Goal: Task Accomplishment & Management: Manage account settings

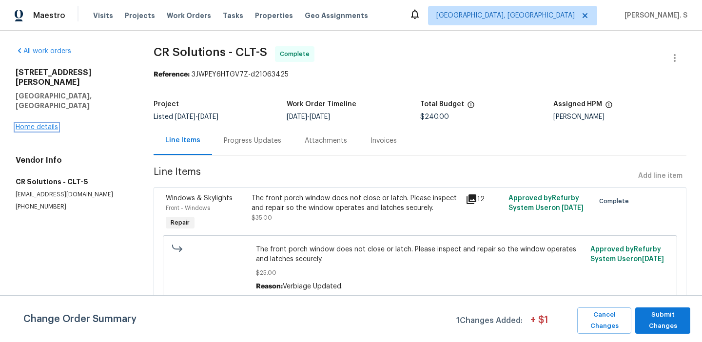
click at [41, 124] on link "Home details" at bounding box center [37, 127] width 42 height 7
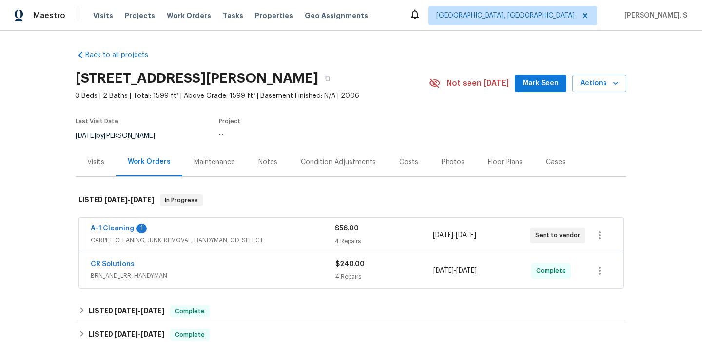
scroll to position [13, 0]
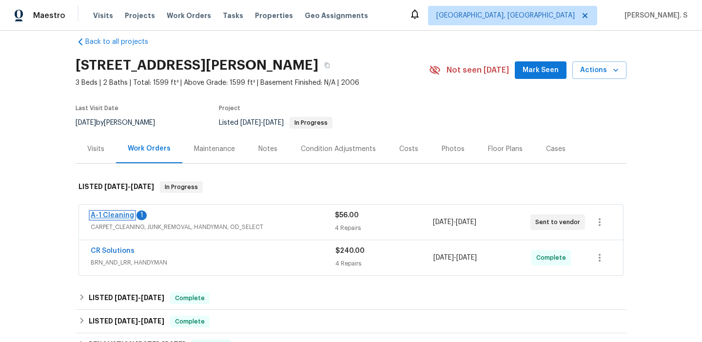
click at [121, 213] on link "A-1 Cleaning" at bounding box center [112, 215] width 43 height 7
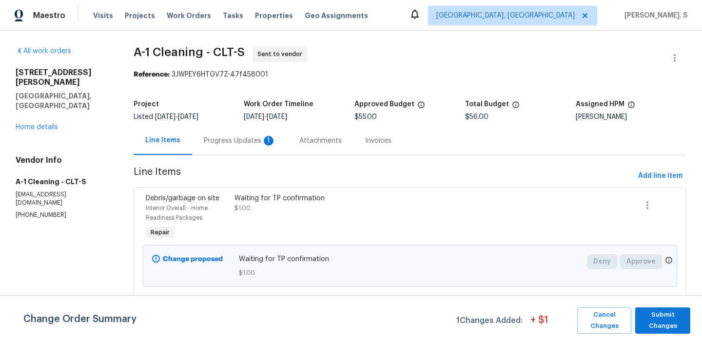
click at [206, 152] on div "Progress Updates 1" at bounding box center [240, 140] width 96 height 29
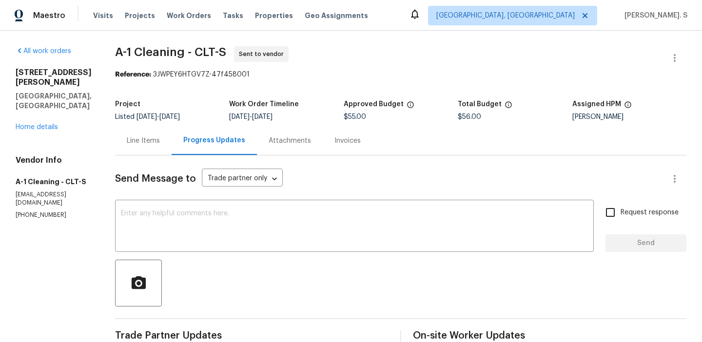
click at [141, 143] on div "Line Items" at bounding box center [143, 141] width 33 height 10
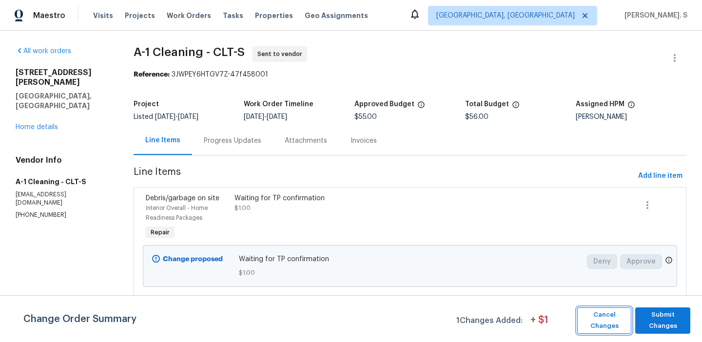
click at [610, 319] on span "Cancel Changes" at bounding box center [604, 321] width 44 height 22
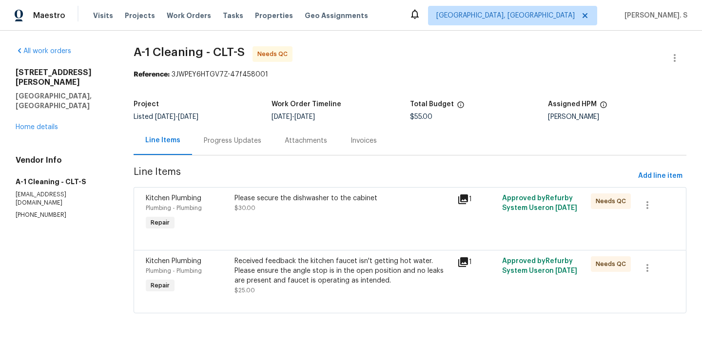
click at [270, 277] on div "Received feedback the kitchen faucet isn't getting hot water. Please ensure the…" at bounding box center [343, 271] width 217 height 29
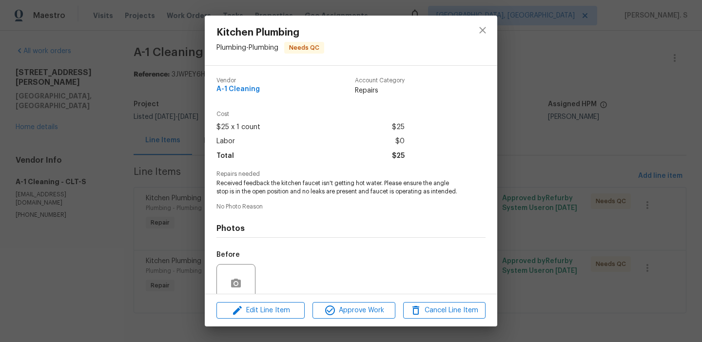
click at [555, 197] on div "Kitchen Plumbing Plumbing - Plumbing Needs QC Vendor A-1 Cleaning Account Categ…" at bounding box center [351, 171] width 702 height 342
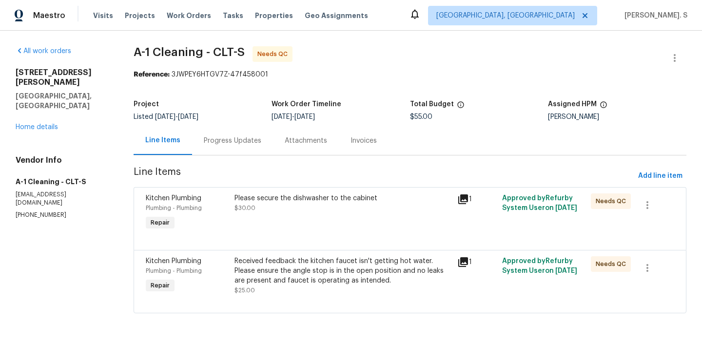
click at [180, 45] on div "All work orders 16815 Spruell St Huntersville, NC 28078 Home details Vendor Inf…" at bounding box center [351, 186] width 702 height 310
copy span "A-1 Cleaning - CLT-S"
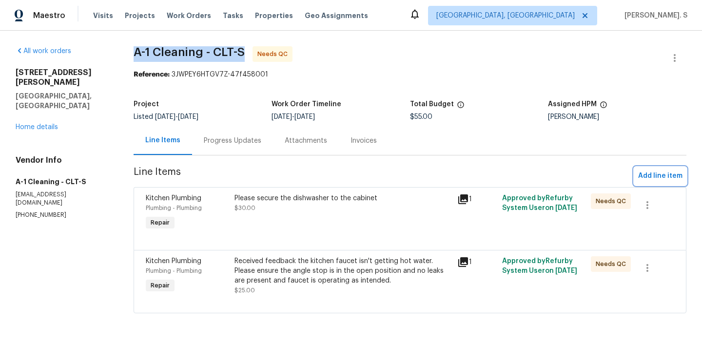
click at [661, 183] on button "Add line item" at bounding box center [660, 176] width 52 height 18
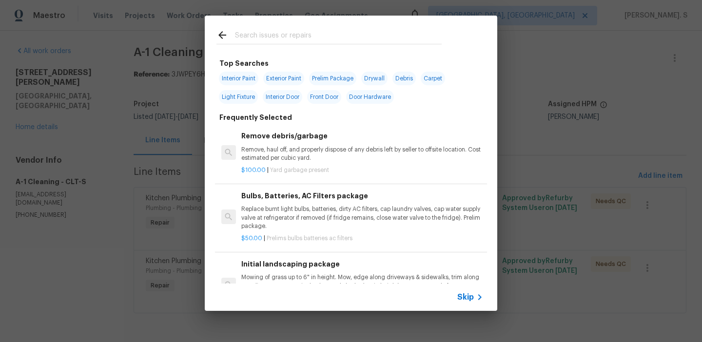
click at [347, 155] on p "Remove, haul off, and properly dispose of any debris left by seller to offsite …" at bounding box center [362, 154] width 242 height 17
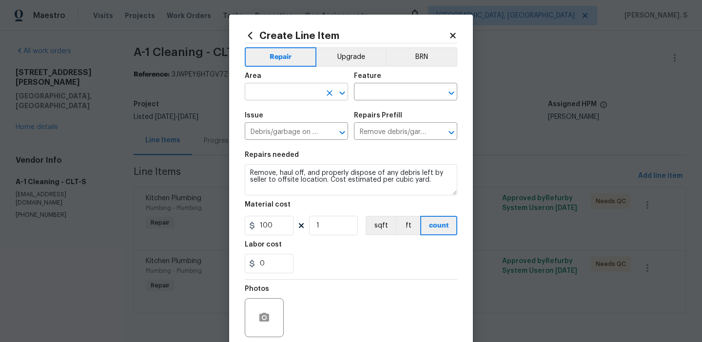
click at [307, 91] on input "text" at bounding box center [283, 92] width 76 height 15
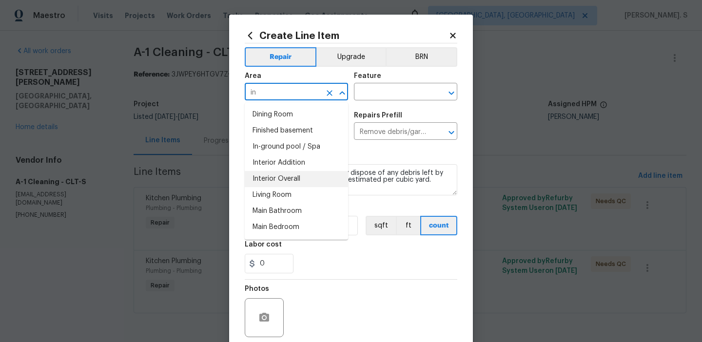
click at [300, 174] on li "Interior Overall" at bounding box center [296, 179] width 103 height 16
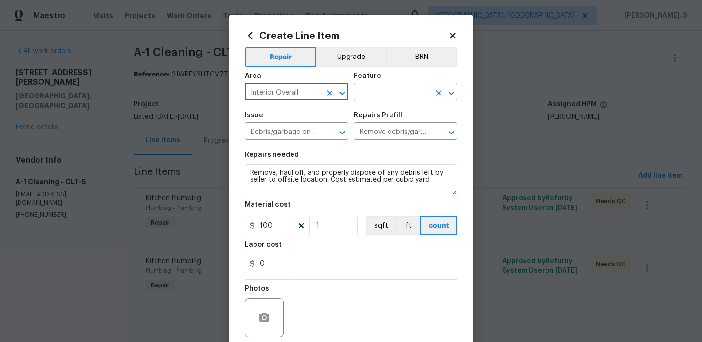
click at [445, 92] on button "Open" at bounding box center [452, 93] width 14 height 14
type input "Interior Overall"
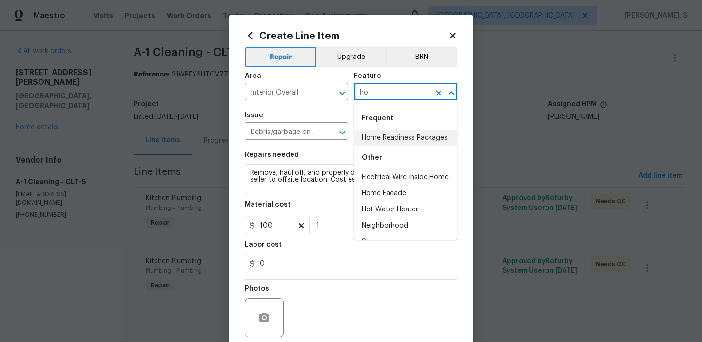
click at [434, 133] on li "Home Readiness Packages" at bounding box center [405, 138] width 103 height 16
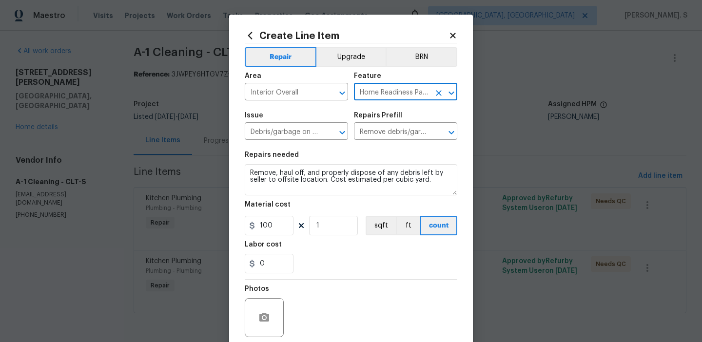
type input "Home Readiness Packages"
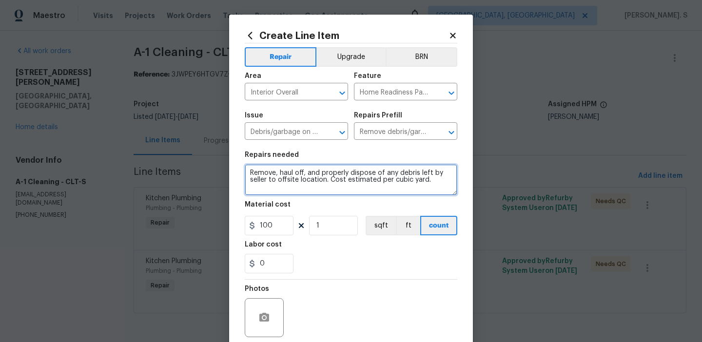
click at [328, 191] on textarea "Remove, haul off, and properly dispose of any debris left by seller to offsite …" at bounding box center [351, 179] width 213 height 31
type textarea "Waitng for BR advice"
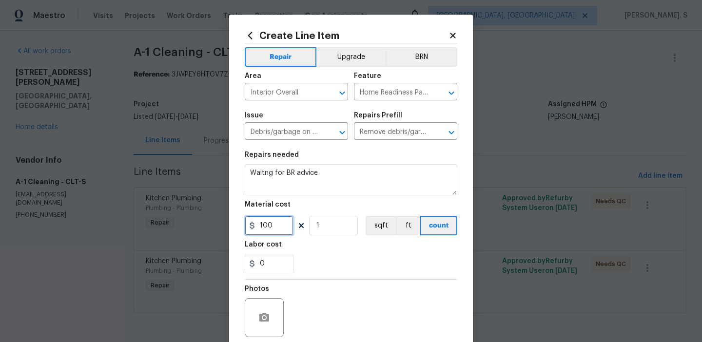
click at [284, 230] on input "100" at bounding box center [269, 226] width 49 height 20
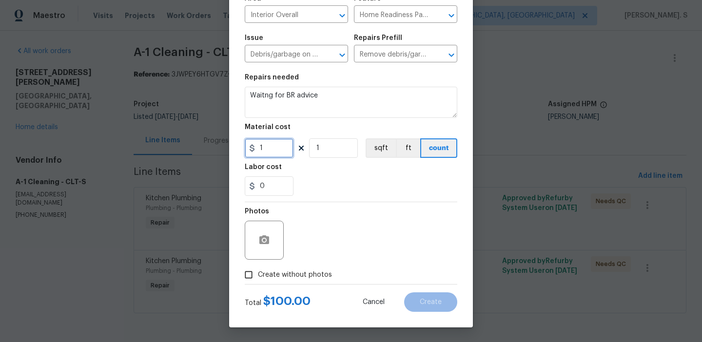
type input "1"
click at [297, 273] on span "Create without photos" at bounding box center [295, 275] width 74 height 10
click at [258, 273] on input "Create without photos" at bounding box center [248, 275] width 19 height 19
checkbox input "true"
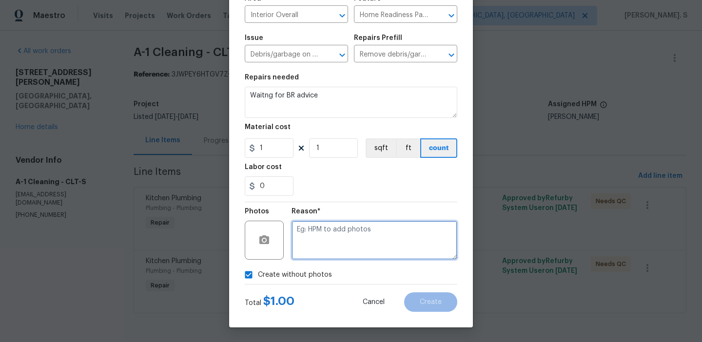
click at [380, 234] on textarea at bounding box center [375, 240] width 166 height 39
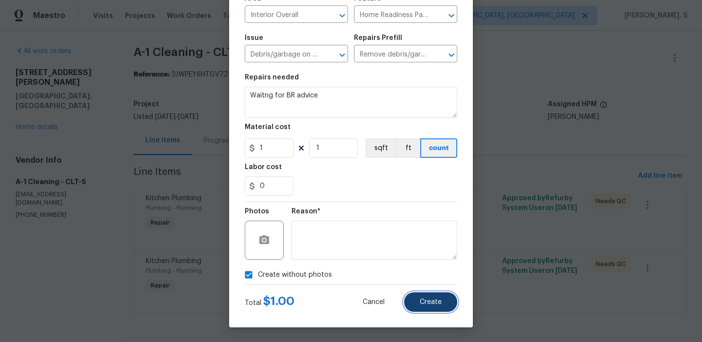
click at [451, 306] on button "Create" at bounding box center [430, 303] width 53 height 20
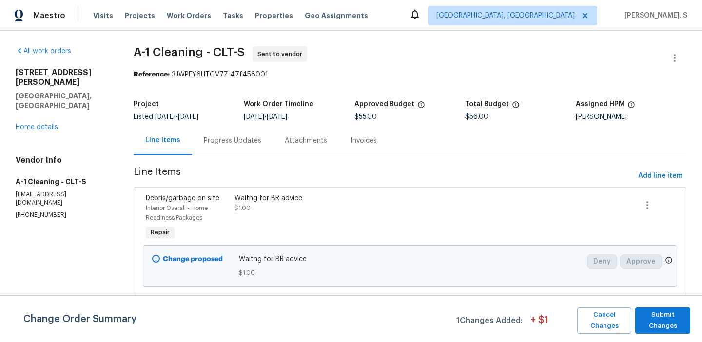
click at [233, 130] on div "Progress Updates" at bounding box center [232, 140] width 81 height 29
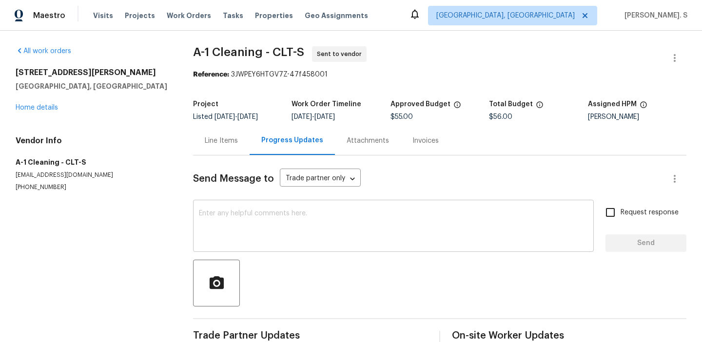
click at [260, 224] on textarea at bounding box center [393, 227] width 389 height 34
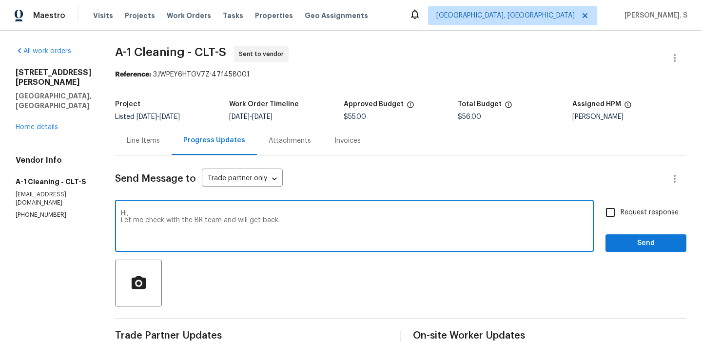
type textarea "Hi, Let me check with the BR team and will get back."
click at [651, 203] on label "Request response" at bounding box center [639, 212] width 79 height 20
click at [621, 203] on input "Request response" at bounding box center [610, 212] width 20 height 20
checkbox input "true"
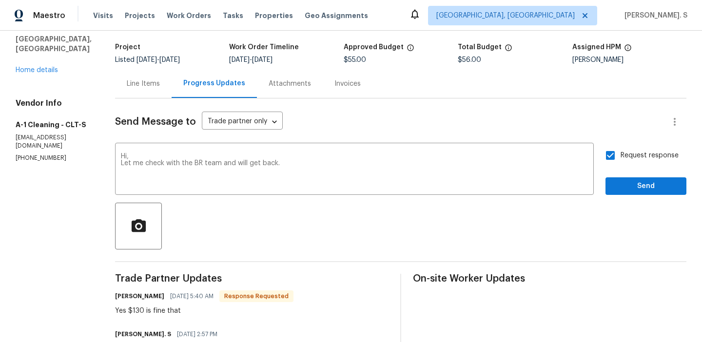
scroll to position [148, 0]
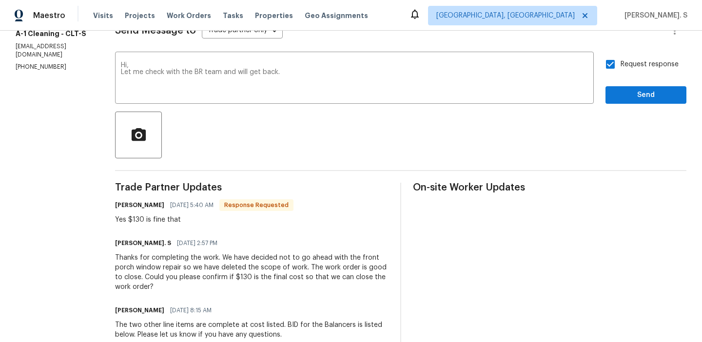
click at [166, 221] on div "Yes $130 is fine that" at bounding box center [204, 220] width 178 height 10
copy div "Yes $130 is fine that"
click at [659, 89] on span "Send" at bounding box center [646, 95] width 65 height 12
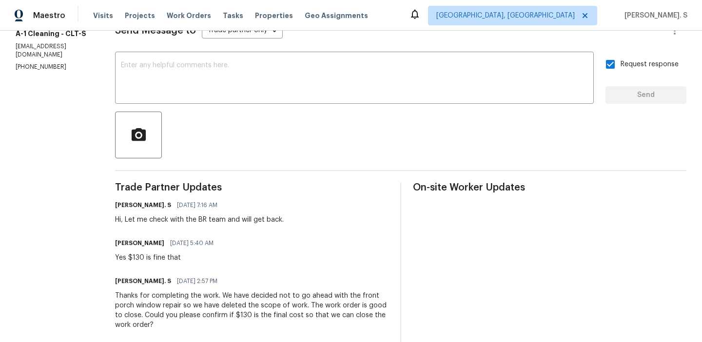
scroll to position [0, 0]
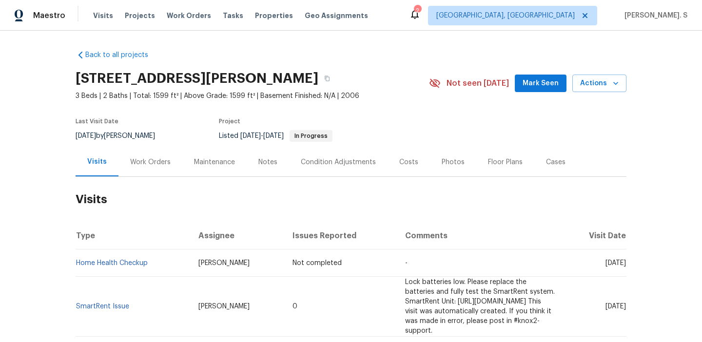
click at [142, 173] on div "Work Orders" at bounding box center [151, 162] width 64 height 29
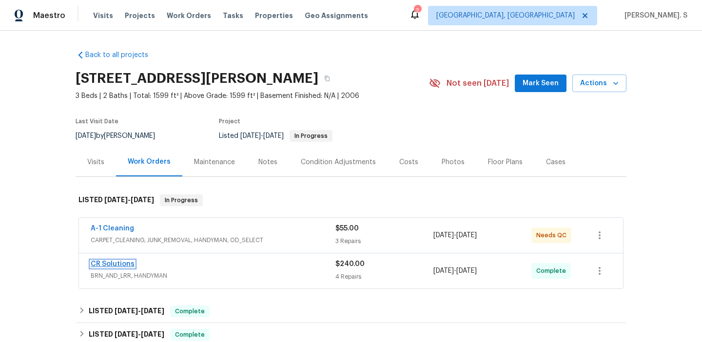
click at [113, 264] on link "CR Solutions" at bounding box center [113, 264] width 44 height 7
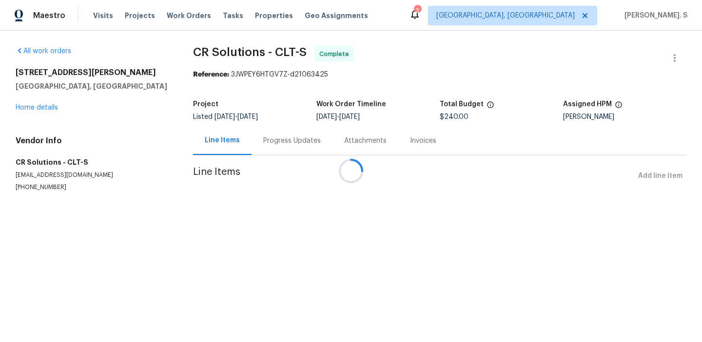
click at [269, 59] on div at bounding box center [351, 171] width 702 height 342
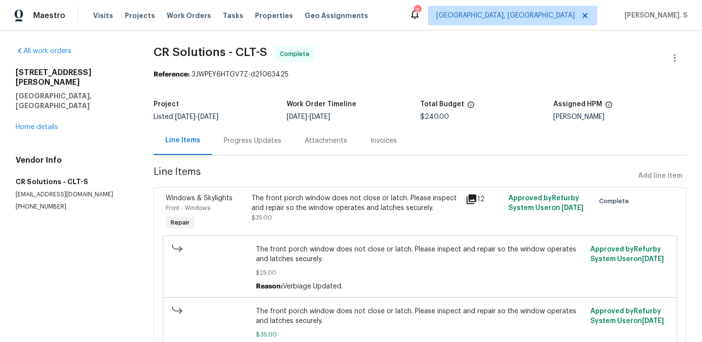
click at [269, 59] on span "CR Solutions - CLT-S Complete" at bounding box center [409, 57] width 510 height 23
copy span "CR Solutions - CLT-S"
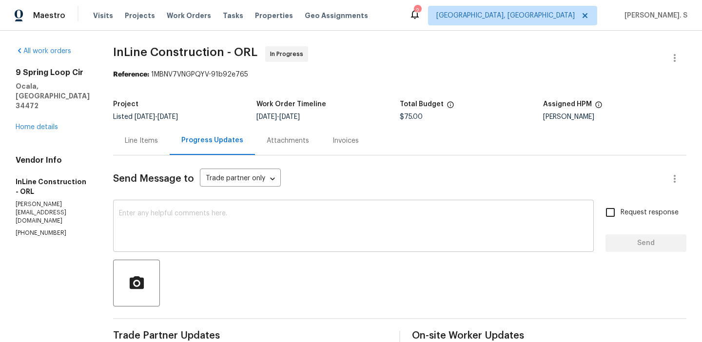
click at [380, 229] on textarea at bounding box center [353, 227] width 469 height 34
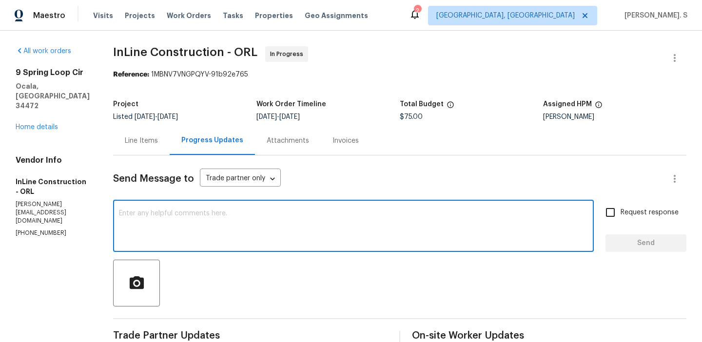
paste textarea "No need to replace"
click at [122, 215] on div "No need to replace x ​" at bounding box center [353, 227] width 481 height 50
click at [121, 212] on div "No need to replace x ​" at bounding box center [353, 227] width 481 height 50
click at [124, 213] on textarea "No need to replace" at bounding box center [353, 227] width 469 height 34
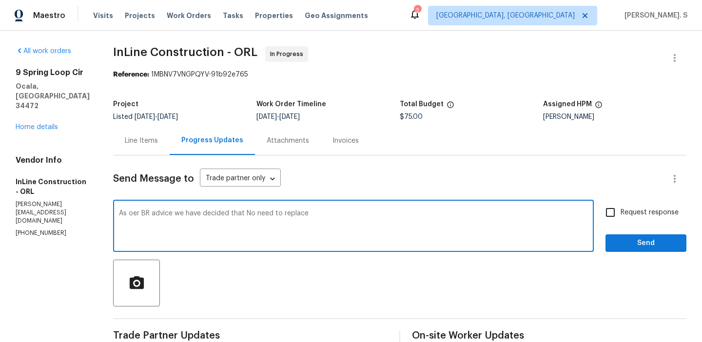
click at [326, 217] on textarea "As oer BR advice we have decided that No need to replace" at bounding box center [353, 227] width 469 height 34
click at [0, 0] on div "per" at bounding box center [0, 0] width 0 height 0
click at [0, 0] on div "that there is" at bounding box center [0, 0] width 0 height 0
click at [281, 212] on textarea "As per BR advice we have decided that there is No need to replace and we will b…" at bounding box center [353, 227] width 469 height 34
click at [415, 234] on textarea "As per BR advice we have decided that there is no need to replace and we will b…" at bounding box center [353, 227] width 469 height 34
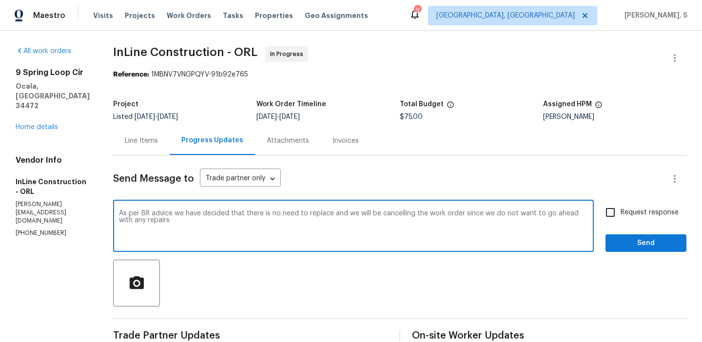
click at [320, 223] on textarea "As per BR advice we have decided that there is no need to replace and we will b…" at bounding box center [353, 227] width 469 height 34
click at [205, 221] on textarea "As per BR advice we have decided that there is no need to replace and we will b…" at bounding box center [353, 227] width 469 height 34
click at [263, 212] on textarea "As per BR advice we have decided that there is no need to replace and we will b…" at bounding box center [353, 227] width 469 height 34
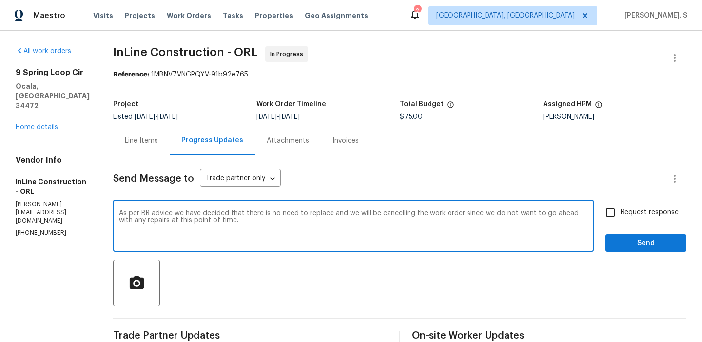
click at [263, 212] on textarea "As per BR advice we have decided that there is no need to replace and we will b…" at bounding box center [353, 227] width 469 height 34
type textarea "As per BR advice we have decided that there is no need to replace and we will b…"
click at [634, 218] on label "Request response" at bounding box center [639, 212] width 79 height 20
click at [621, 218] on input "Request response" at bounding box center [610, 212] width 20 height 20
checkbox input "true"
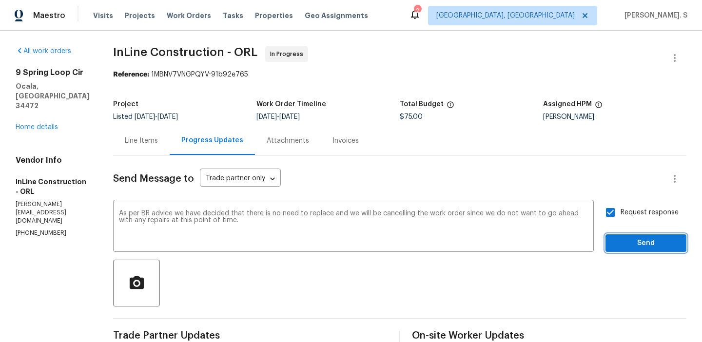
click at [614, 249] on button "Send" at bounding box center [646, 244] width 81 height 18
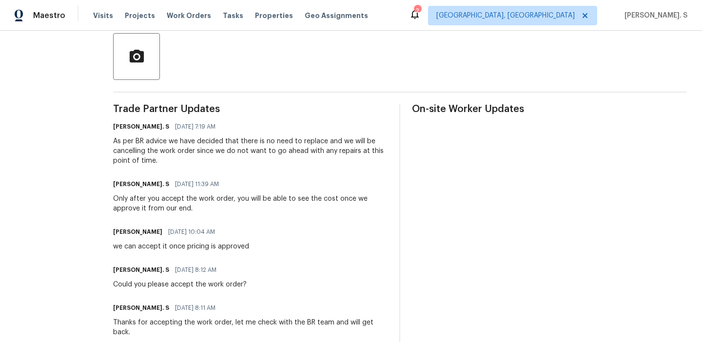
scroll to position [267, 0]
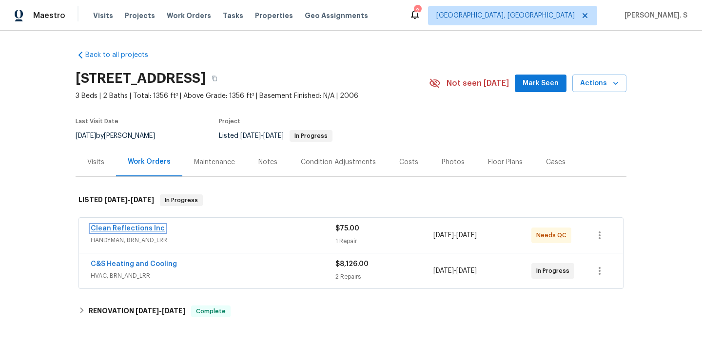
click at [138, 228] on link "Clean Reflections Inc" at bounding box center [128, 228] width 74 height 7
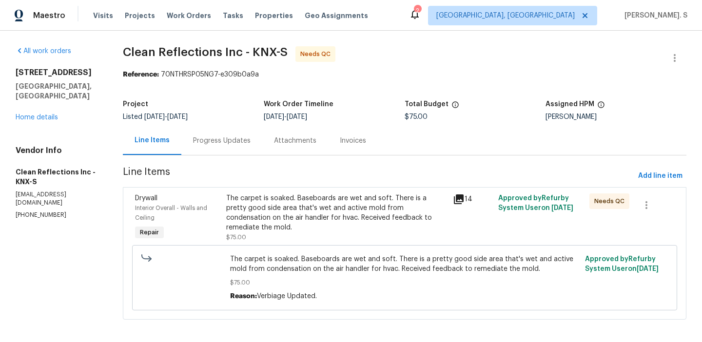
click at [262, 141] on div "Progress Updates" at bounding box center [221, 140] width 81 height 29
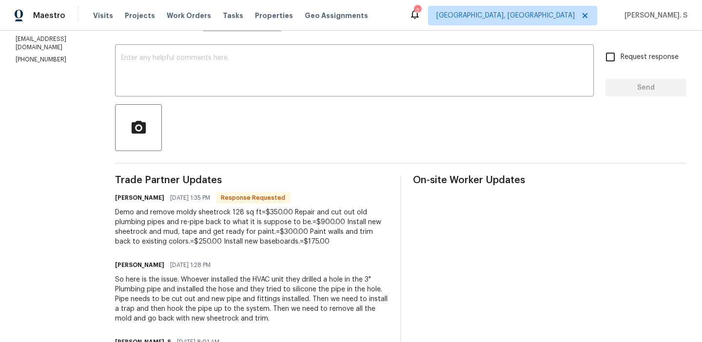
scroll to position [25, 0]
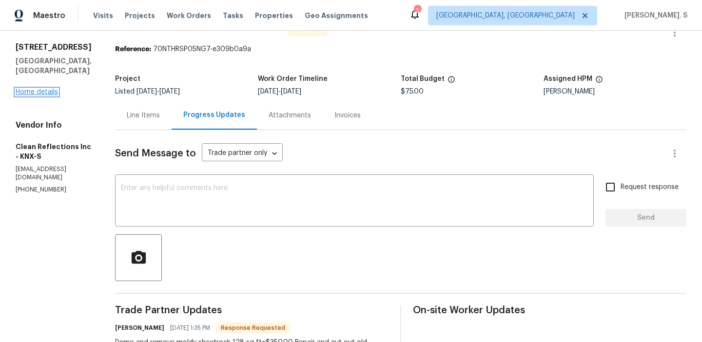
click at [40, 89] on link "Home details" at bounding box center [37, 92] width 42 height 7
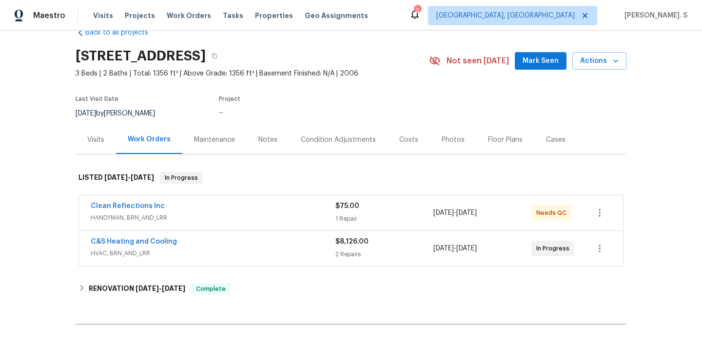
scroll to position [47, 0]
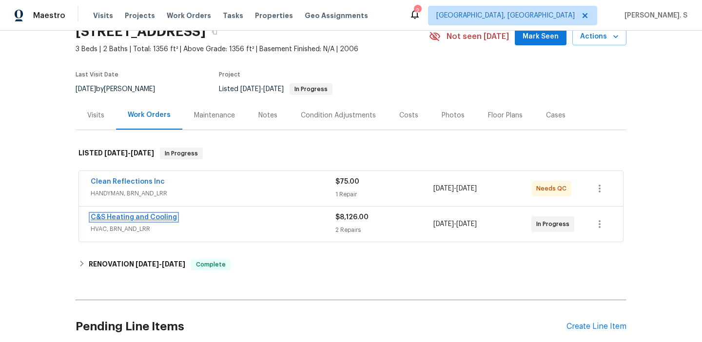
click at [124, 218] on link "C&S Heating and Cooling" at bounding box center [134, 217] width 86 height 7
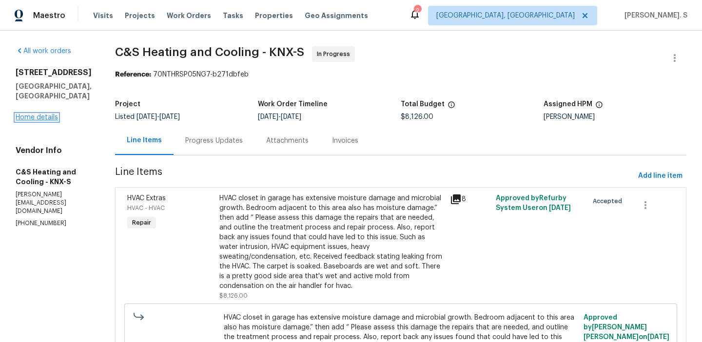
click at [31, 114] on link "Home details" at bounding box center [37, 117] width 42 height 7
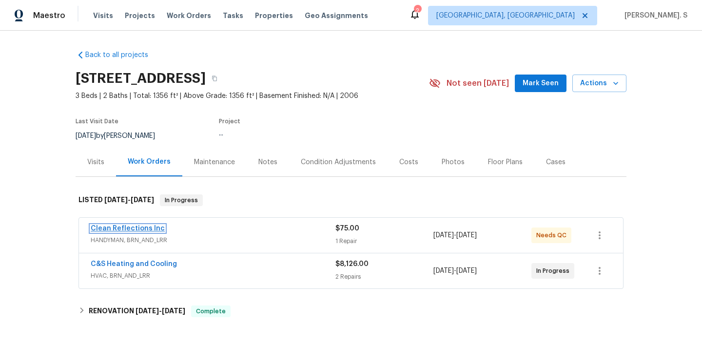
click at [116, 226] on link "Clean Reflections Inc" at bounding box center [128, 228] width 74 height 7
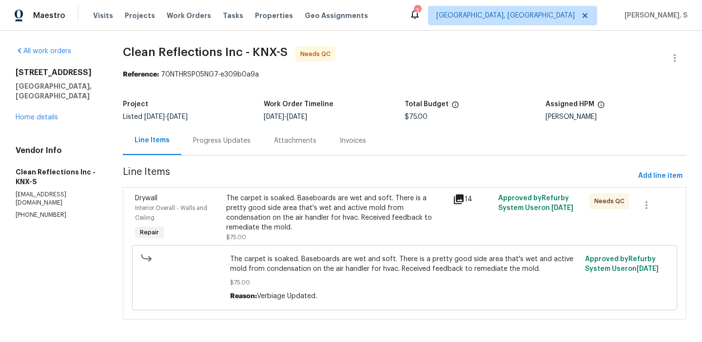
click at [232, 134] on div "Progress Updates" at bounding box center [221, 140] width 81 height 29
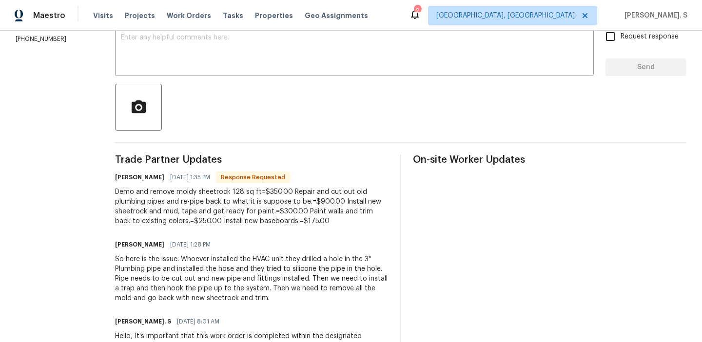
scroll to position [177, 0]
drag, startPoint x: 141, startPoint y: 193, endPoint x: 284, endPoint y: 190, distance: 142.9
click at [284, 190] on div "All work orders 4228 Miracle Ln Knoxville, TN 37938 Home details Vendor Info Cl…" at bounding box center [351, 264] width 702 height 821
copy div "Demo and remove moldy sheetrock 128 sq ft"
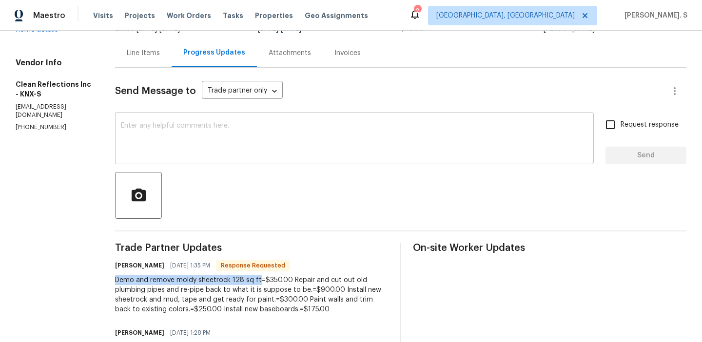
scroll to position [193, 0]
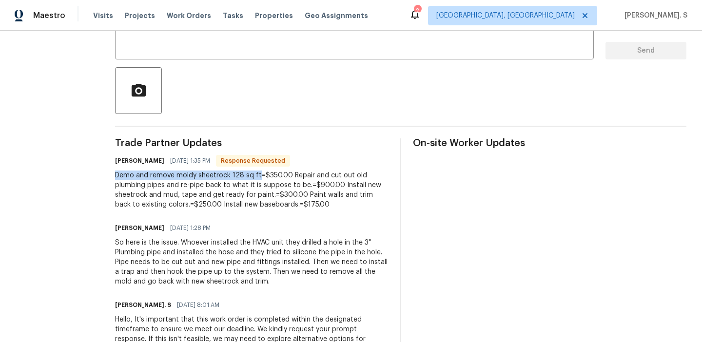
click at [236, 191] on div "Demo and remove moldy sheetrock 128 sq ft=$350.00 Repair and cut out old plumbi…" at bounding box center [252, 190] width 274 height 39
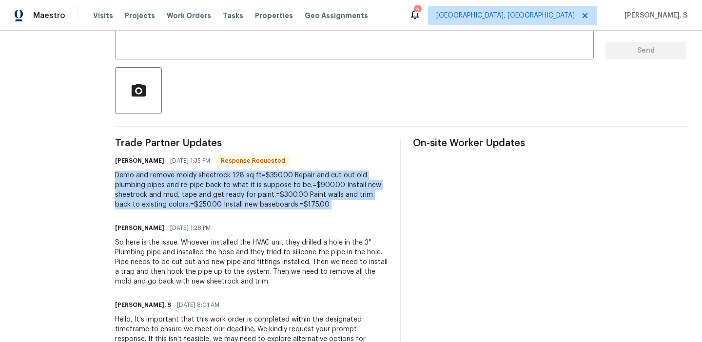
click at [236, 191] on div "Demo and remove moldy sheetrock 128 sq ft=$350.00 Repair and cut out old plumbi…" at bounding box center [252, 190] width 274 height 39
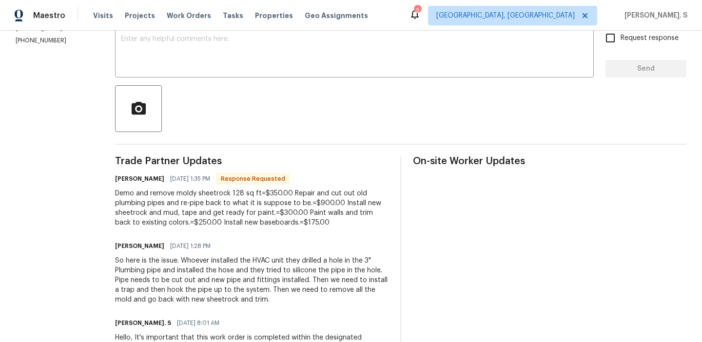
scroll to position [173, 0]
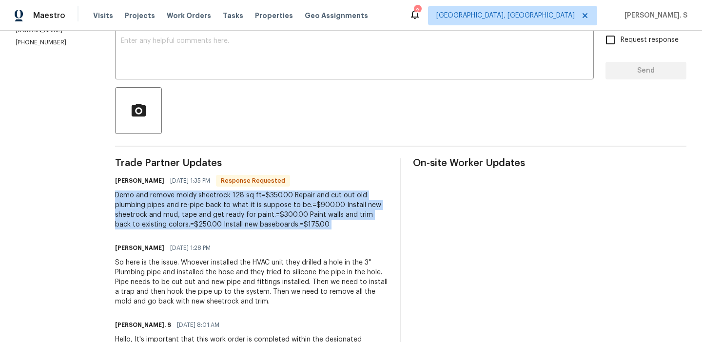
copy div "Demo and remove moldy sheetrock 128 sq ft=$350.00 Repair and cut out old plumbi…"
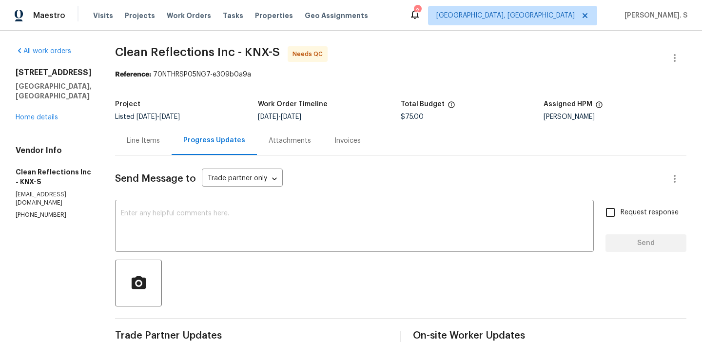
click at [162, 148] on div "Line Items" at bounding box center [143, 140] width 57 height 29
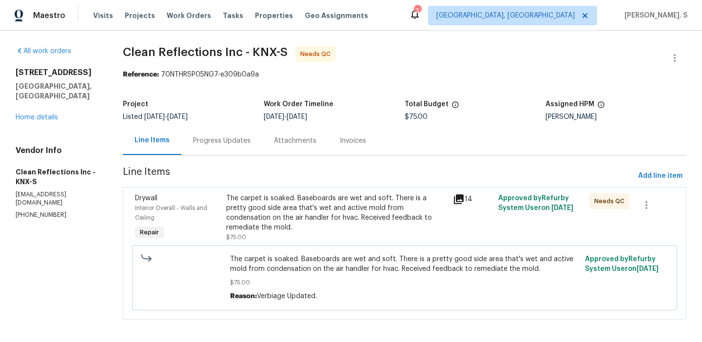
scroll to position [5, 0]
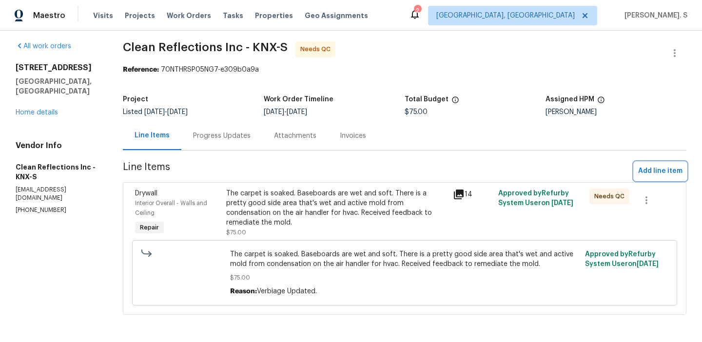
click at [666, 164] on button "Add line item" at bounding box center [660, 171] width 52 height 18
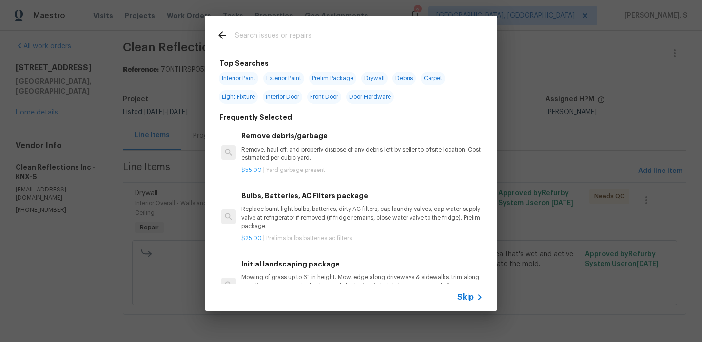
click at [292, 137] on h6 "Remove debris/garbage" at bounding box center [362, 136] width 242 height 11
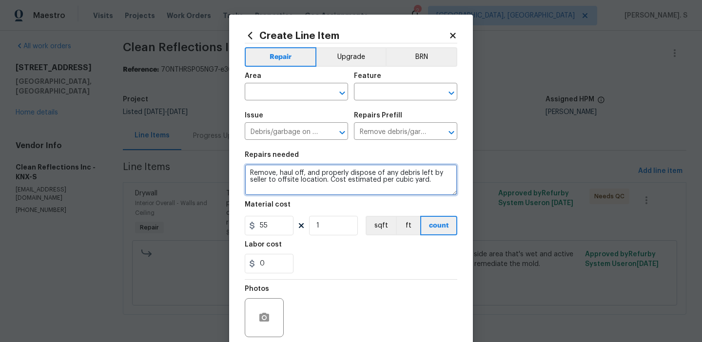
click at [334, 167] on textarea "Remove, haul off, and properly dispose of any debris left by seller to offsite …" at bounding box center [351, 179] width 213 height 31
paste textarea "Demo and remove moldy sheetrock 128 sq ft"
click at [340, 92] on icon "Open" at bounding box center [341, 92] width 5 height 3
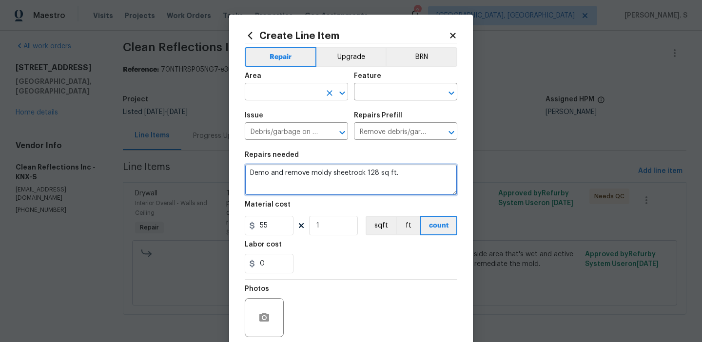
type textarea "Demo and remove moldy sheetrock 128 sq ft."
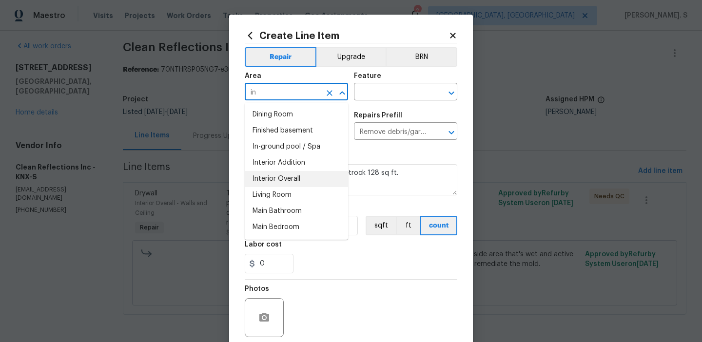
click at [304, 174] on li "Interior Overall" at bounding box center [296, 179] width 103 height 16
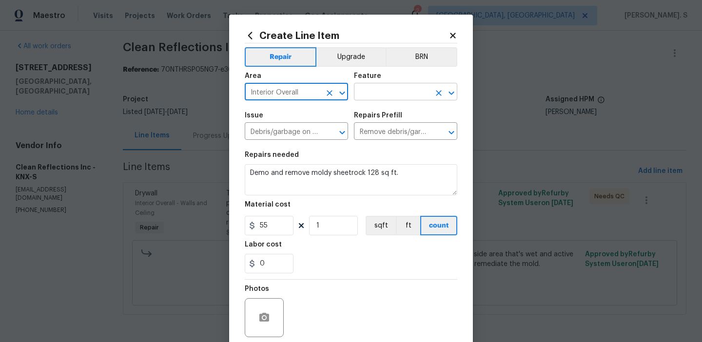
click at [449, 95] on icon "Open" at bounding box center [452, 93] width 12 height 12
type input "Interior Overall"
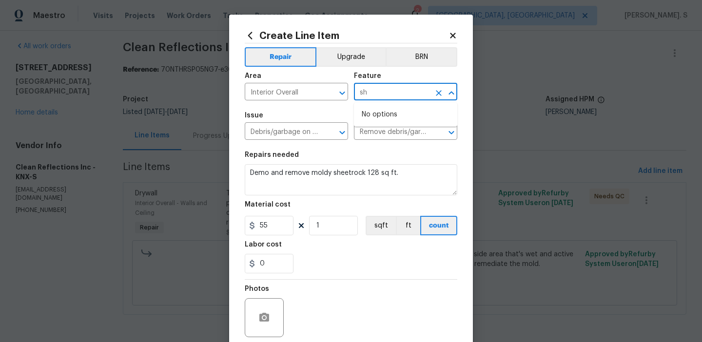
type input "s"
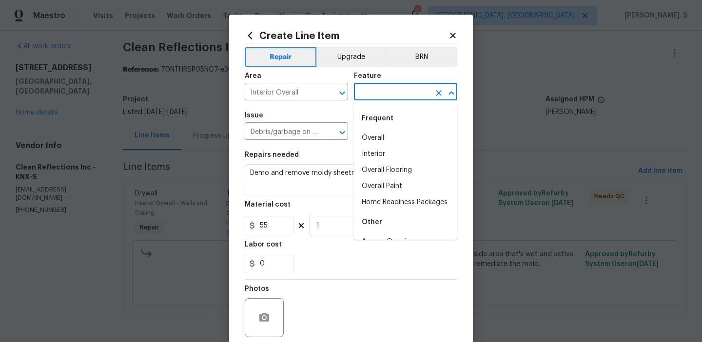
type input "o"
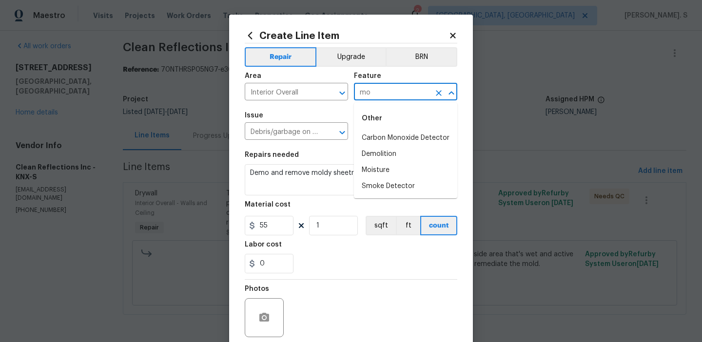
type input "m"
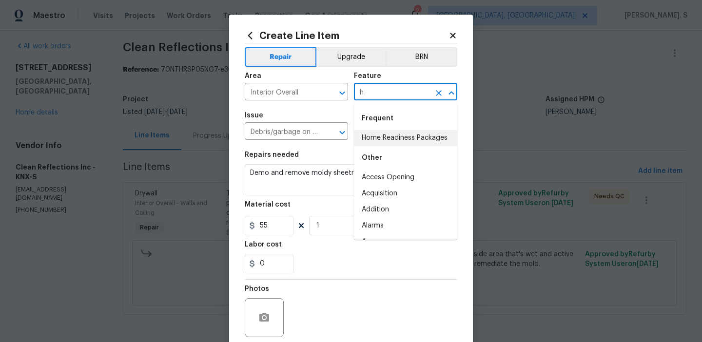
click at [415, 142] on li "Home Readiness Packages" at bounding box center [405, 138] width 103 height 16
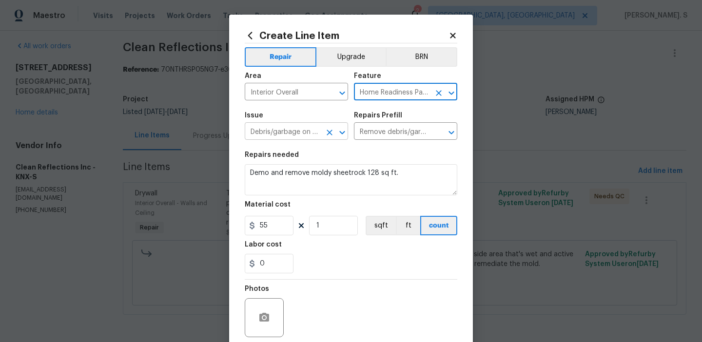
click at [341, 132] on icon "Open" at bounding box center [341, 132] width 5 height 3
type input "Home Readiness Packages"
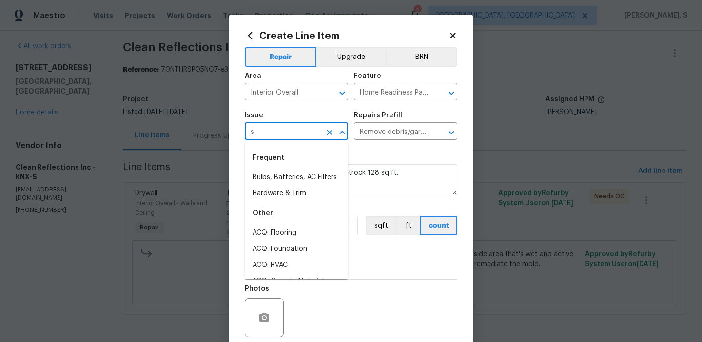
scroll to position [0, 0]
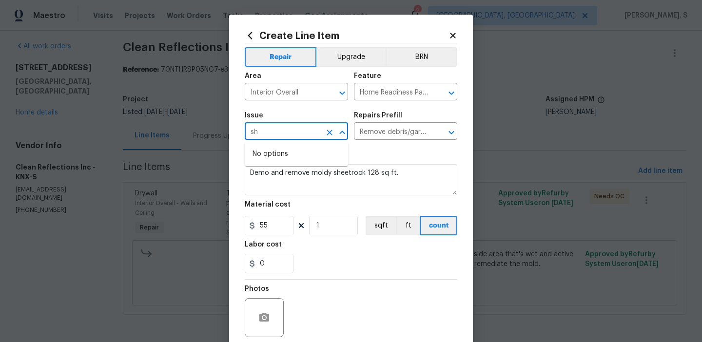
type input "s"
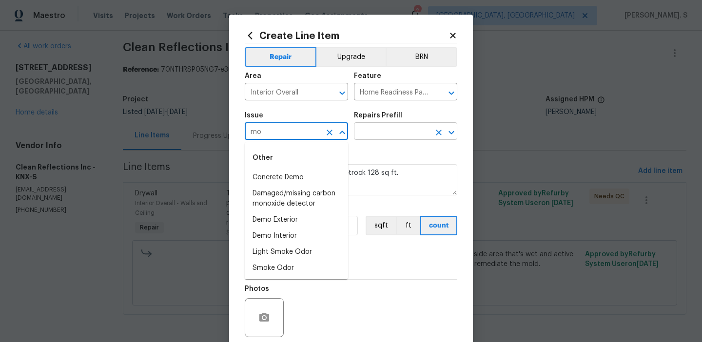
type input "m"
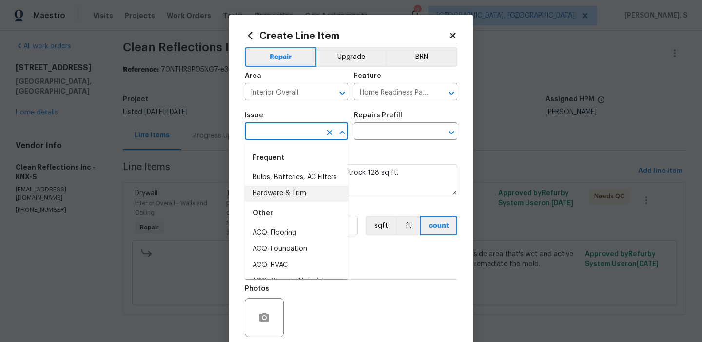
click at [320, 191] on li "Hardware & Trim" at bounding box center [296, 194] width 103 height 16
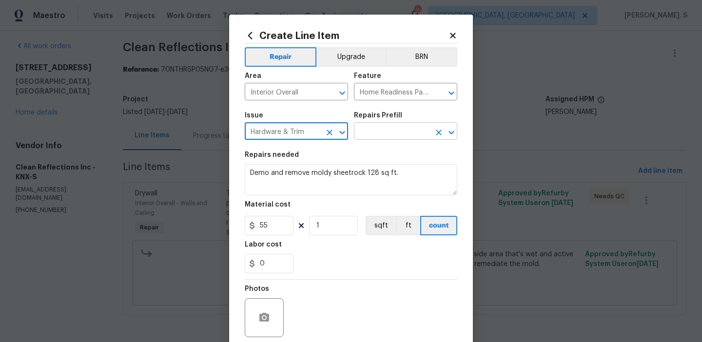
click at [451, 129] on icon "Open" at bounding box center [452, 133] width 12 height 12
type input "Hardware & Trim"
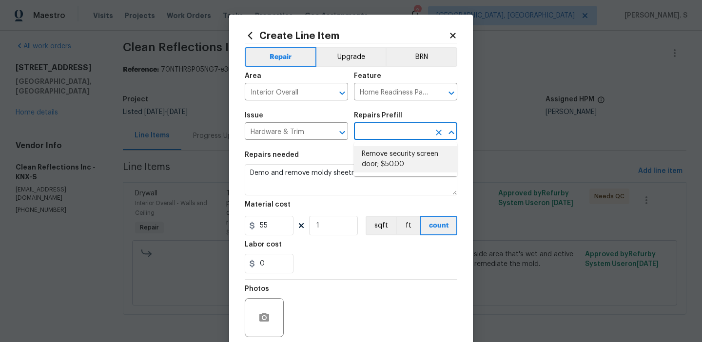
click at [314, 147] on section "Repairs needed Demo and remove moldy sheetrock 128 sq ft. Material cost 55 1 sq…" at bounding box center [351, 213] width 213 height 134
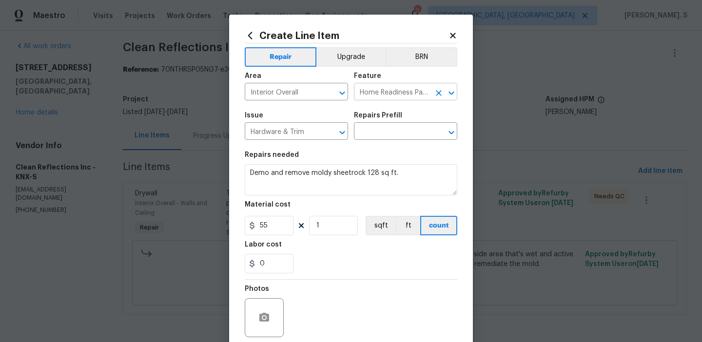
click at [457, 92] on button "Open" at bounding box center [452, 93] width 14 height 14
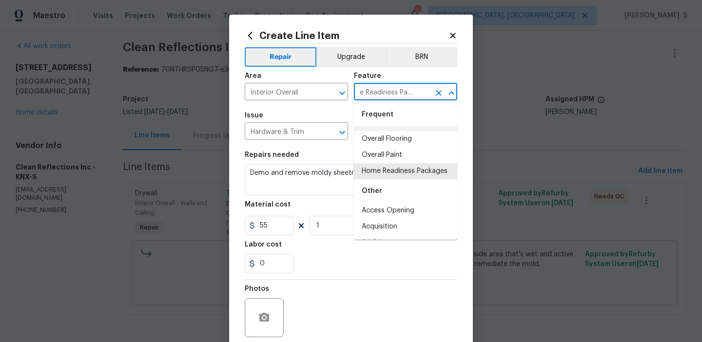
scroll to position [19, 0]
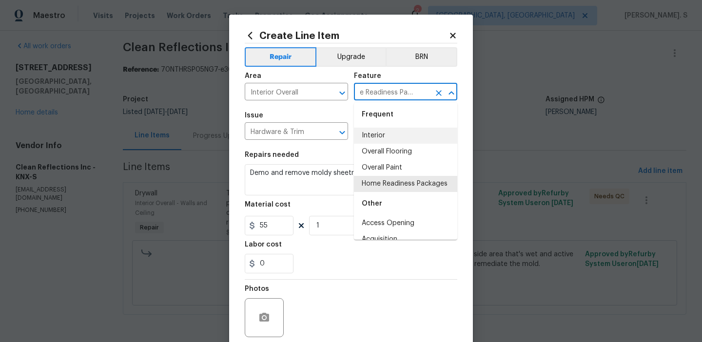
click at [391, 138] on li "Interior" at bounding box center [405, 136] width 103 height 16
type input "Interior"
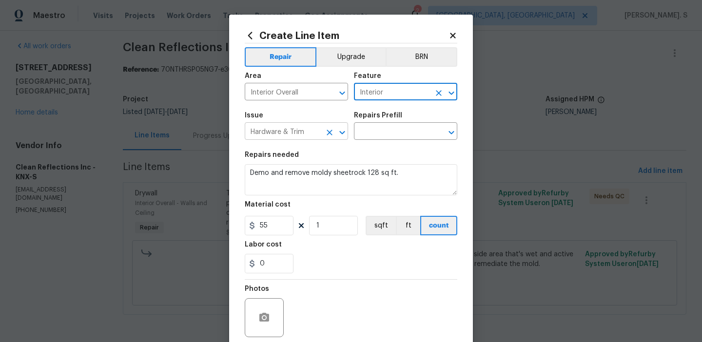
click at [346, 132] on icon "Open" at bounding box center [342, 133] width 12 height 12
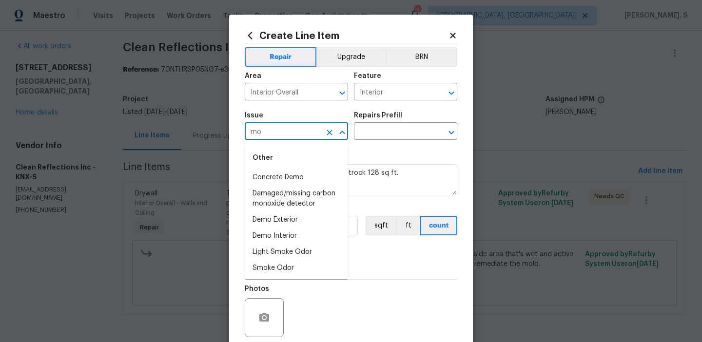
type input "m"
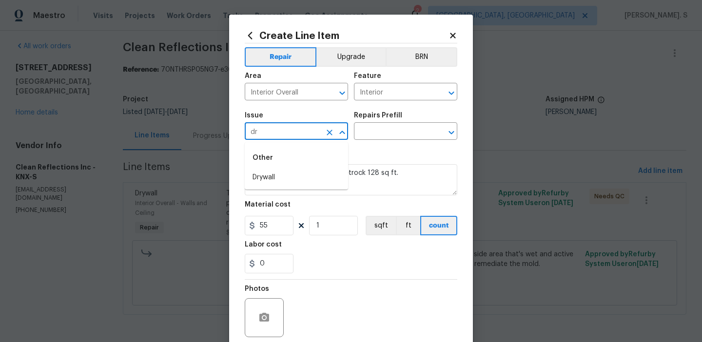
type input "d"
click at [294, 170] on li "Drywall" at bounding box center [296, 178] width 103 height 16
click at [451, 126] on button "Open" at bounding box center [452, 133] width 14 height 14
type input "Drywall"
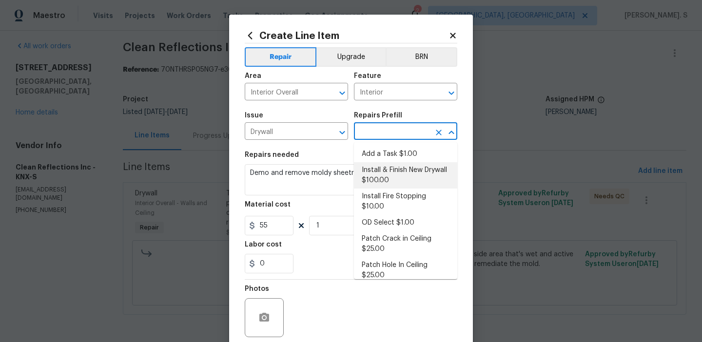
click at [401, 170] on li "Install & Finish New Drywall $100.00" at bounding box center [405, 175] width 103 height 26
type input "Walls and Ceiling"
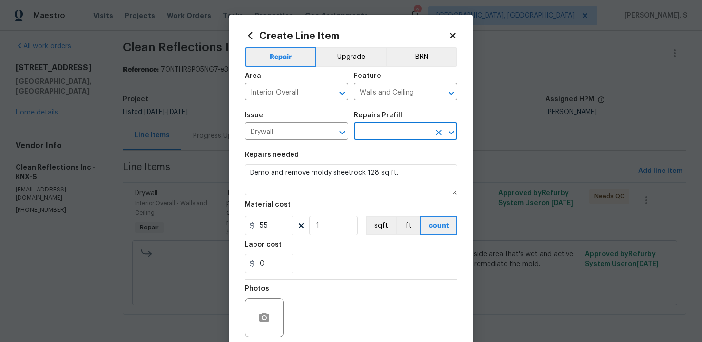
type input "Install & Finish New Drywall $100.00"
type textarea "Remove the existing damaged drywall and replace with new. Ensure that the new d…"
type input "100"
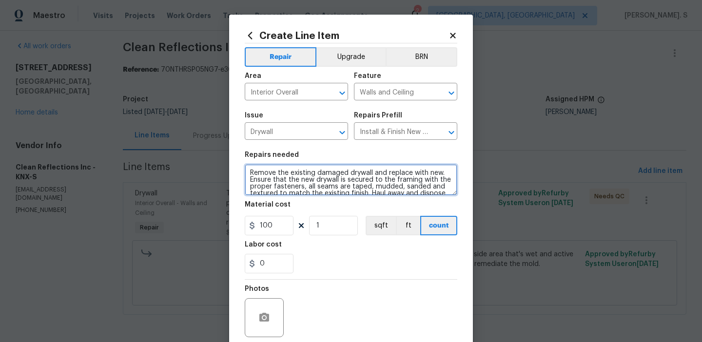
click at [317, 182] on textarea "Remove the existing damaged drywall and replace with new. Ensure that the new d…" at bounding box center [351, 179] width 213 height 31
paste textarea "Demo and remove moldy sheetrock 128 sq ft"
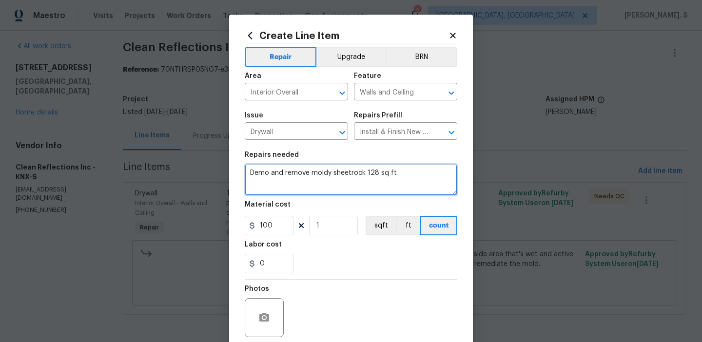
type textarea "Demo and remove moldy sheetrock 128 sq ft"
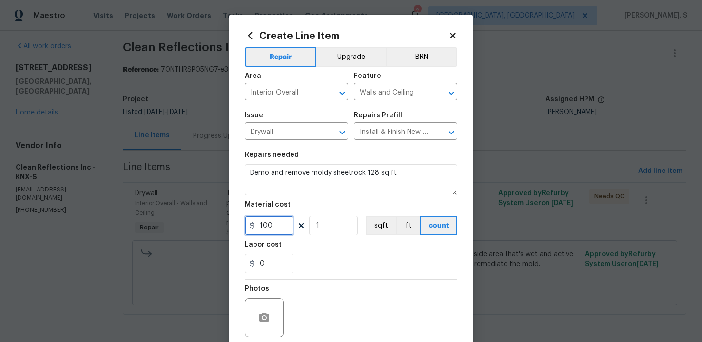
click at [268, 220] on input "100" at bounding box center [269, 226] width 49 height 20
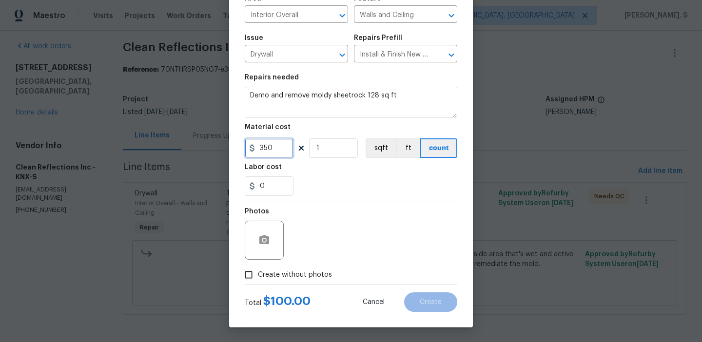
type input "350"
click at [255, 266] on input "Create without photos" at bounding box center [248, 275] width 19 height 19
checkbox input "true"
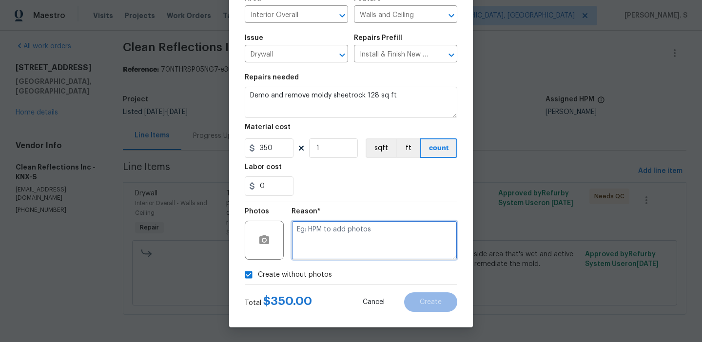
click at [369, 223] on textarea at bounding box center [375, 240] width 166 height 39
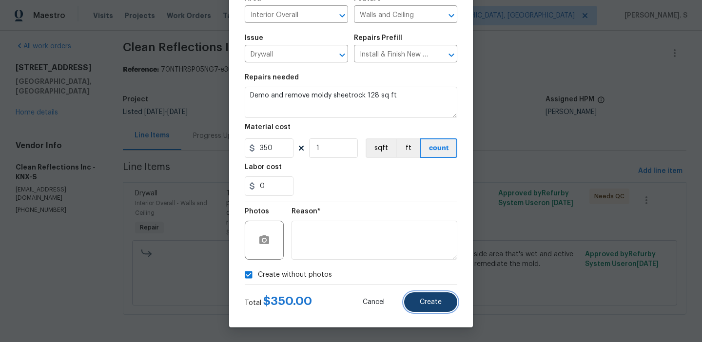
click at [421, 311] on button "Create" at bounding box center [430, 303] width 53 height 20
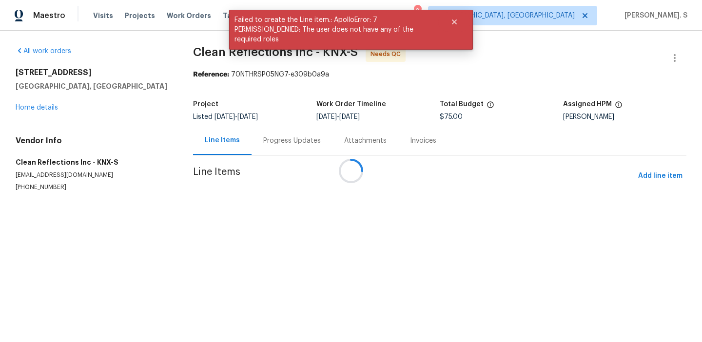
scroll to position [0, 0]
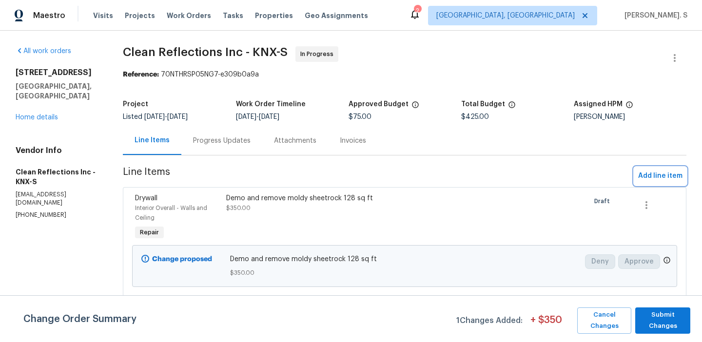
click at [647, 181] on span "Add line item" at bounding box center [660, 176] width 44 height 12
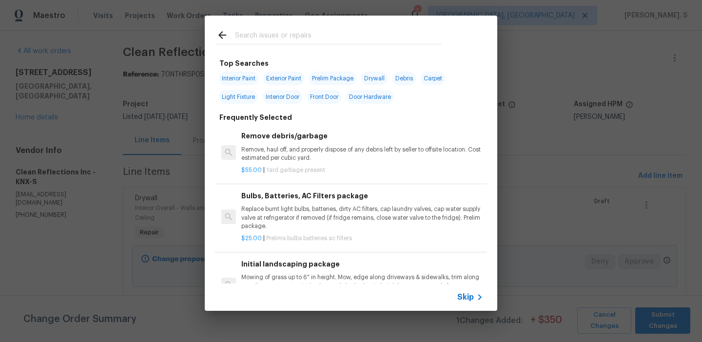
click at [333, 127] on div "Remove debris/garbage Remove, haul off, and properly dispose of any debris left…" at bounding box center [351, 152] width 272 height 63
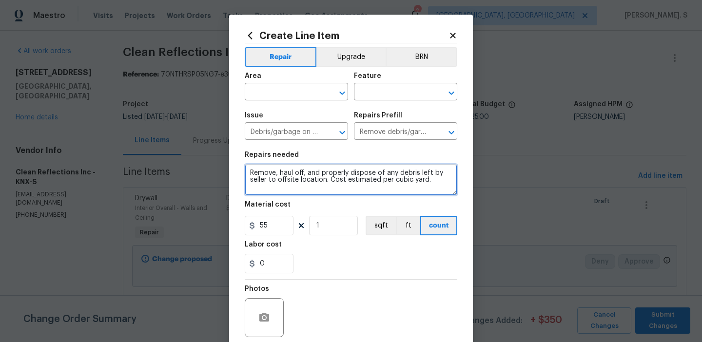
click at [321, 175] on textarea "Remove, haul off, and properly dispose of any debris left by seller to offsite …" at bounding box center [351, 179] width 213 height 31
paste textarea "pair and cut out old plumbing pipes and re-pipe back to what it is suppose to be"
drag, startPoint x: 333, startPoint y: 181, endPoint x: 242, endPoint y: 183, distance: 91.2
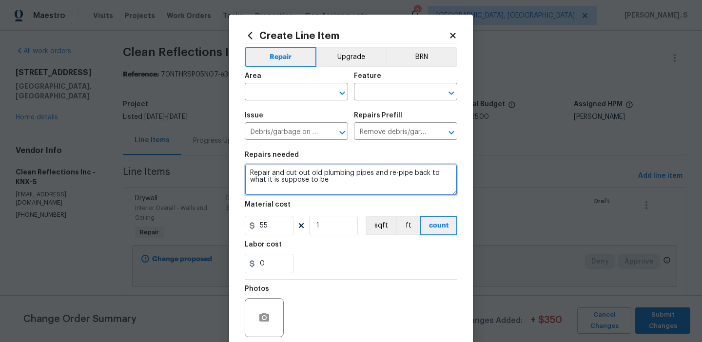
click at [242, 183] on div "Create Line Item Repair Upgrade BRN Area ​ Feature ​ Issue Debris/garbage on si…" at bounding box center [351, 210] width 244 height 391
click at [341, 96] on icon "Open" at bounding box center [342, 93] width 12 height 12
type textarea "Repair and cut out old plumbing pipes and re-pipe back"
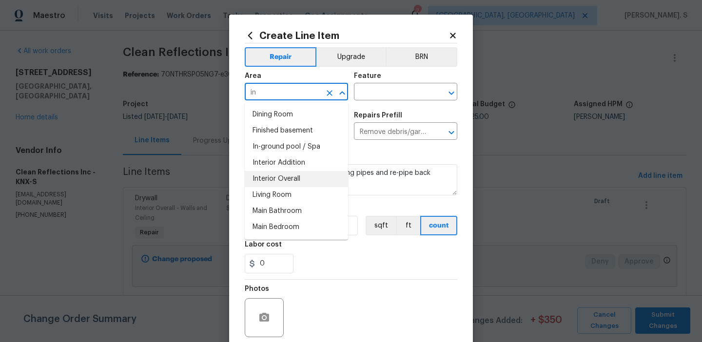
click at [322, 178] on li "Interior Overall" at bounding box center [296, 179] width 103 height 16
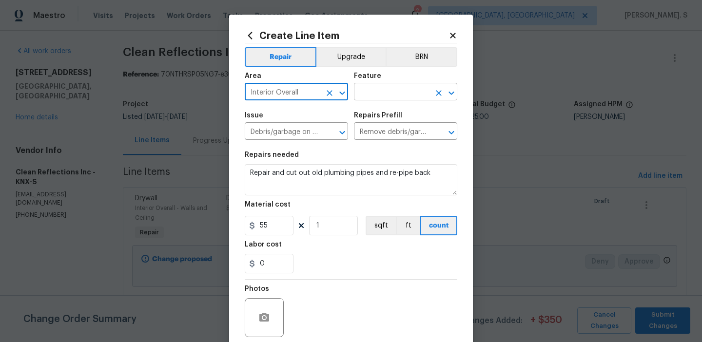
click at [454, 89] on icon "Open" at bounding box center [452, 93] width 12 height 12
type input "Interior Overall"
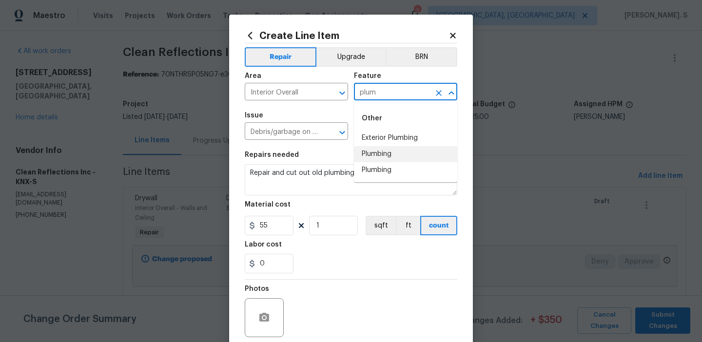
click at [402, 151] on li "Plumbing" at bounding box center [405, 154] width 103 height 16
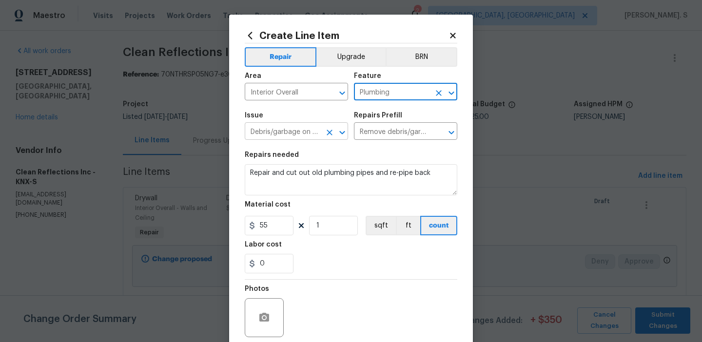
click at [343, 133] on icon "Open" at bounding box center [341, 132] width 5 height 3
type input "Plumbing"
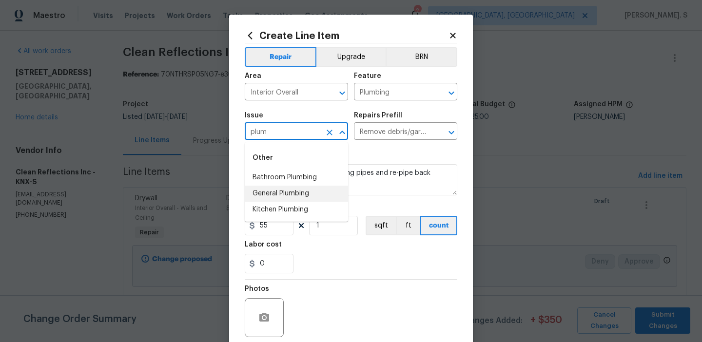
click at [310, 194] on li "General Plumbing" at bounding box center [296, 194] width 103 height 16
type input "General Plumbing"
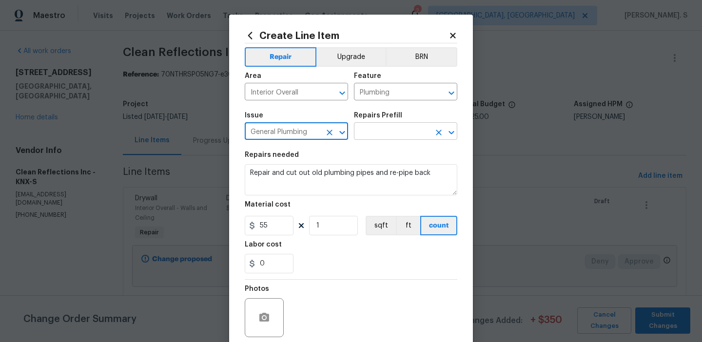
click at [454, 131] on icon "Open" at bounding box center [451, 132] width 5 height 3
type input "General Plumbing"
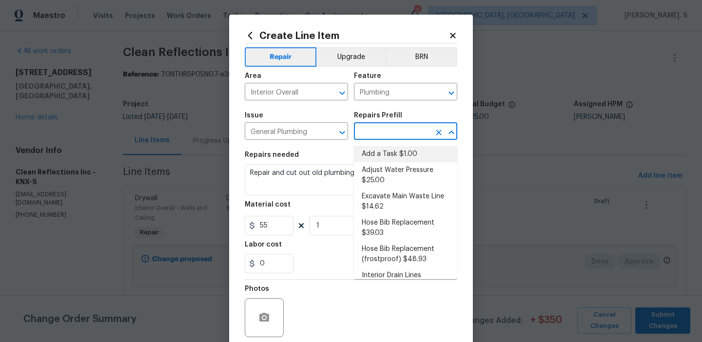
click at [392, 156] on li "Add a Task $1.00" at bounding box center [405, 154] width 103 height 16
type input "Add a Task $1.00"
type textarea "HPM to detail"
type input "1"
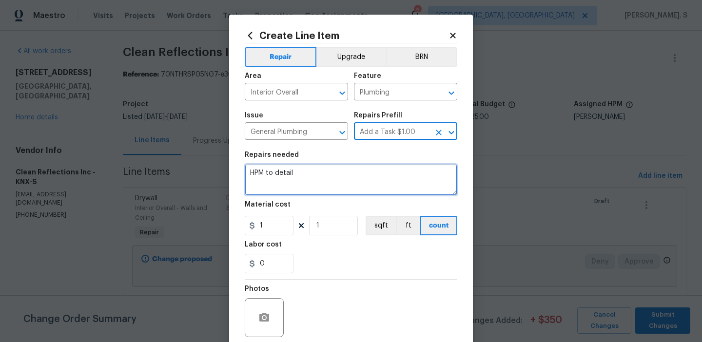
click at [320, 178] on textarea "HPM to detail" at bounding box center [351, 179] width 213 height 31
paste textarea "Repair and cut out old plumbing pipes and re-pipe back to what it is suppose to…"
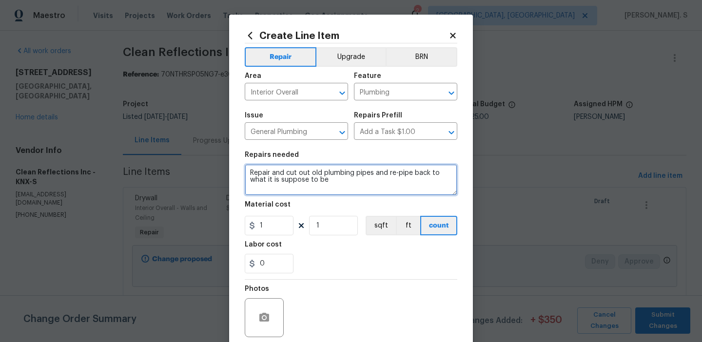
type textarea "Repair and cut out old plumbing pipes and re-pipe back to what it is suppose to…"
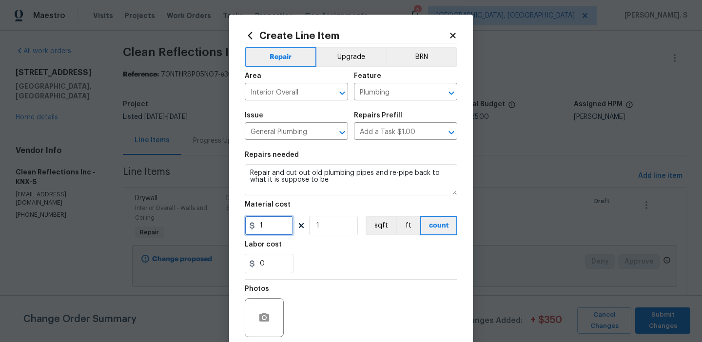
click at [281, 227] on input "1" at bounding box center [269, 226] width 49 height 20
type input "900"
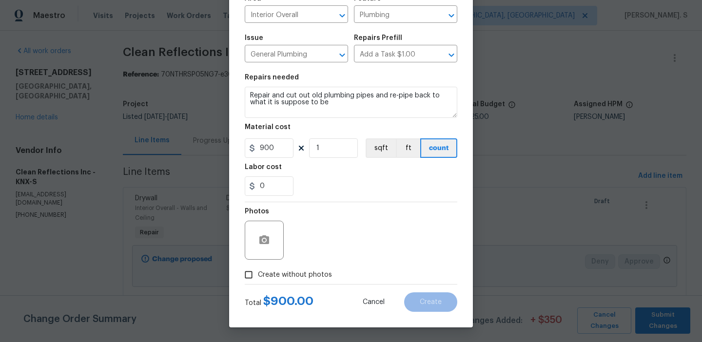
click at [274, 279] on span "Create without photos" at bounding box center [295, 275] width 74 height 10
click at [258, 279] on input "Create without photos" at bounding box center [248, 275] width 19 height 19
checkbox input "true"
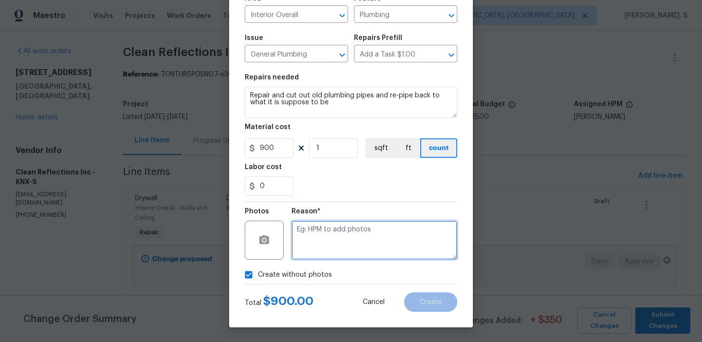
click at [349, 243] on textarea at bounding box center [375, 240] width 166 height 39
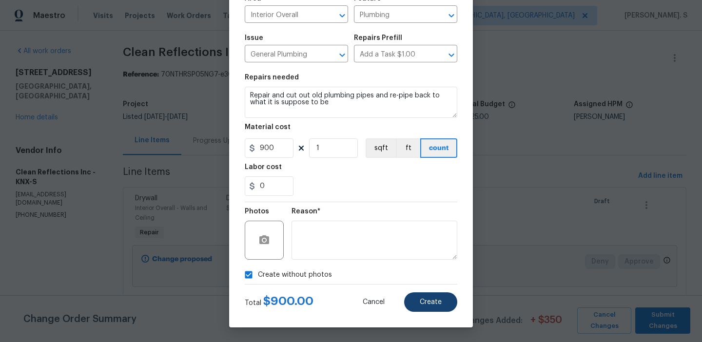
click at [420, 301] on span "Create" at bounding box center [431, 302] width 22 height 7
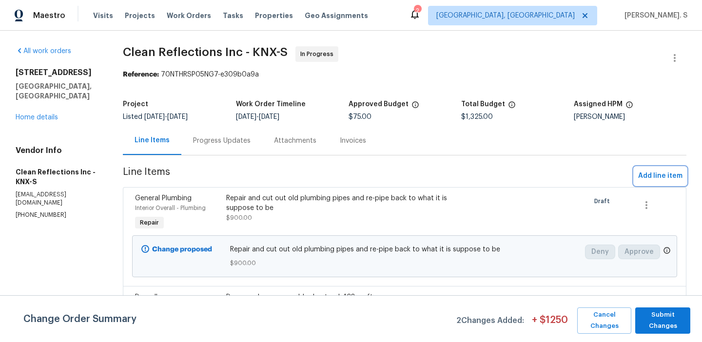
click at [652, 174] on span "Add line item" at bounding box center [660, 176] width 44 height 12
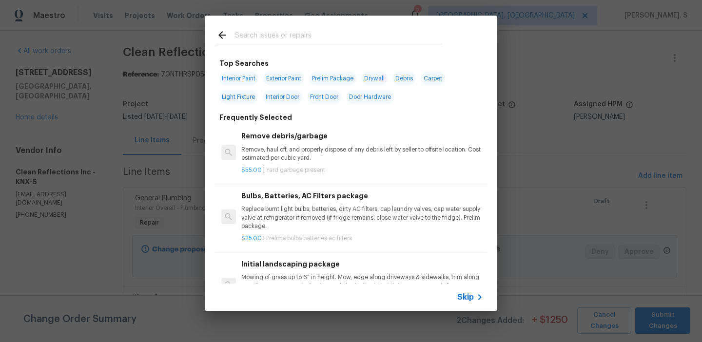
click at [312, 141] on h6 "Remove debris/garbage" at bounding box center [362, 136] width 242 height 11
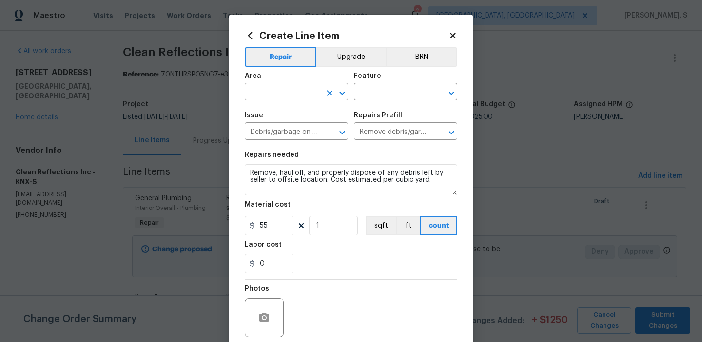
click at [343, 87] on icon "Open" at bounding box center [342, 93] width 12 height 12
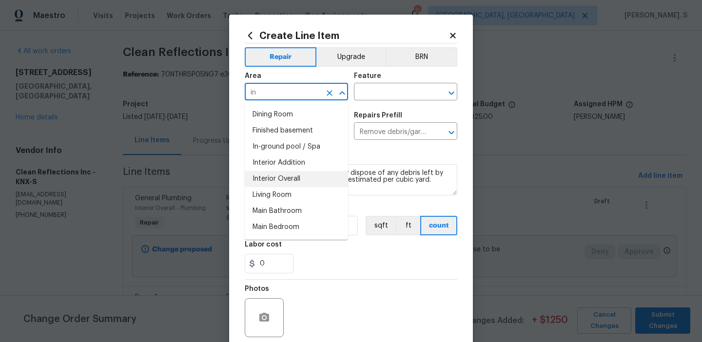
click at [312, 178] on li "Interior Overall" at bounding box center [296, 179] width 103 height 16
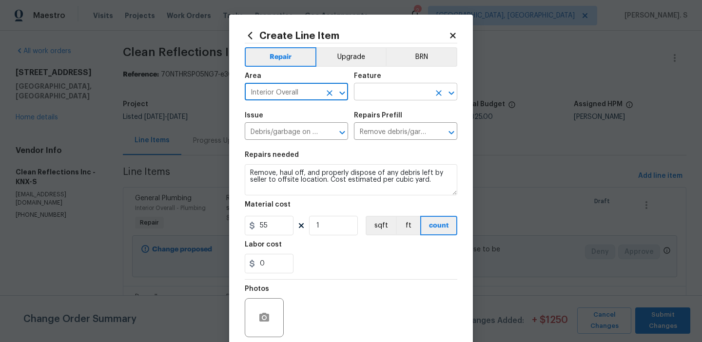
click at [447, 94] on icon "Open" at bounding box center [452, 93] width 12 height 12
type input "Interior Overall"
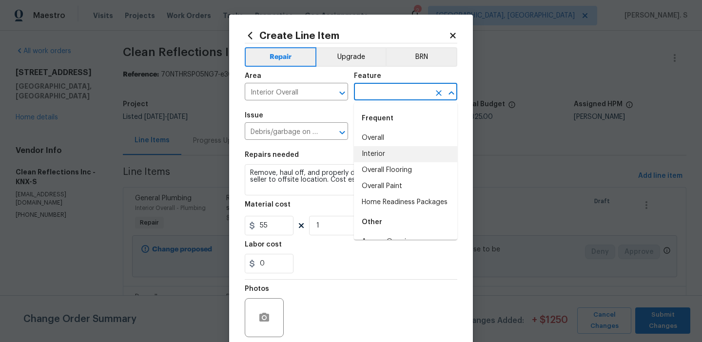
click at [399, 152] on li "Interior" at bounding box center [405, 154] width 103 height 16
type input "Interior"
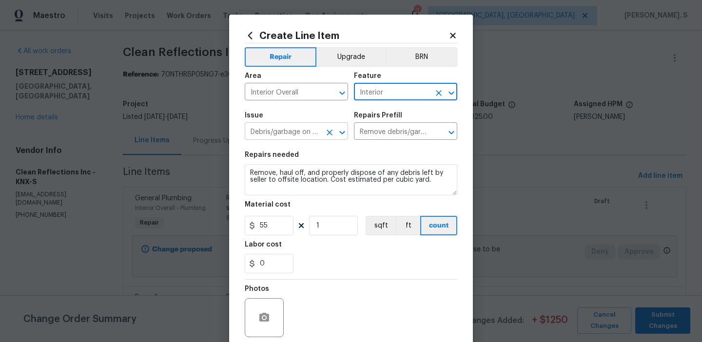
click at [343, 133] on icon "Open" at bounding box center [341, 132] width 5 height 3
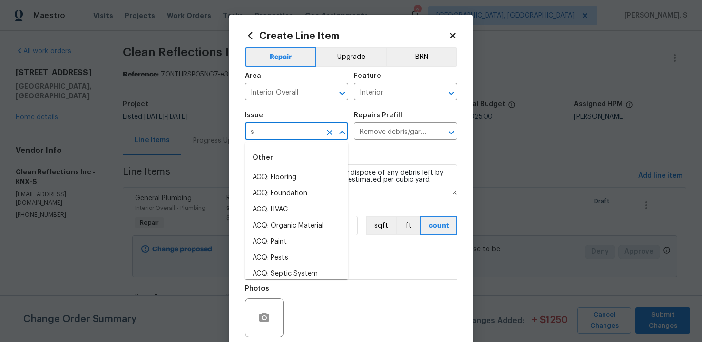
scroll to position [0, 0]
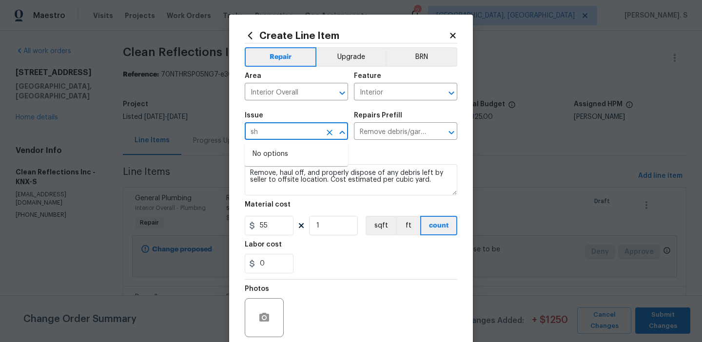
type input "s"
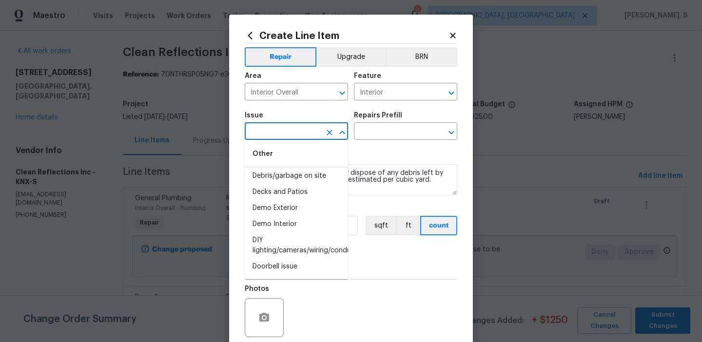
scroll to position [500, 0]
click at [306, 223] on li "Demo Interior" at bounding box center [296, 224] width 103 height 16
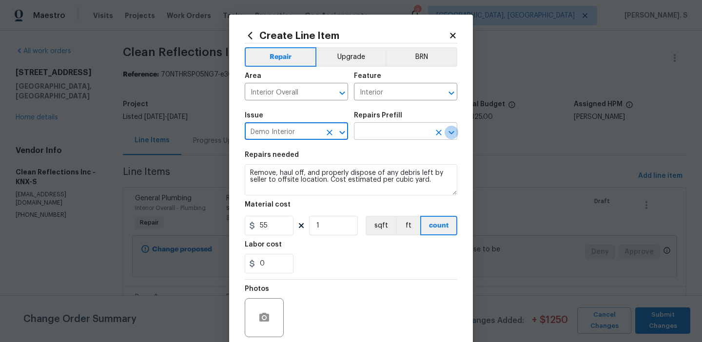
click at [449, 136] on icon "Open" at bounding box center [452, 133] width 12 height 12
type input "Demo Interior"
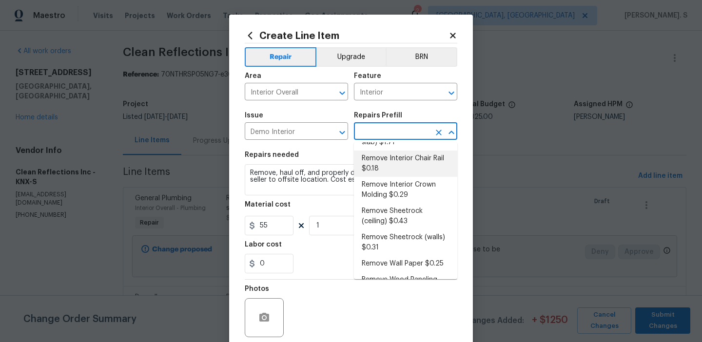
scroll to position [107, 0]
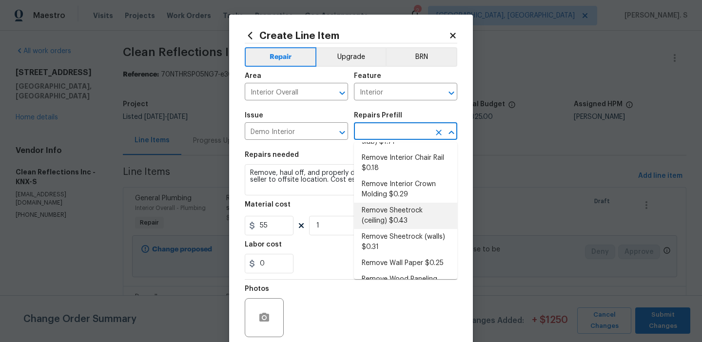
click at [383, 212] on li "Remove Sheetrock (ceiling) $0.43" at bounding box center [405, 216] width 103 height 26
type input "Demolition"
type input "Remove Sheetrock (ceiling) $0.43"
type textarea "Remove and properly dispose of the interior sheetrock (ceiling) as outlined by …"
type input "0.43"
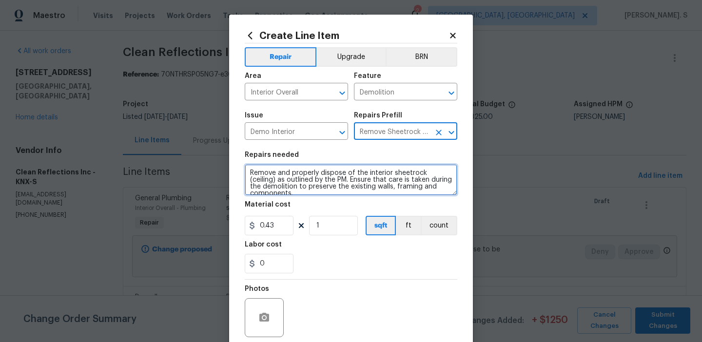
click at [336, 194] on textarea "Remove and properly dispose of the interior sheetrock (ceiling) as outlined by …" at bounding box center [351, 179] width 213 height 31
paste textarea "Install new sheetrock and mud, tape and get ready for paint"
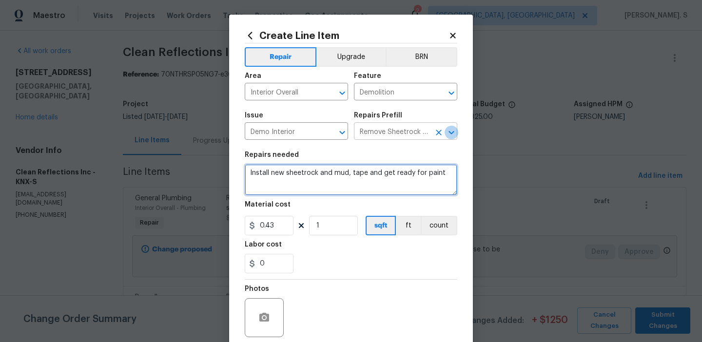
click at [453, 131] on icon "Open" at bounding box center [452, 133] width 12 height 12
type textarea "Install new sheetrock and mud, tape and get ready for paint"
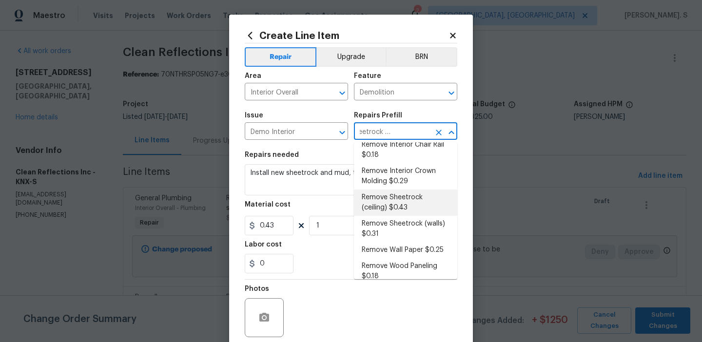
scroll to position [130, 0]
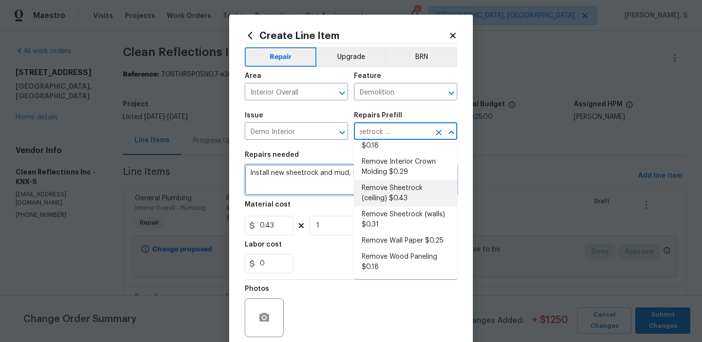
click at [304, 174] on textarea "Install new sheetrock and mud, tape and get ready for paint" at bounding box center [351, 179] width 213 height 31
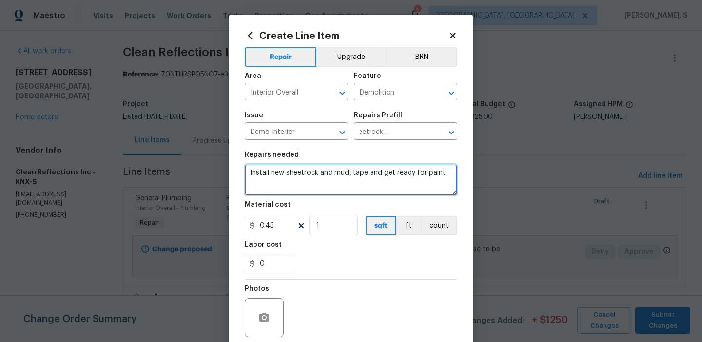
scroll to position [0, 0]
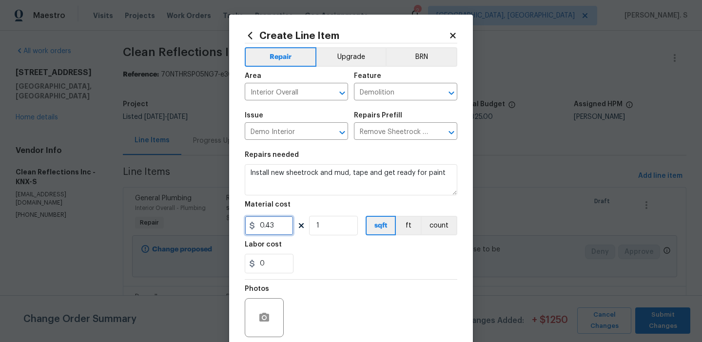
click at [277, 226] on input "0.43" at bounding box center [269, 226] width 49 height 20
type input "300"
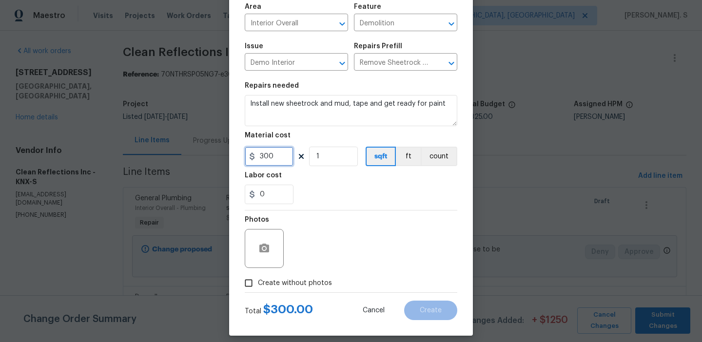
scroll to position [78, 0]
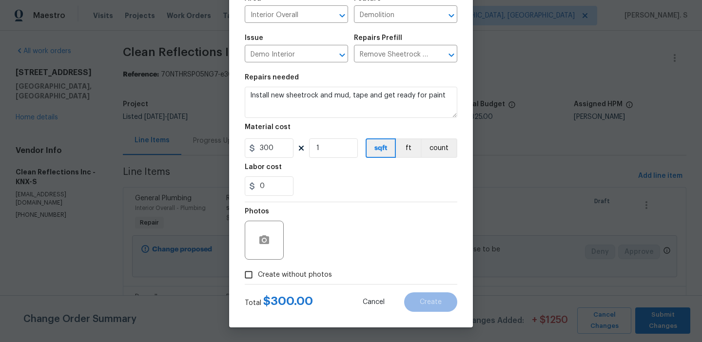
click at [298, 281] on label "Create without photos" at bounding box center [285, 275] width 93 height 19
click at [258, 281] on input "Create without photos" at bounding box center [248, 275] width 19 height 19
checkbox input "true"
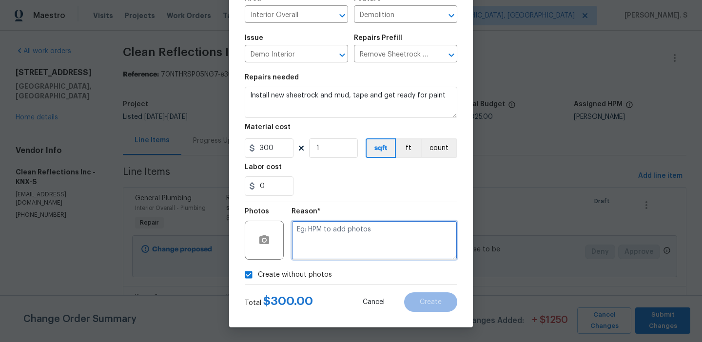
click at [365, 241] on textarea at bounding box center [375, 240] width 166 height 39
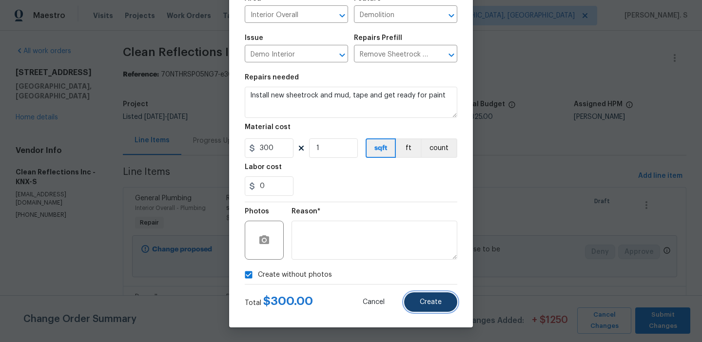
click at [442, 311] on button "Create" at bounding box center [430, 303] width 53 height 20
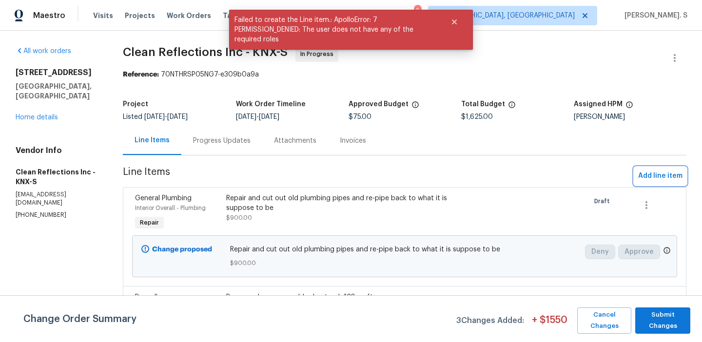
click at [651, 175] on span "Add line item" at bounding box center [660, 176] width 44 height 12
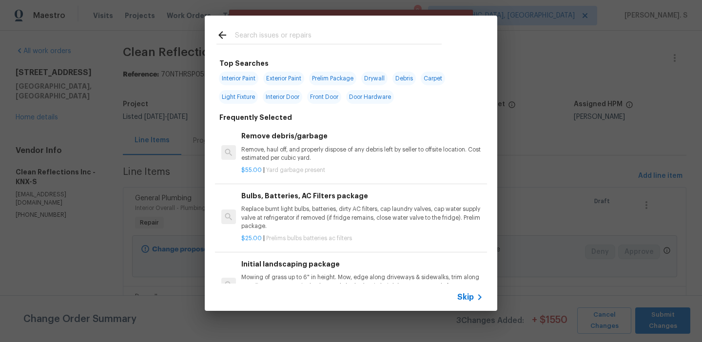
click at [312, 162] on p "Remove, haul off, and properly dispose of any debris left by seller to offsite …" at bounding box center [362, 154] width 242 height 17
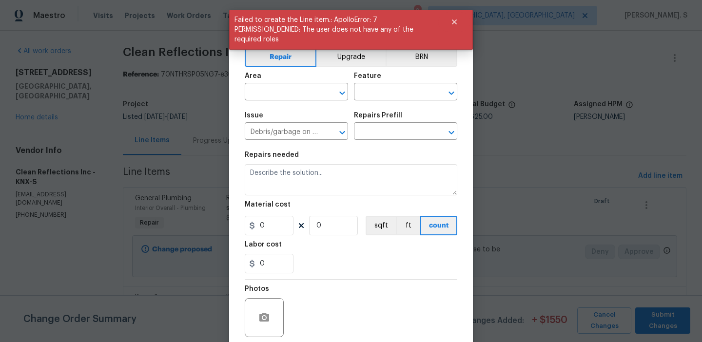
type input "Remove debris/garbage $55.00"
type textarea "Remove, haul off, and properly dispose of any debris left by seller to offsite …"
type input "55"
type input "1"
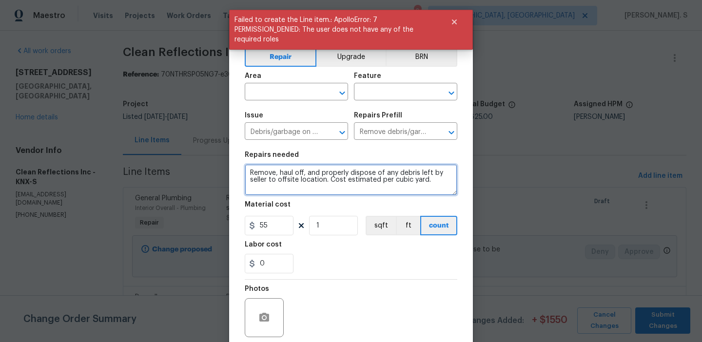
click at [306, 172] on textarea "Remove, haul off, and properly dispose of any debris left by seller to offsite …" at bounding box center [351, 179] width 213 height 31
paste textarea "Paint walls and trim back to existing colors"
click at [343, 91] on icon "Open" at bounding box center [342, 93] width 12 height 12
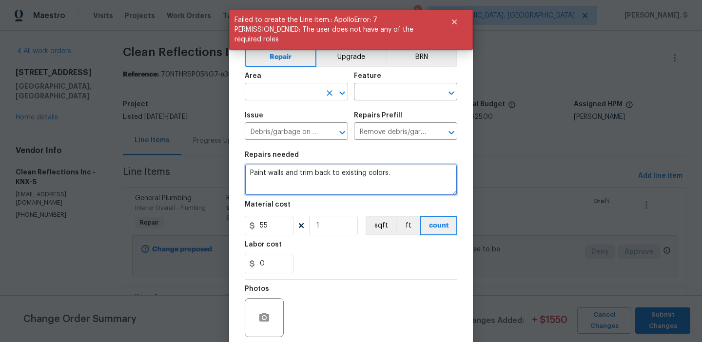
type textarea "Paint walls and trim back to existing colors."
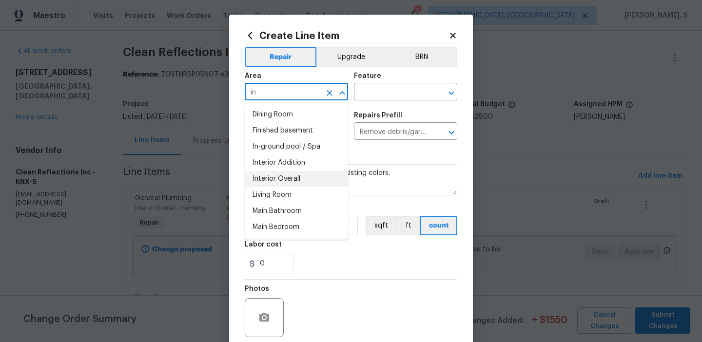
click at [319, 176] on li "Interior Overall" at bounding box center [296, 179] width 103 height 16
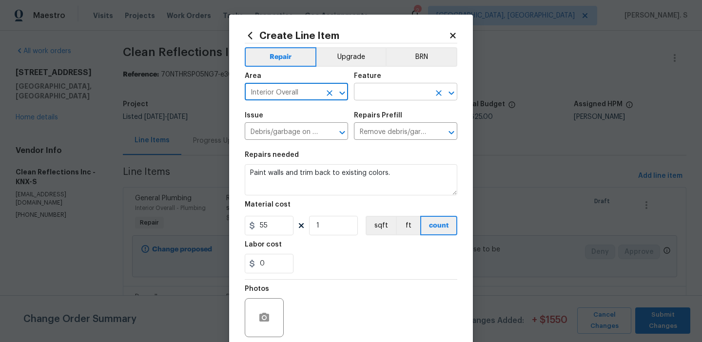
click at [451, 92] on icon "Open" at bounding box center [452, 93] width 12 height 12
type input "Interior Overall"
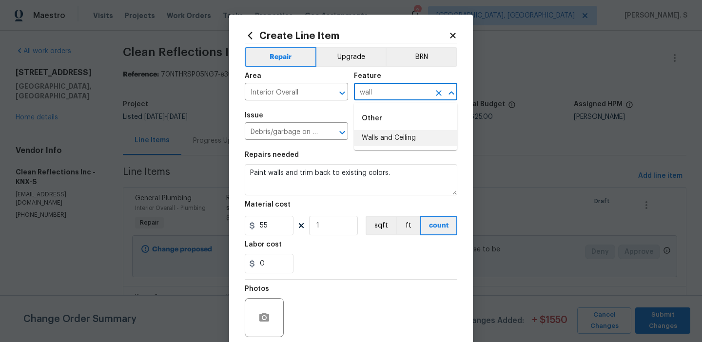
click at [405, 140] on li "Walls and Ceiling" at bounding box center [405, 138] width 103 height 16
click at [344, 133] on icon "Open" at bounding box center [341, 132] width 5 height 3
type input "Walls and Ceiling"
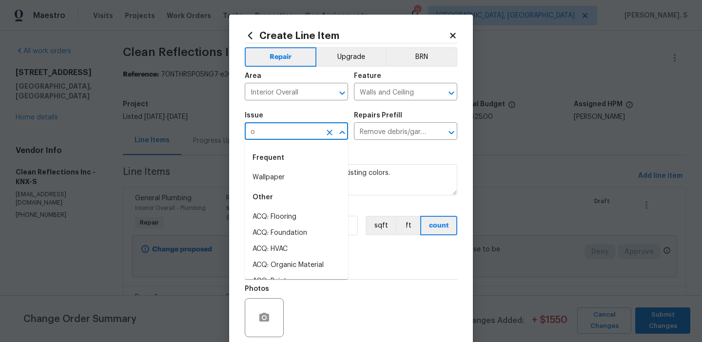
scroll to position [0, 0]
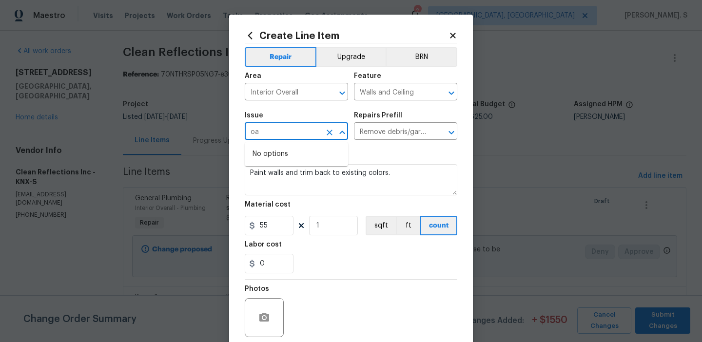
type input "o"
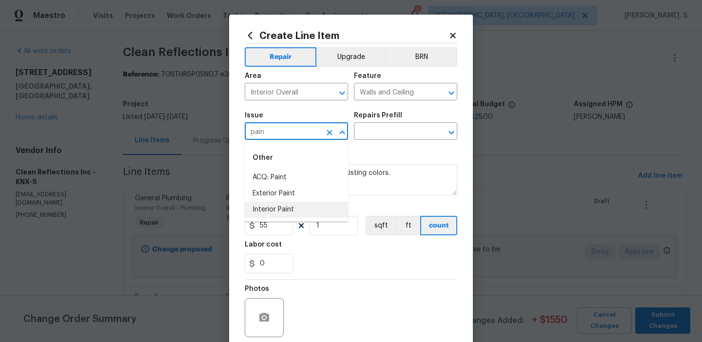
click at [292, 208] on li "Interior Paint" at bounding box center [296, 210] width 103 height 16
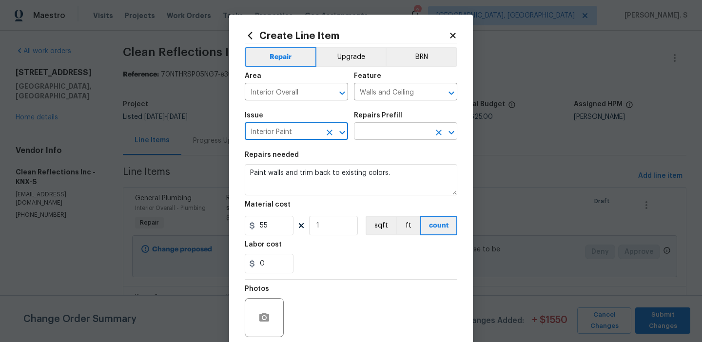
click at [453, 128] on icon "Open" at bounding box center [452, 133] width 12 height 12
type input "Interior Paint"
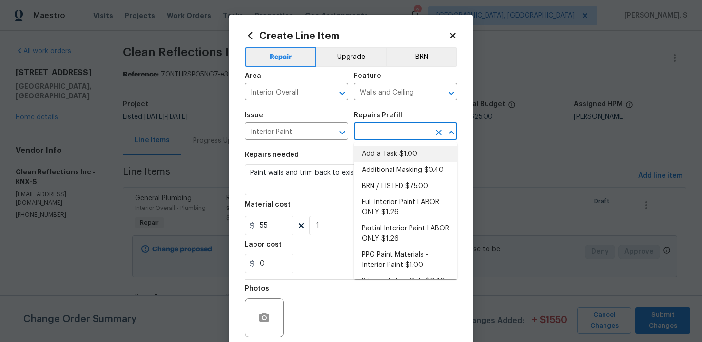
click at [396, 159] on li "Add a Task $1.00" at bounding box center [405, 154] width 103 height 16
type input "Overall Paint"
type input "Add a Task $1.00"
type textarea "HPM to detail"
type input "1"
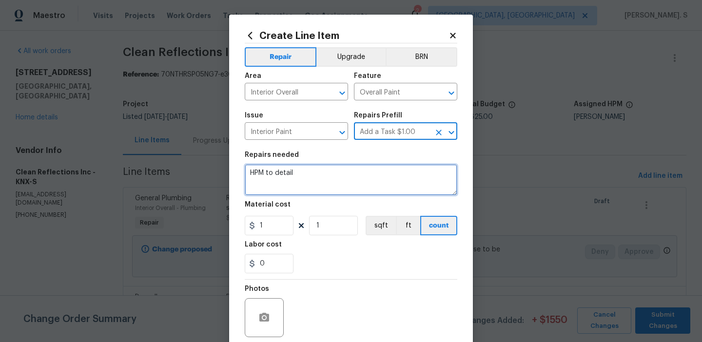
click at [344, 180] on textarea "HPM to detail" at bounding box center [351, 179] width 213 height 31
paste textarea "Paint walls and trim back to existing colors."
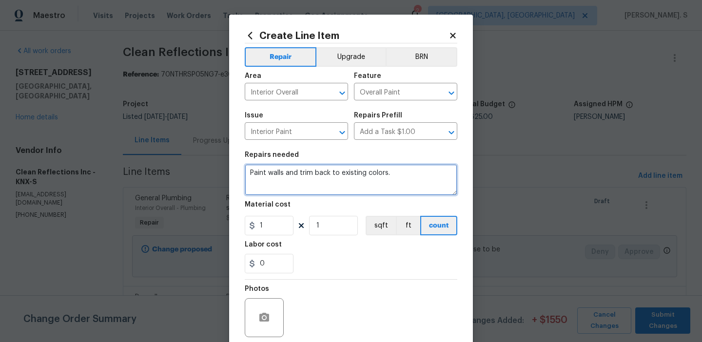
type textarea "Paint walls and trim back to existing colors."
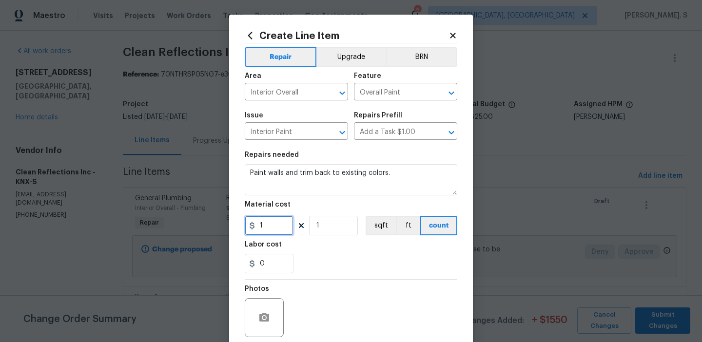
click at [289, 223] on input "1" at bounding box center [269, 226] width 49 height 20
click at [448, 91] on icon "Open" at bounding box center [452, 93] width 12 height 12
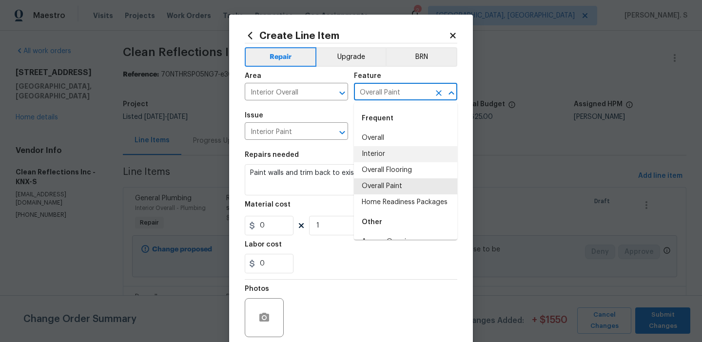
click at [306, 203] on div "Material cost" at bounding box center [351, 207] width 213 height 13
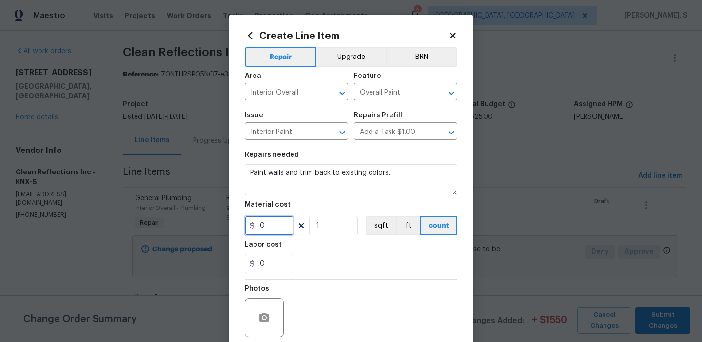
click at [268, 227] on input "0" at bounding box center [269, 226] width 49 height 20
type input "250"
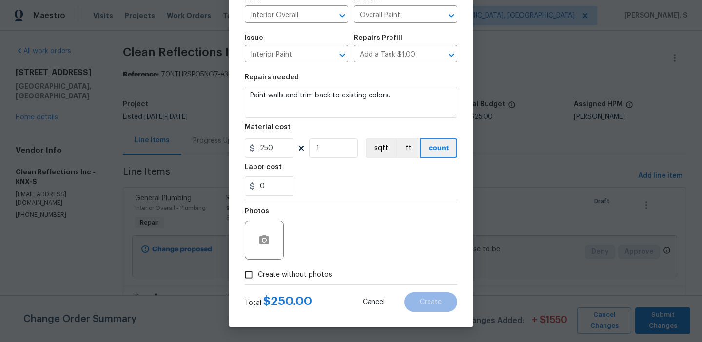
click at [272, 276] on span "Create without photos" at bounding box center [295, 275] width 74 height 10
click at [258, 276] on input "Create without photos" at bounding box center [248, 275] width 19 height 19
checkbox input "true"
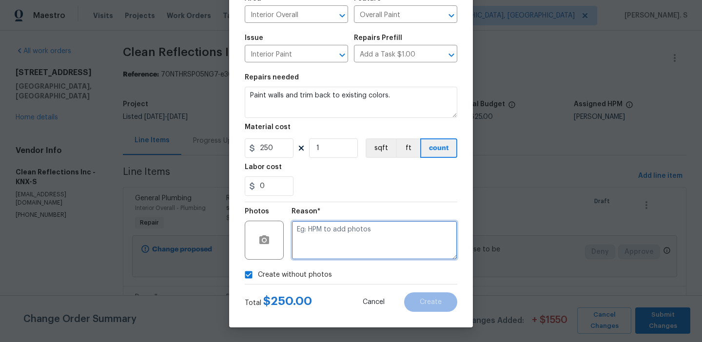
click at [393, 224] on textarea at bounding box center [375, 240] width 166 height 39
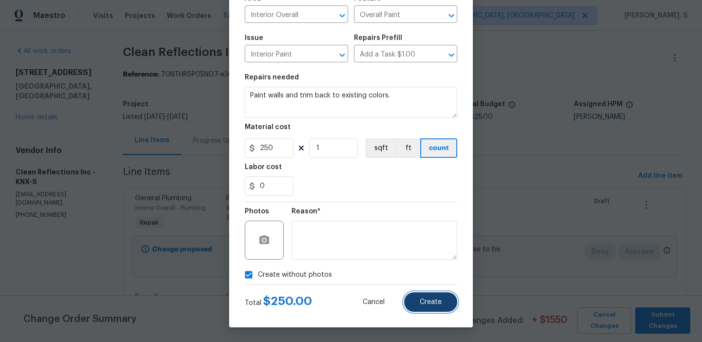
click at [426, 306] on button "Create" at bounding box center [430, 303] width 53 height 20
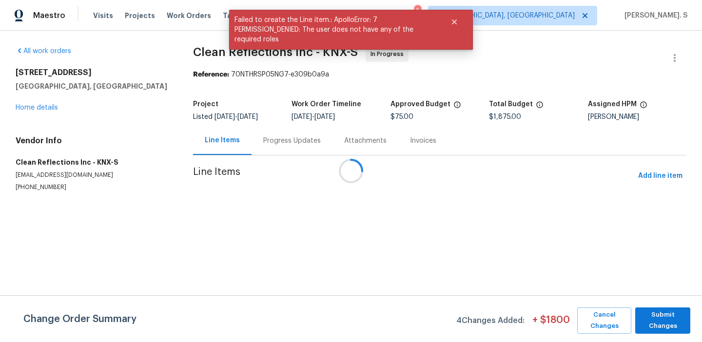
click at [652, 181] on div at bounding box center [351, 171] width 702 height 342
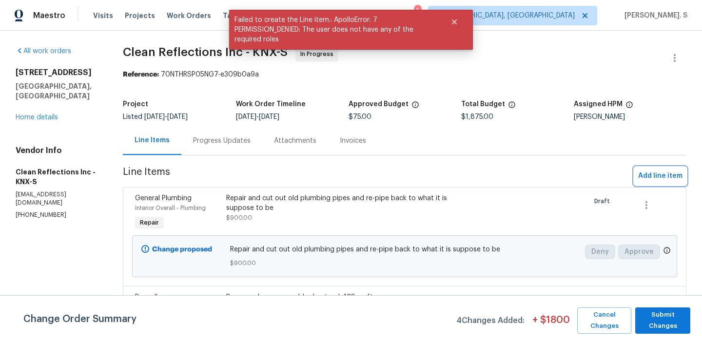
click at [660, 168] on button "Add line item" at bounding box center [660, 176] width 52 height 18
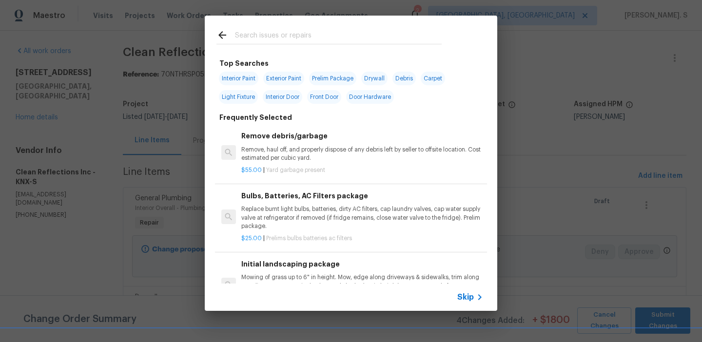
click at [247, 141] on h6 "Remove debris/garbage" at bounding box center [362, 136] width 242 height 11
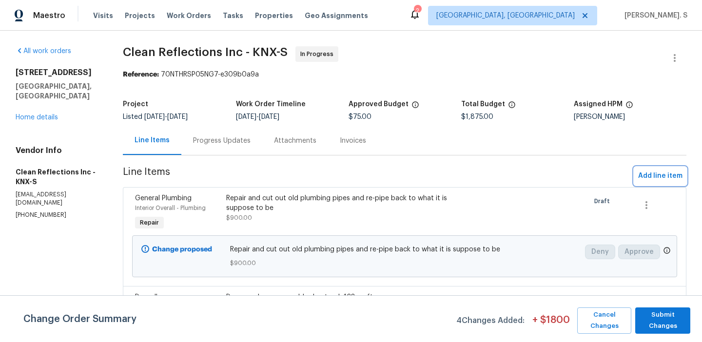
click at [653, 185] on button "Add line item" at bounding box center [660, 176] width 52 height 18
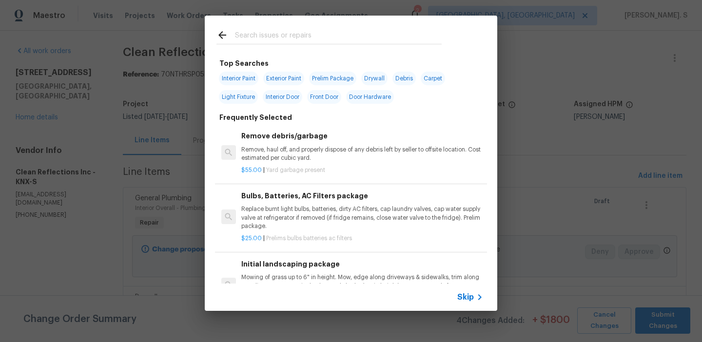
click at [336, 165] on div "$55.00 | Yard garbage present" at bounding box center [362, 168] width 242 height 12
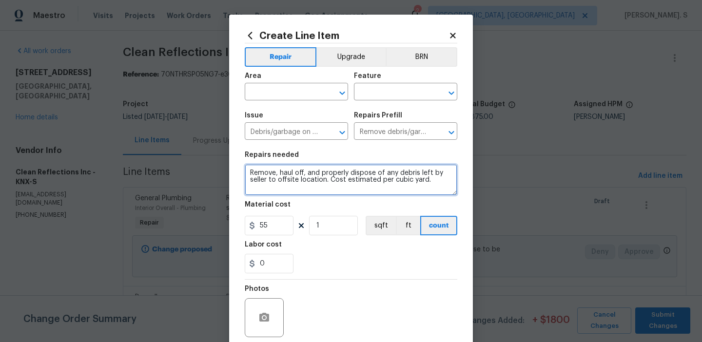
click at [315, 174] on textarea "Remove, haul off, and properly dispose of any debris left by seller to offsite …" at bounding box center [351, 179] width 213 height 31
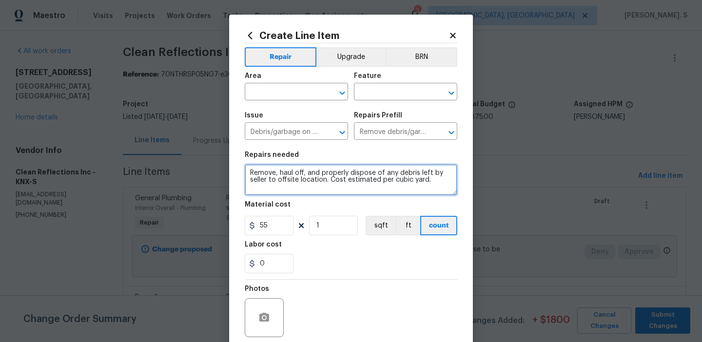
paste textarea "Install new baseboards"
click at [341, 92] on icon "Open" at bounding box center [341, 92] width 5 height 3
type textarea "Install new baseboards"
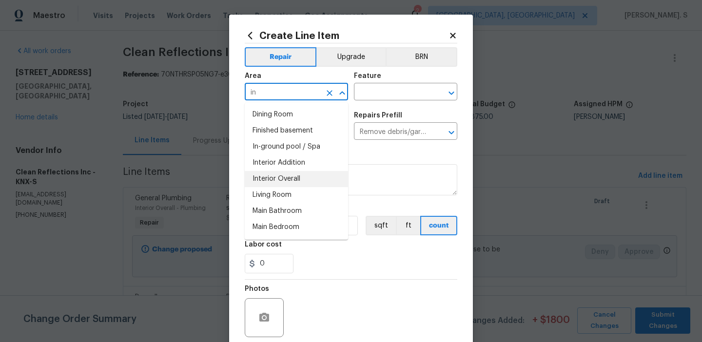
click at [277, 180] on li "Interior Overall" at bounding box center [296, 179] width 103 height 16
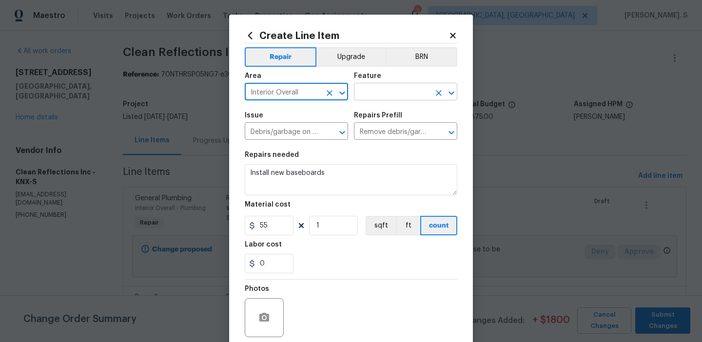
click at [453, 91] on icon "Open" at bounding box center [452, 93] width 12 height 12
type input "Interior Overall"
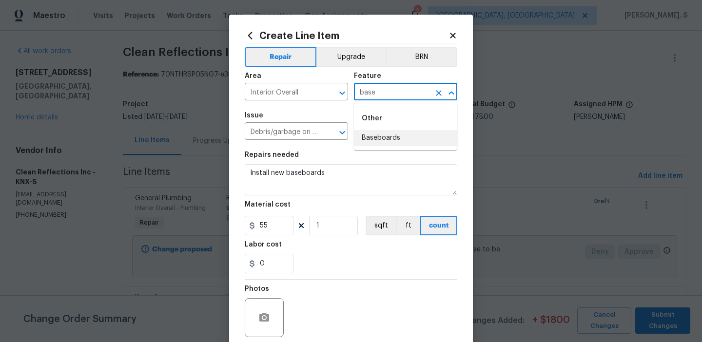
click at [430, 139] on li "Baseboards" at bounding box center [405, 138] width 103 height 16
click at [339, 131] on icon "Open" at bounding box center [342, 133] width 12 height 12
type input "Baseboards"
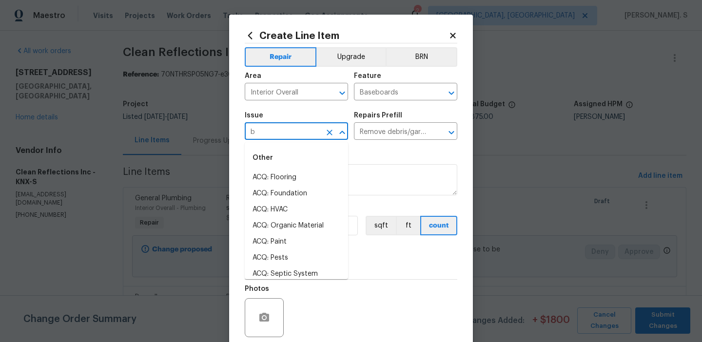
scroll to position [0, 0]
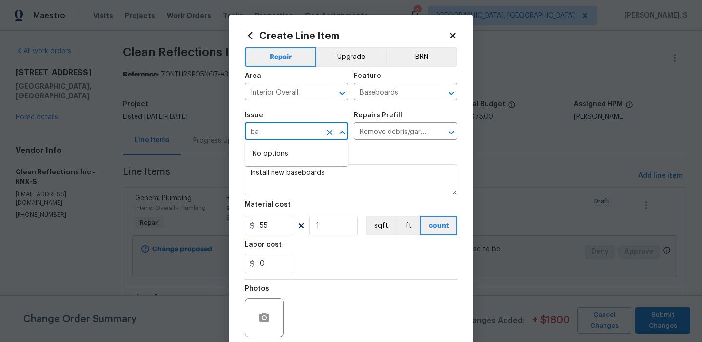
type input "b"
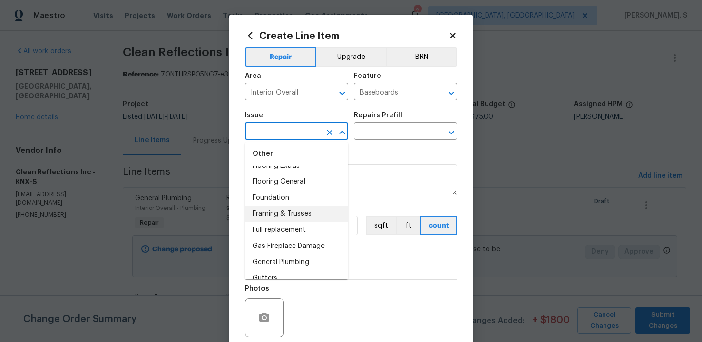
scroll to position [867, 0]
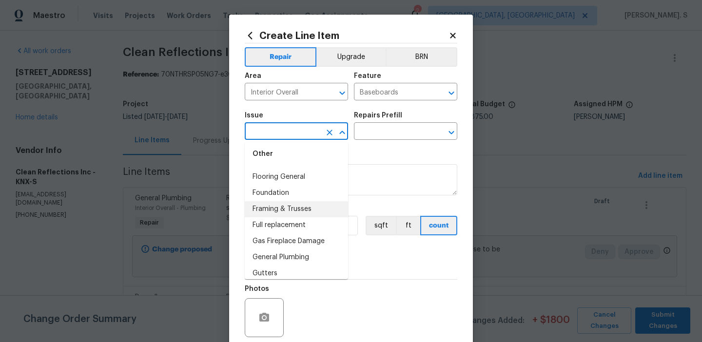
click at [289, 212] on li "Framing & Trusses" at bounding box center [296, 209] width 103 height 16
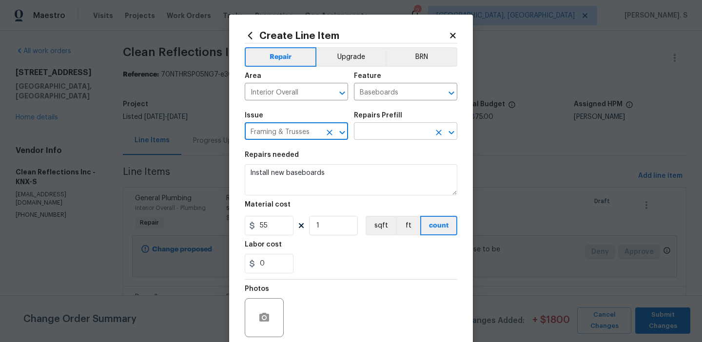
click at [453, 131] on icon "Open" at bounding box center [452, 133] width 12 height 12
type input "Framing & Trusses"
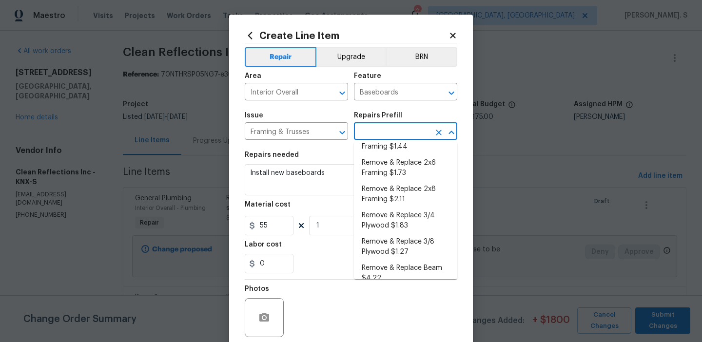
scroll to position [0, 0]
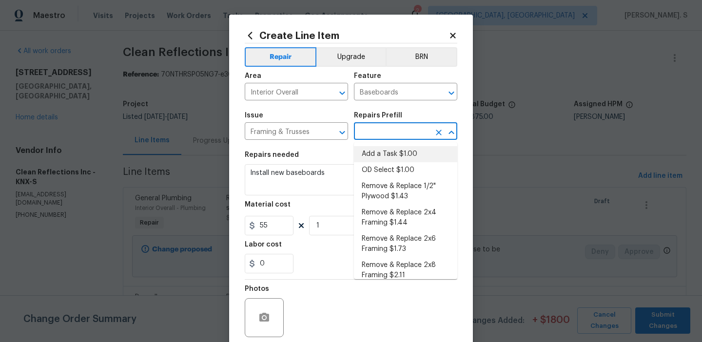
click at [408, 155] on li "Add a Task $1.00" at bounding box center [405, 154] width 103 height 16
type input "Framing"
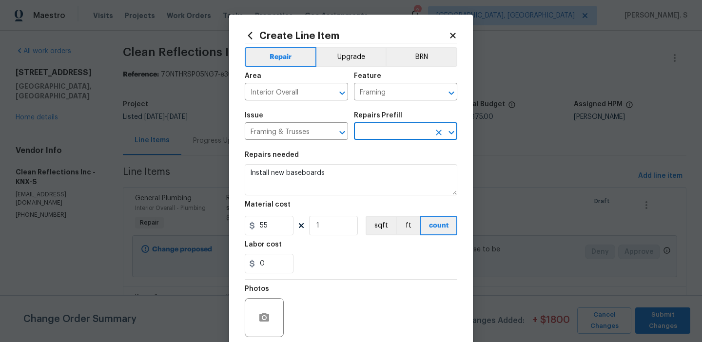
type input "Add a Task $1.00"
type textarea "HPM to detail"
type input "1"
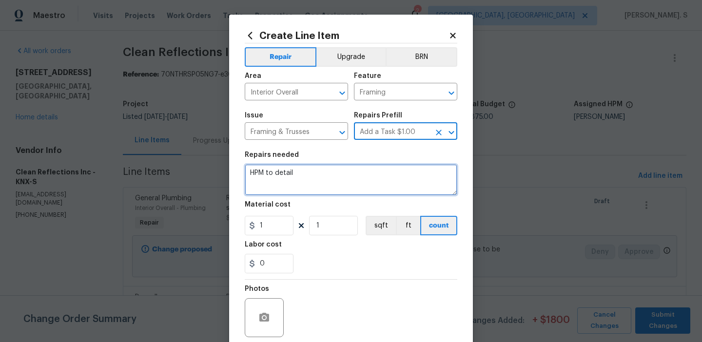
click at [351, 168] on textarea "HPM to detail" at bounding box center [351, 179] width 213 height 31
paste textarea "Install new baseboards"
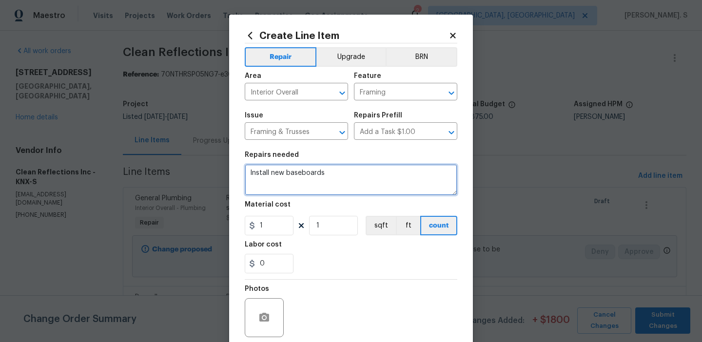
type textarea "Install new baseboards"
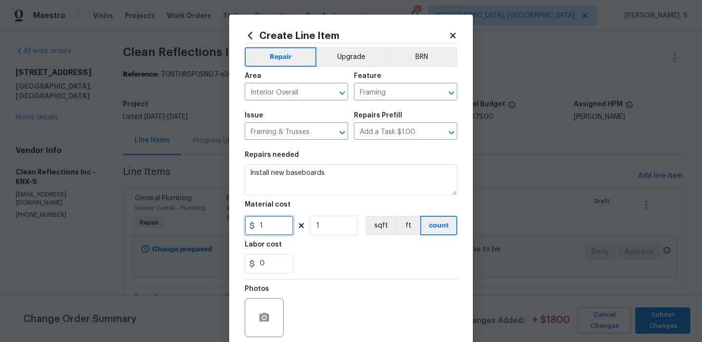
click at [280, 230] on input "1" at bounding box center [269, 226] width 49 height 20
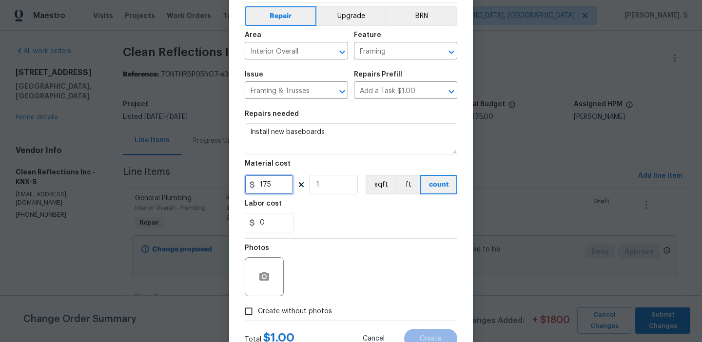
scroll to position [78, 0]
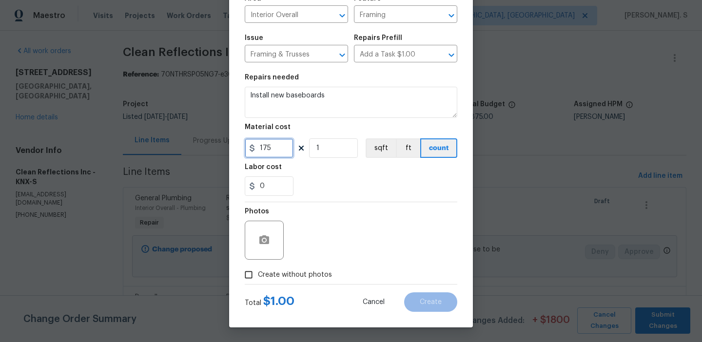
type input "175"
click at [278, 275] on span "Create without photos" at bounding box center [295, 275] width 74 height 10
click at [258, 275] on input "Create without photos" at bounding box center [248, 275] width 19 height 19
checkbox input "true"
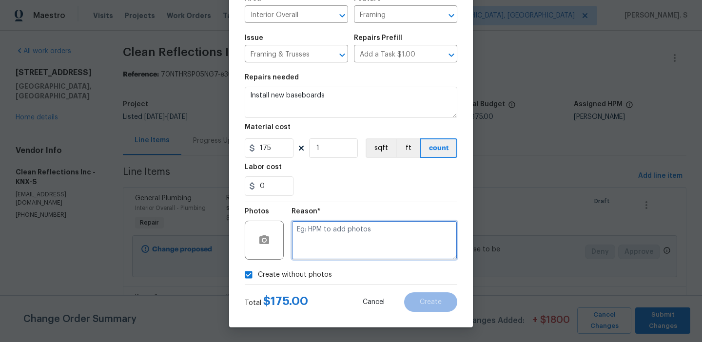
click at [366, 232] on textarea at bounding box center [375, 240] width 166 height 39
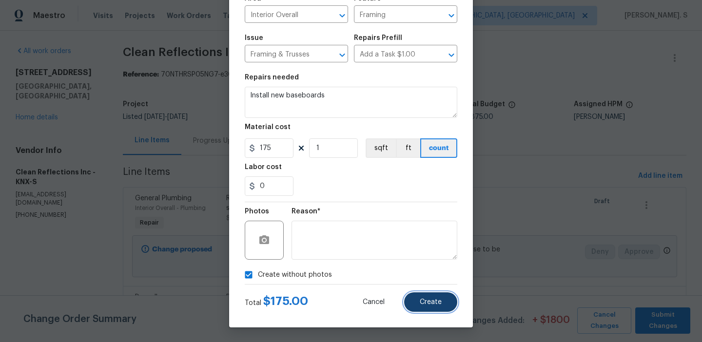
click at [411, 298] on button "Create" at bounding box center [430, 303] width 53 height 20
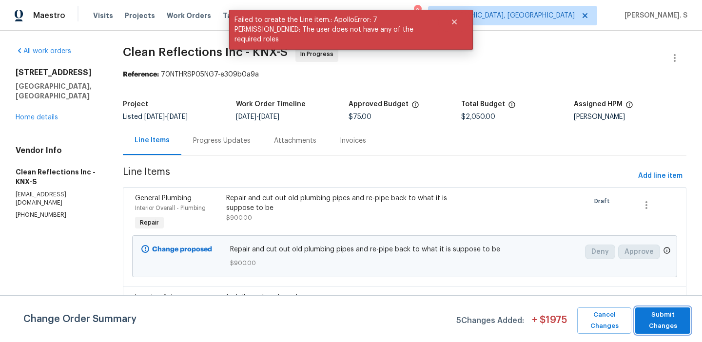
click at [663, 317] on span "Submit Changes" at bounding box center [662, 321] width 45 height 22
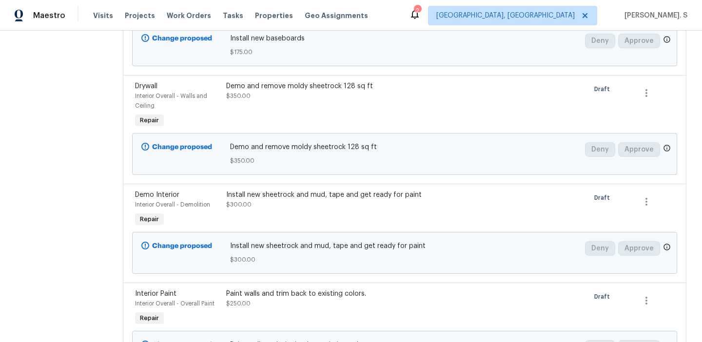
scroll to position [277, 0]
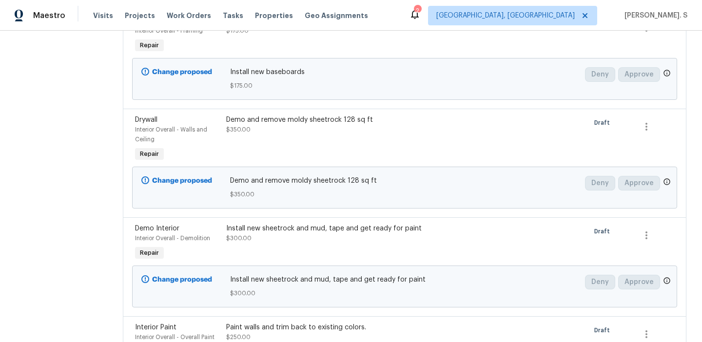
click at [273, 231] on div "Install new sheetrock and mud, tape and get ready for paint" at bounding box center [336, 229] width 221 height 10
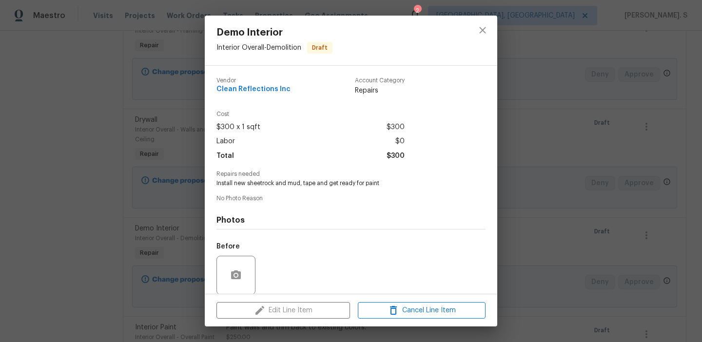
click at [536, 231] on div "Demo Interior Interior Overall - Demolition Draft Vendor Clean Reflections Inc …" at bounding box center [351, 171] width 702 height 342
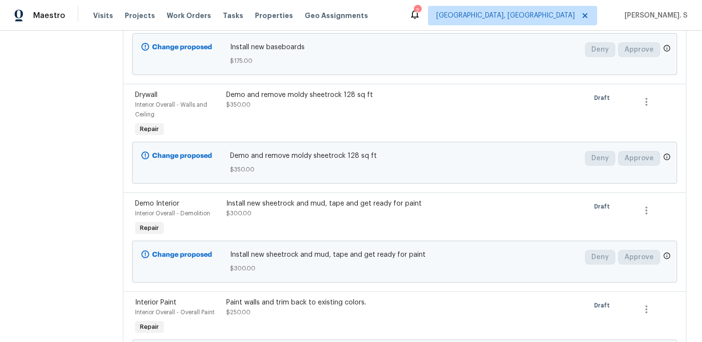
scroll to position [337, 0]
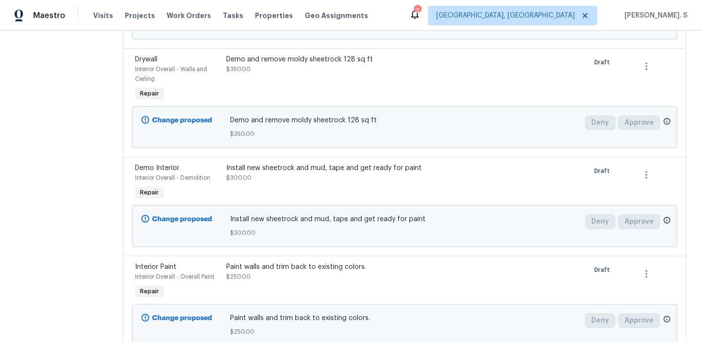
click at [301, 177] on div "Install new sheetrock and mud, tape and get ready for paint $300.00" at bounding box center [336, 173] width 221 height 20
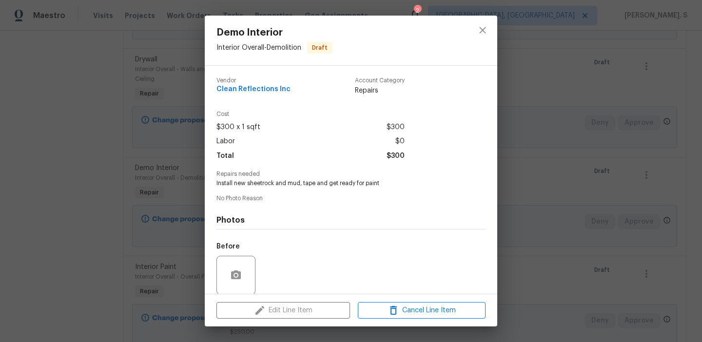
click at [524, 227] on div "Demo Interior Interior Overall - Demolition Draft Vendor Clean Reflections Inc …" at bounding box center [351, 171] width 702 height 342
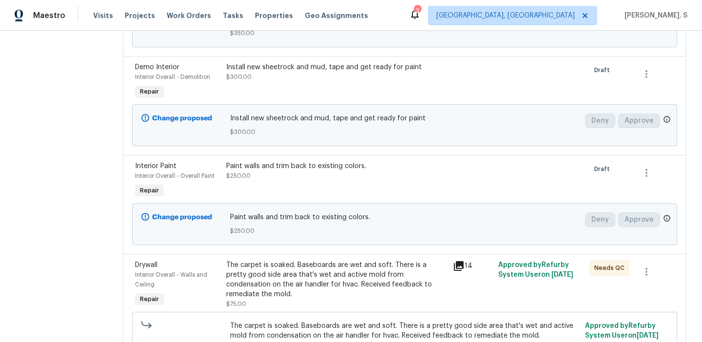
scroll to position [512, 0]
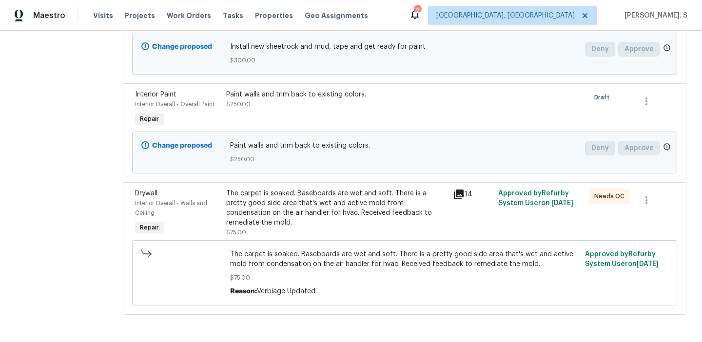
click at [364, 210] on div "The carpet is soaked. Baseboards are wet and soft. There is a pretty good side …" at bounding box center [336, 208] width 221 height 39
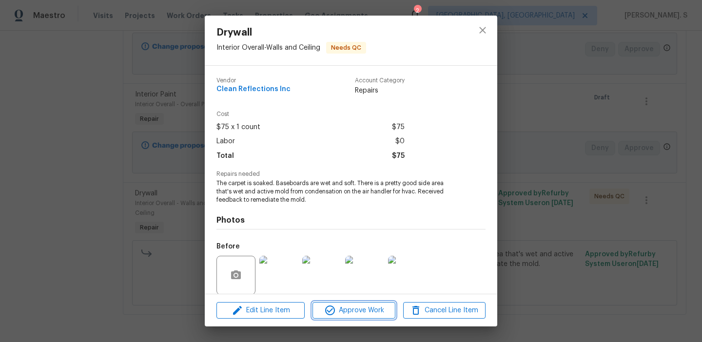
click at [359, 306] on span "Approve Work" at bounding box center [354, 311] width 77 height 12
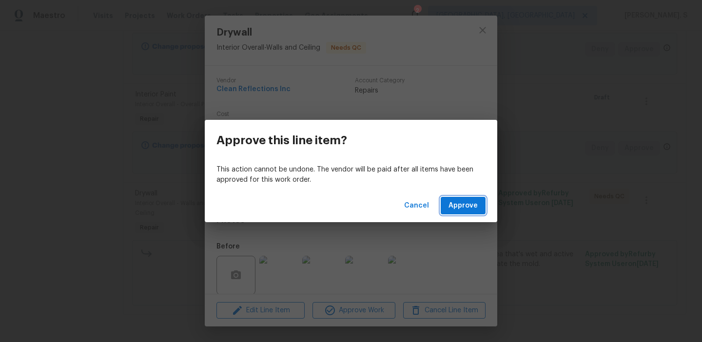
click at [454, 203] on span "Approve" at bounding box center [463, 206] width 29 height 12
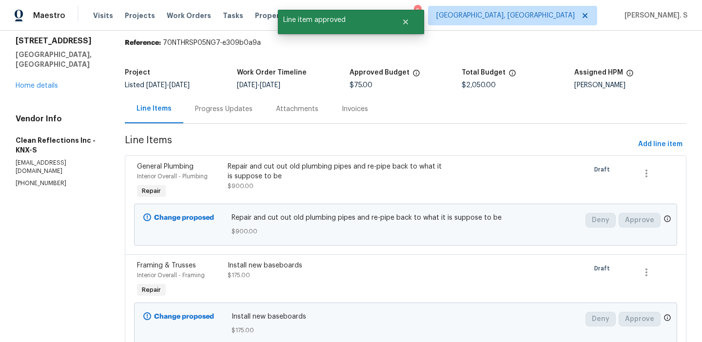
scroll to position [0, 0]
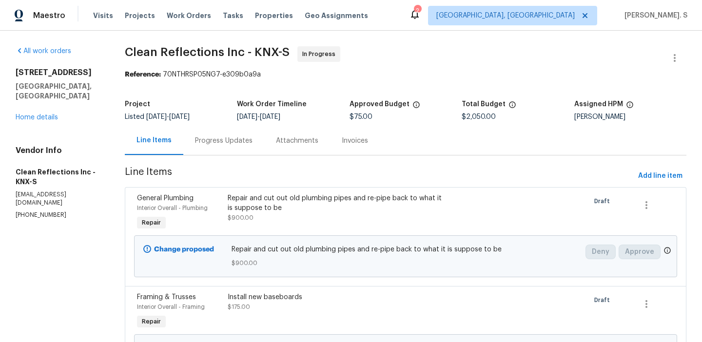
click at [294, 198] on div "Repair and cut out old plumbing pipes and re-pipe back to what it is suppose to…" at bounding box center [338, 204] width 220 height 20
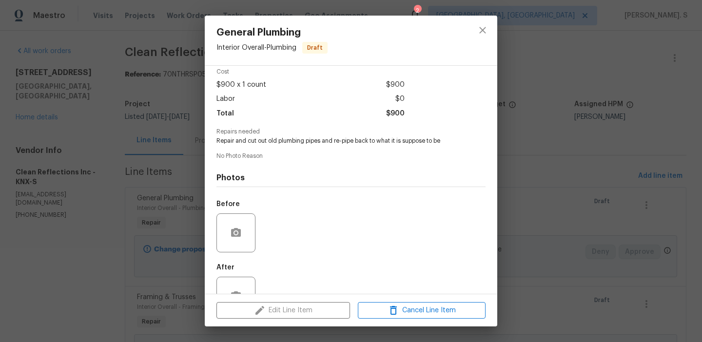
scroll to position [74, 0]
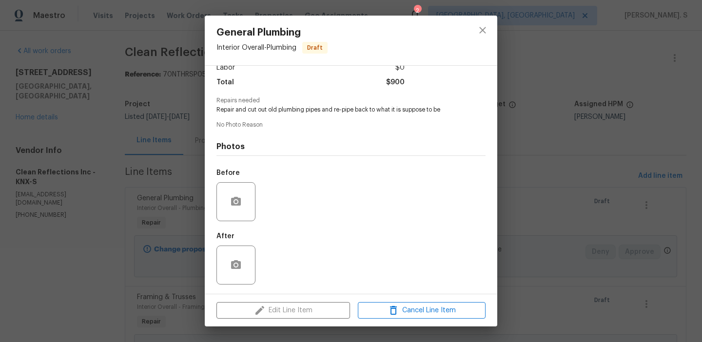
click at [552, 157] on div "General Plumbing Interior Overall - Plumbing Draft Vendor Clean Reflections Inc…" at bounding box center [351, 171] width 702 height 342
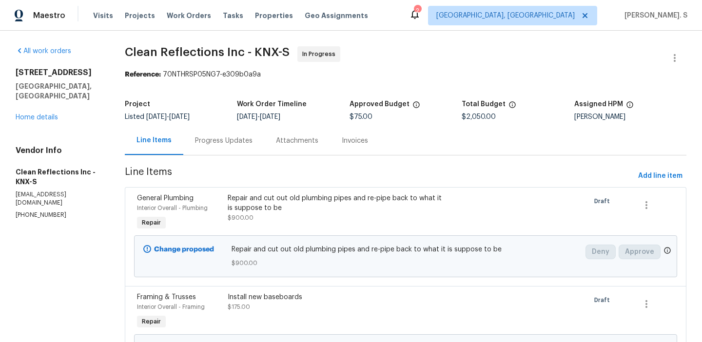
click at [211, 139] on div "Progress Updates" at bounding box center [223, 140] width 81 height 29
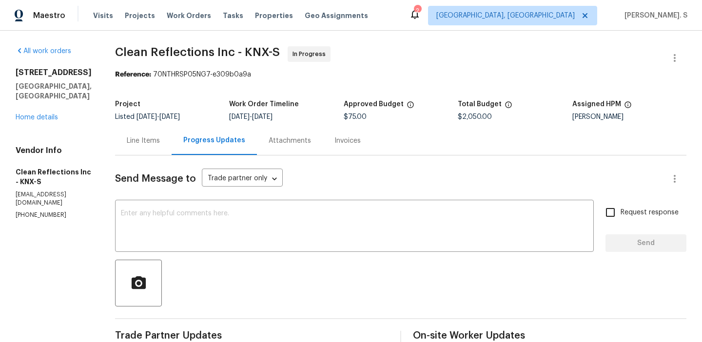
click at [171, 135] on div "Line Items" at bounding box center [143, 140] width 57 height 29
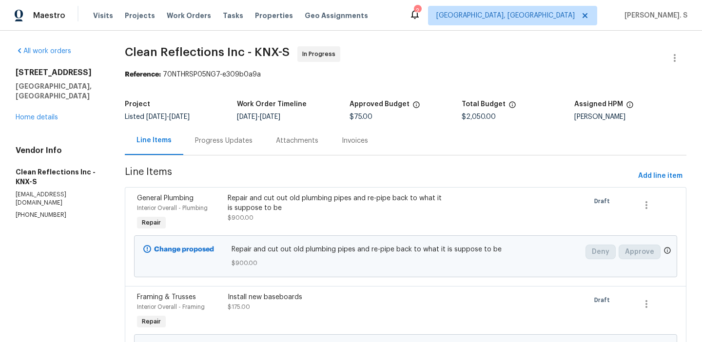
click at [246, 141] on div "Progress Updates" at bounding box center [224, 141] width 58 height 10
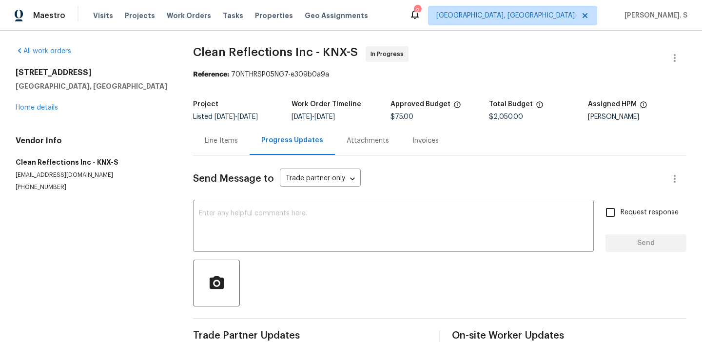
scroll to position [22, 0]
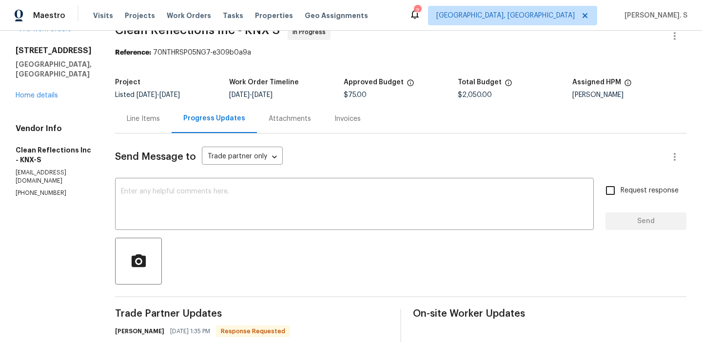
click at [257, 189] on textarea at bounding box center [354, 205] width 467 height 34
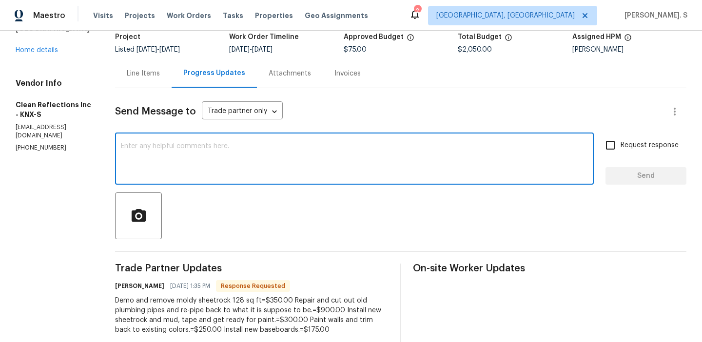
scroll to position [105, 0]
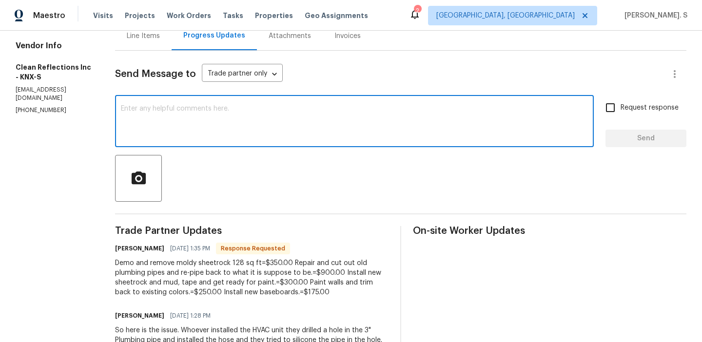
paste textarea "The BR team has approved the cost, and it has been updated."
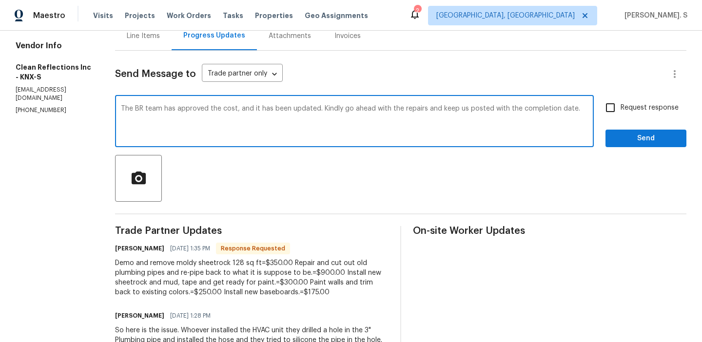
type textarea "The BR team has approved the cost, and it has been updated. Kindly go ahead wit…"
click at [666, 106] on span "Request response" at bounding box center [650, 108] width 58 height 10
click at [621, 106] on input "Request response" at bounding box center [610, 108] width 20 height 20
checkbox input "true"
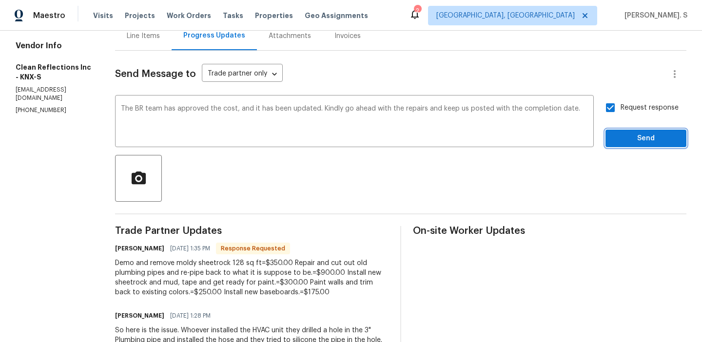
click at [634, 138] on span "Send" at bounding box center [646, 139] width 65 height 12
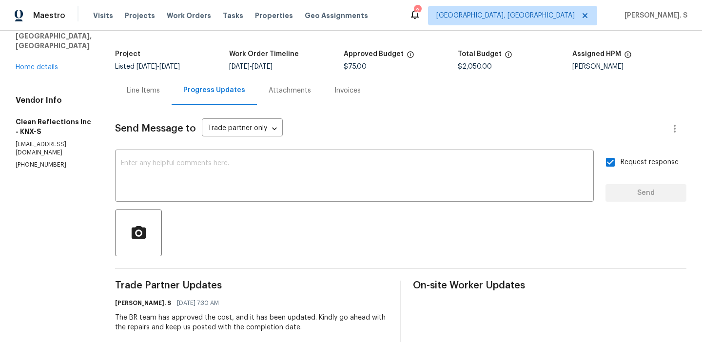
scroll to position [137, 0]
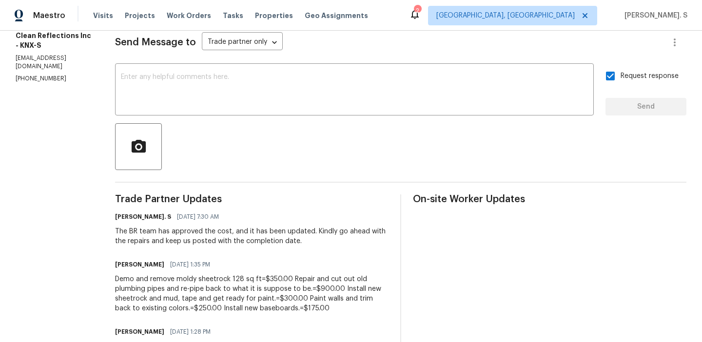
click at [249, 232] on div "The BR team has approved the cost, and it has been updated. Kindly go ahead wit…" at bounding box center [252, 237] width 274 height 20
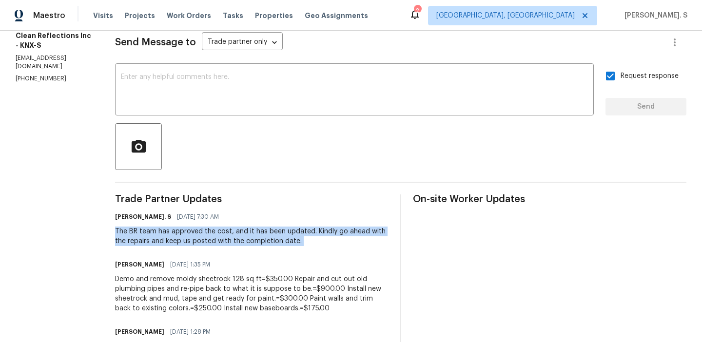
copy div "The BR team has approved the cost, and it has been updated. Kindly go ahead wit…"
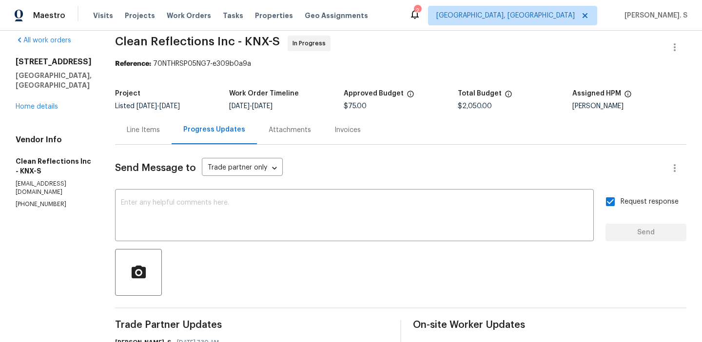
scroll to position [0, 0]
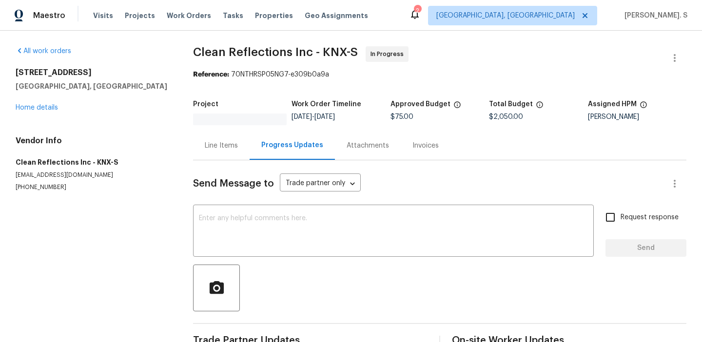
click at [215, 141] on div "Line Items" at bounding box center [221, 146] width 33 height 10
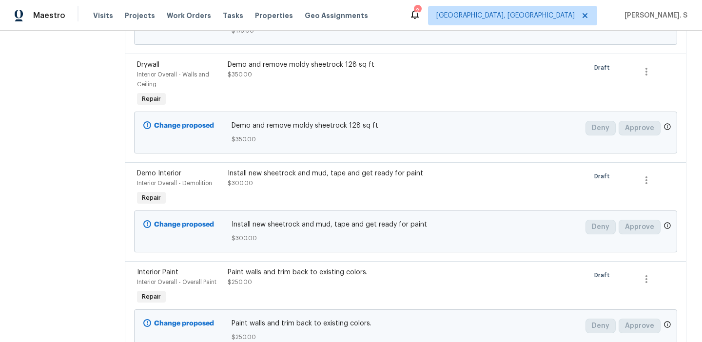
scroll to position [252, 0]
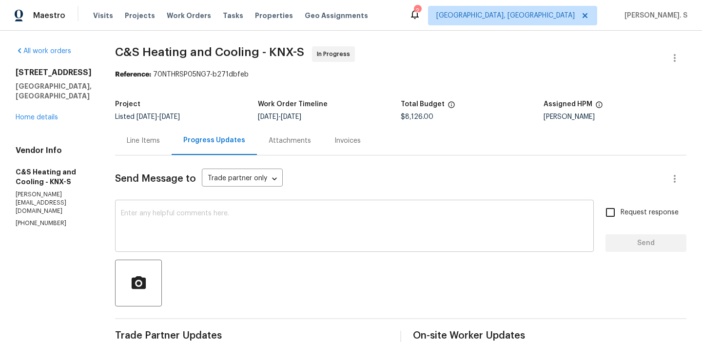
click at [210, 239] on textarea at bounding box center [354, 227] width 467 height 34
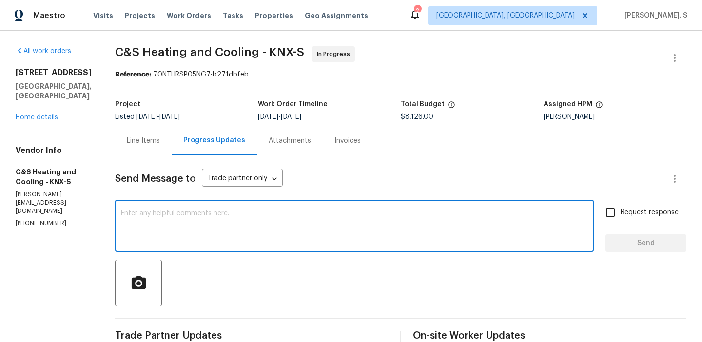
paste textarea "May we have an update on the progress of the work order?"
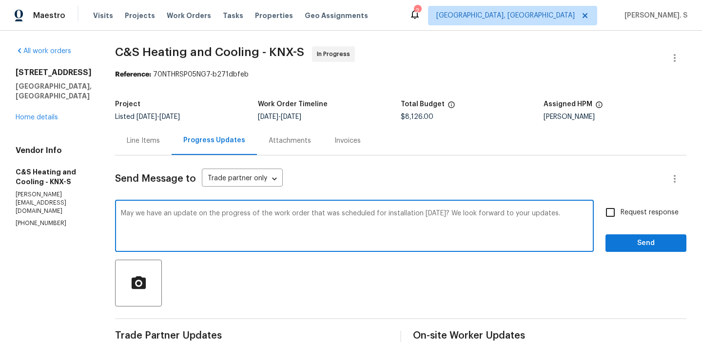
click at [0, 0] on div "t o d a y ?" at bounding box center [0, 0] width 0 height 0
click at [287, 215] on textarea "May we have an update on the progress of the work order that was scheduled for …" at bounding box center [354, 227] width 467 height 34
click at [291, 215] on textarea "May we have an update on the progress of the work order that was scheduled for …" at bounding box center [354, 227] width 467 height 34
click at [308, 215] on textarea "May we have an update on the progress of the work order that was scheduled for …" at bounding box center [354, 227] width 467 height 34
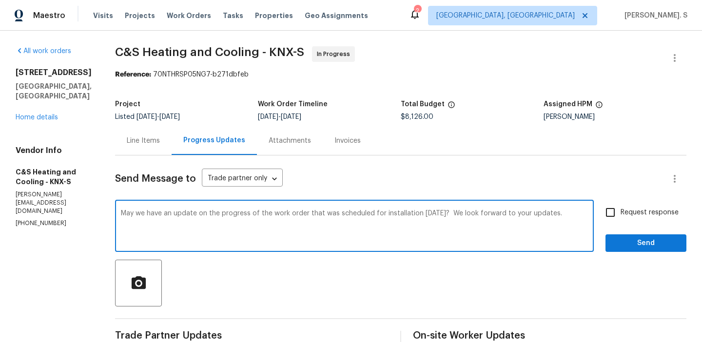
click at [308, 215] on textarea "May we have an update on the progress of the work order that was scheduled for …" at bounding box center [354, 227] width 467 height 34
type textarea "May we have an update on the progress of the work order that was scheduled for …"
click at [642, 219] on label "Request response" at bounding box center [639, 212] width 79 height 20
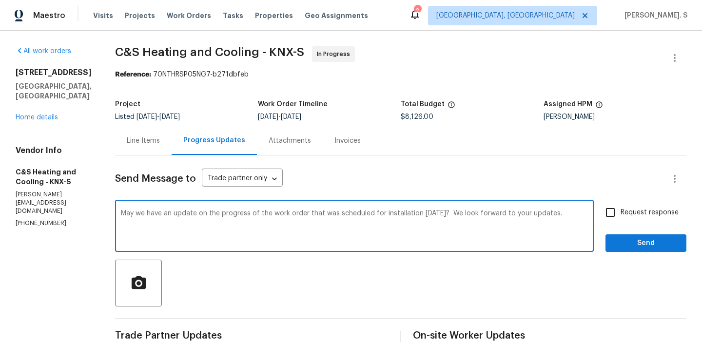
click at [621, 219] on input "Request response" at bounding box center [610, 212] width 20 height 20
checkbox input "true"
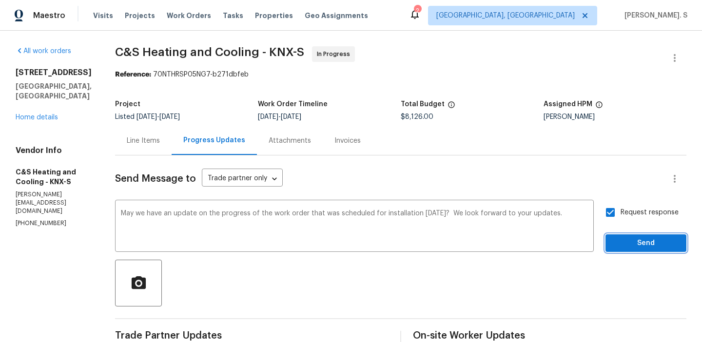
click at [643, 240] on span "Send" at bounding box center [646, 243] width 65 height 12
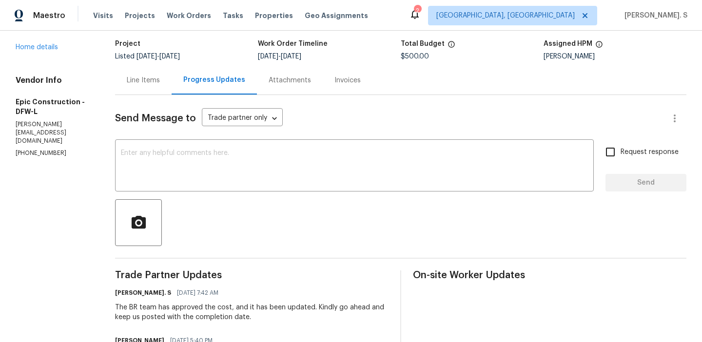
scroll to position [167, 0]
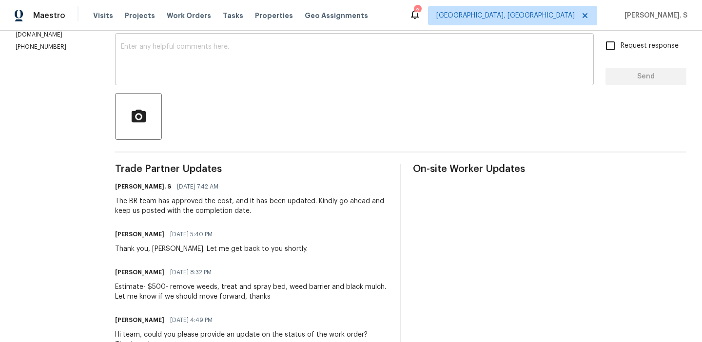
click at [164, 56] on textarea at bounding box center [354, 60] width 467 height 34
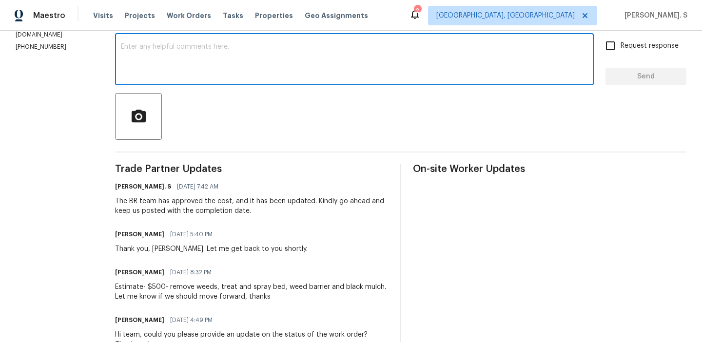
click at [164, 56] on textarea at bounding box center [354, 60] width 467 height 34
paste textarea "May we have an update on the progress of the work order?"
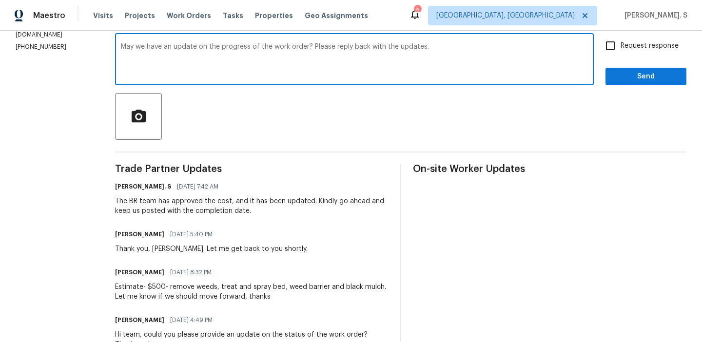
click at [169, 56] on textarea "May we have an update on the progress of the work order? Please reply back with…" at bounding box center [354, 60] width 467 height 34
type textarea "May we have an update on the progress of the work order? Please reply back with…"
click at [624, 42] on span "Request response" at bounding box center [650, 46] width 58 height 10
click at [621, 42] on input "Request response" at bounding box center [610, 46] width 20 height 20
checkbox input "true"
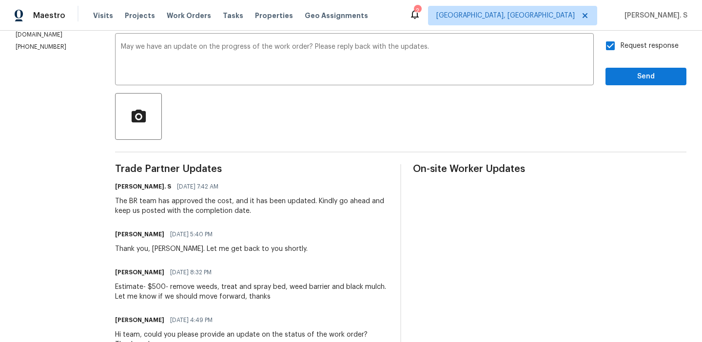
click at [613, 61] on div "Request response Send" at bounding box center [646, 61] width 81 height 50
click at [613, 76] on button "Send" at bounding box center [646, 77] width 81 height 18
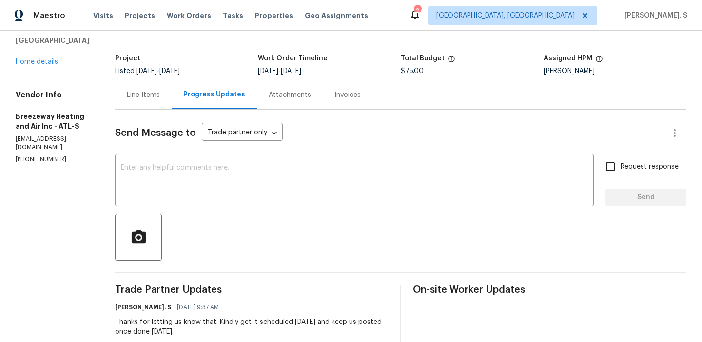
scroll to position [50, 0]
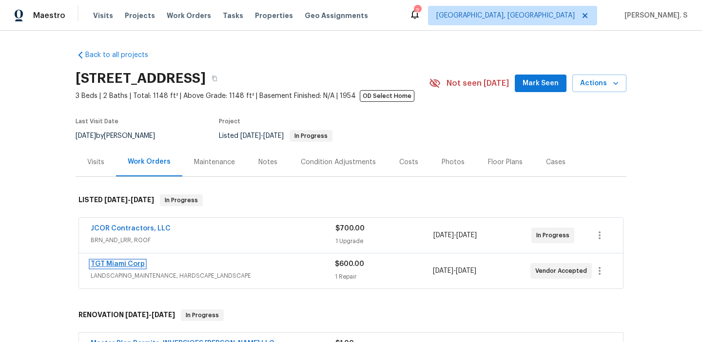
click at [137, 262] on link "TGT Miami Corp" at bounding box center [118, 264] width 54 height 7
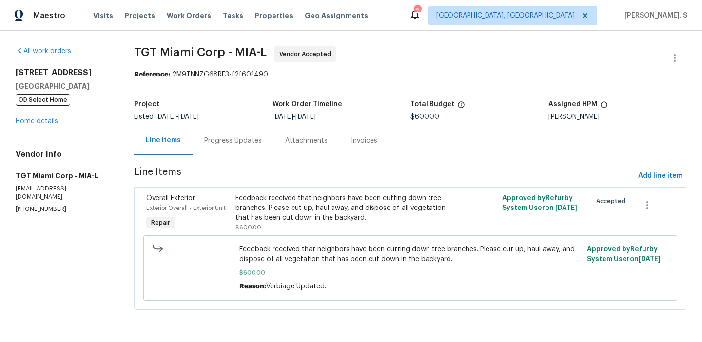
click at [234, 149] on div "Progress Updates" at bounding box center [233, 140] width 81 height 29
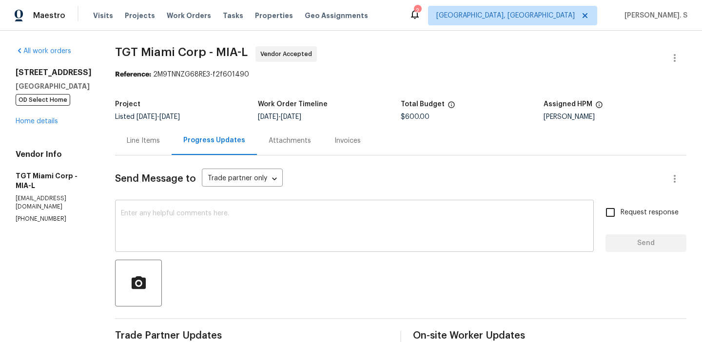
click at [199, 203] on div "x ​" at bounding box center [354, 227] width 479 height 50
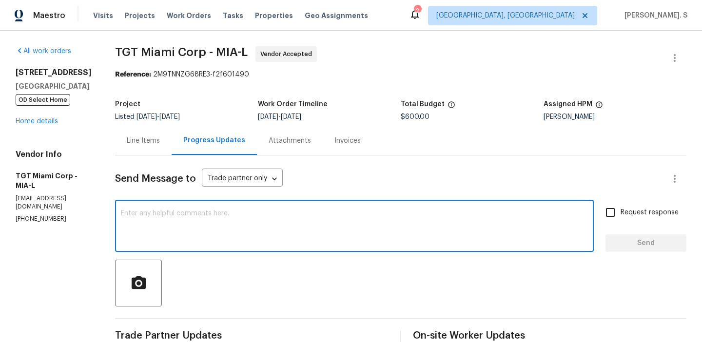
paste textarea "Hello, It's important that this work order is completed within the designated t…"
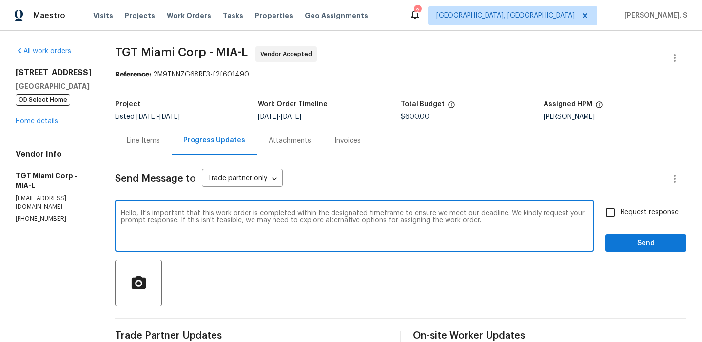
type textarea "Hello, It's important that this work order is completed within the designated t…"
click at [620, 215] on input "Request response" at bounding box center [610, 212] width 20 height 20
checkbox input "true"
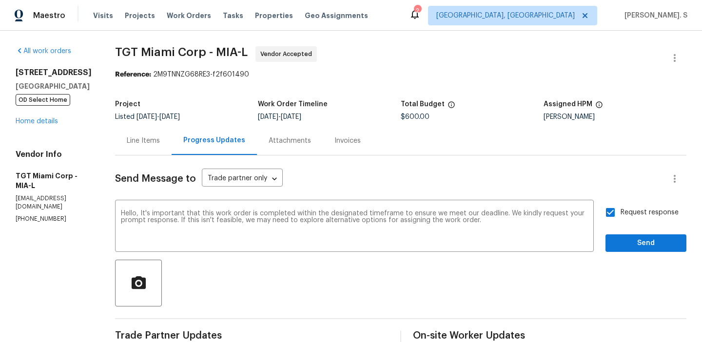
click at [620, 233] on div "Request response Send" at bounding box center [646, 227] width 81 height 50
click at [620, 240] on span "Send" at bounding box center [646, 243] width 65 height 12
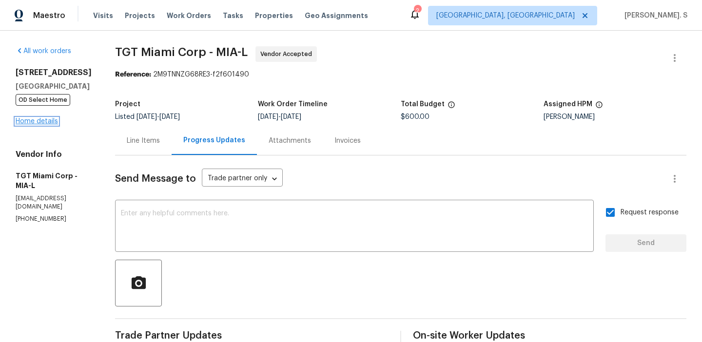
click at [42, 125] on link "Home details" at bounding box center [37, 121] width 42 height 7
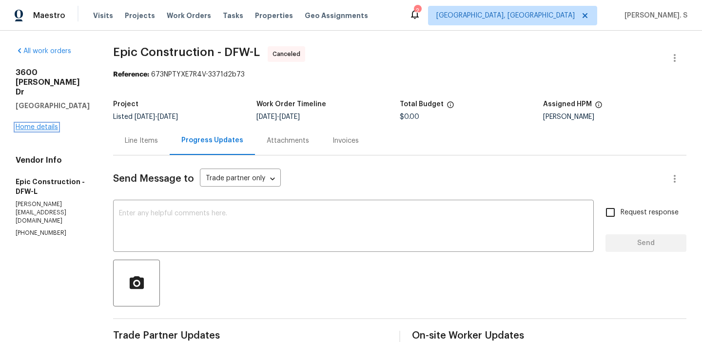
click at [45, 124] on link "Home details" at bounding box center [37, 127] width 42 height 7
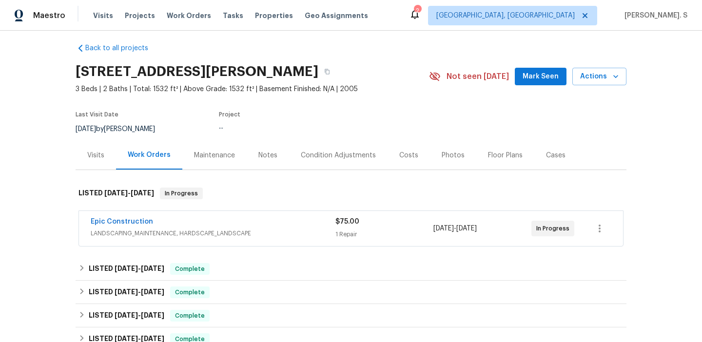
scroll to position [12, 0]
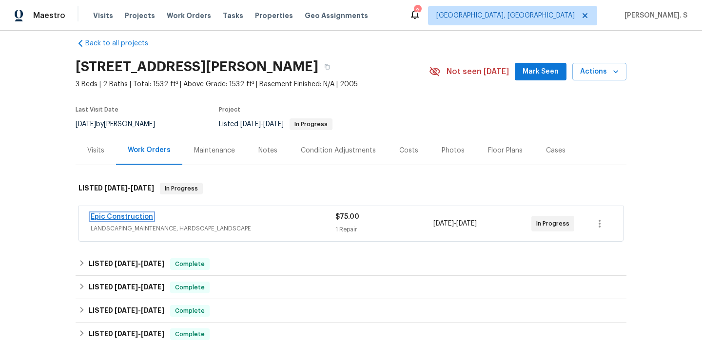
click at [119, 215] on link "Epic Construction" at bounding box center [122, 217] width 62 height 7
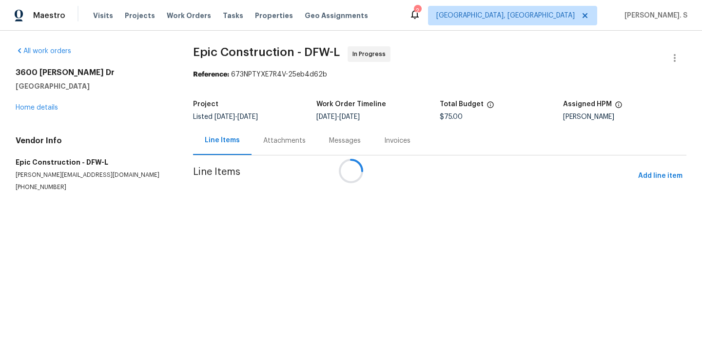
click at [317, 151] on div "Messages" at bounding box center [344, 140] width 55 height 29
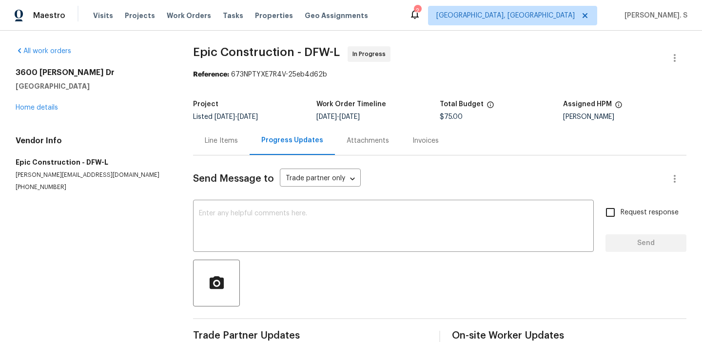
click at [260, 151] on div "Progress Updates" at bounding box center [292, 140] width 85 height 29
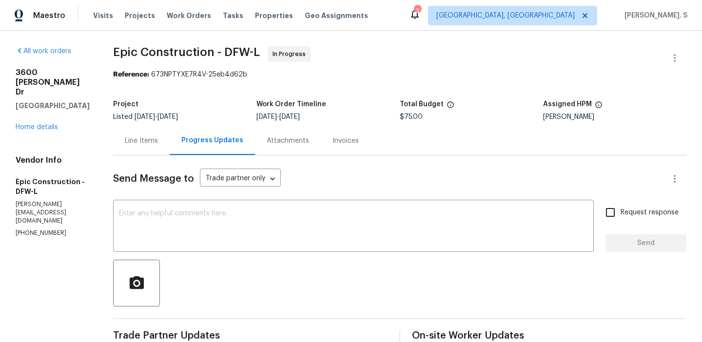
scroll to position [48, 0]
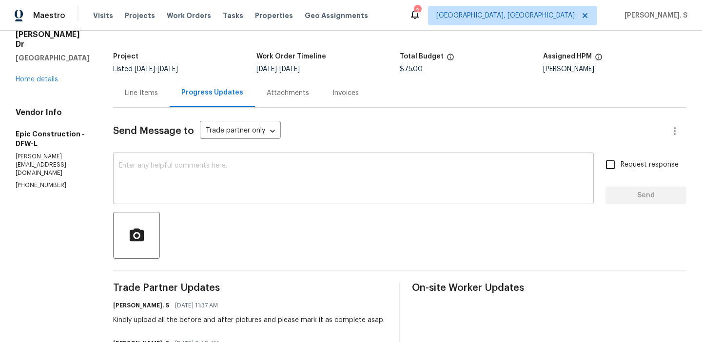
click at [237, 167] on textarea at bounding box center [353, 179] width 469 height 34
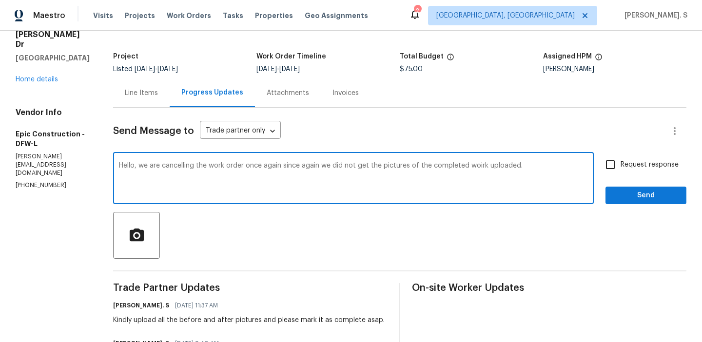
click at [0, 0] on div "Add Punctuation" at bounding box center [0, 0] width 0 height 0
click at [0, 0] on div "work" at bounding box center [0, 0] width 0 height 0
click at [0, 0] on div "Paraphrase text" at bounding box center [0, 0] width 0 height 0
click at [0, 0] on span "pictures" at bounding box center [0, 0] width 0 height 0
type textarea "Hi, due to the fact that we have yet to upload the pictures of the finished wor…"
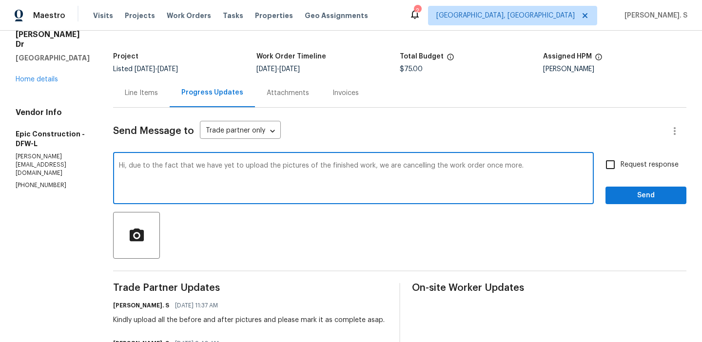
click at [360, 152] on div "Send Message to Trade partner only Trade partner only ​ Hi, due to the fact tha…" at bounding box center [400, 280] width 574 height 344
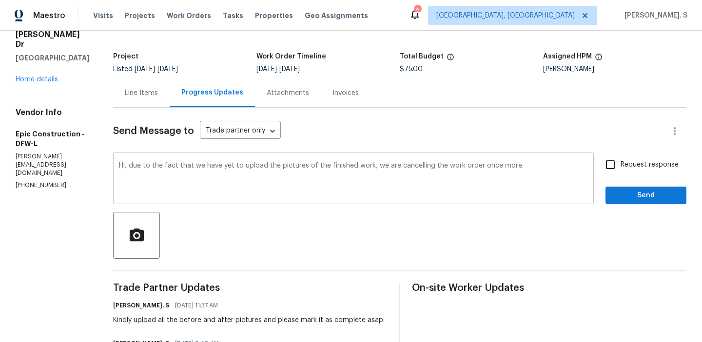
click at [359, 163] on textarea "Hi, due to the fact that we have yet to upload the pictures of the finished wor…" at bounding box center [353, 179] width 469 height 34
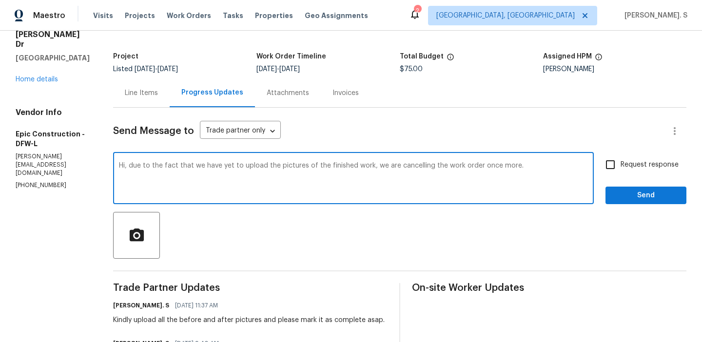
click at [359, 163] on textarea "Hi, due to the fact that we have yet to upload the pictures of the finished wor…" at bounding box center [353, 179] width 469 height 34
click at [646, 175] on label "Request response" at bounding box center [639, 165] width 79 height 20
click at [621, 175] on input "Request response" at bounding box center [610, 165] width 20 height 20
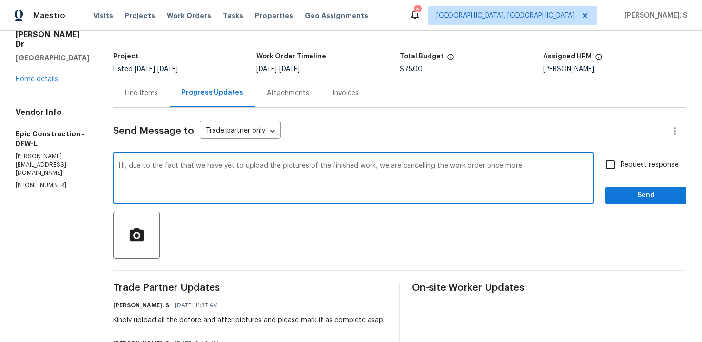
checkbox input "true"
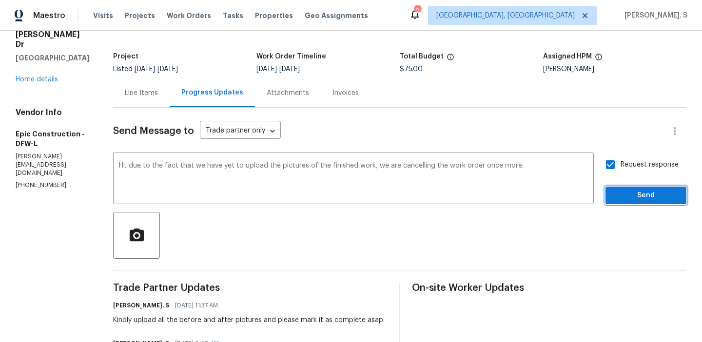
click at [636, 187] on button "Send" at bounding box center [646, 196] width 81 height 18
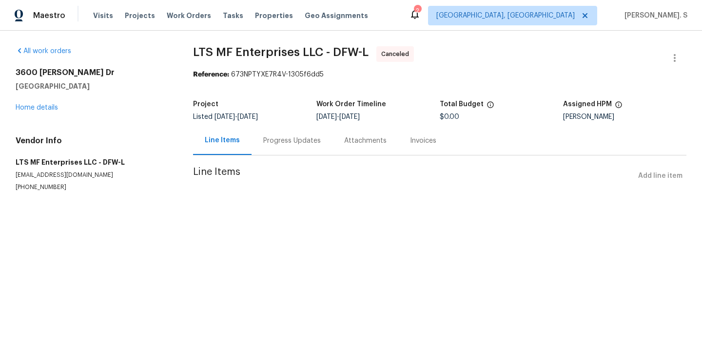
click at [264, 150] on div "Progress Updates" at bounding box center [292, 140] width 81 height 29
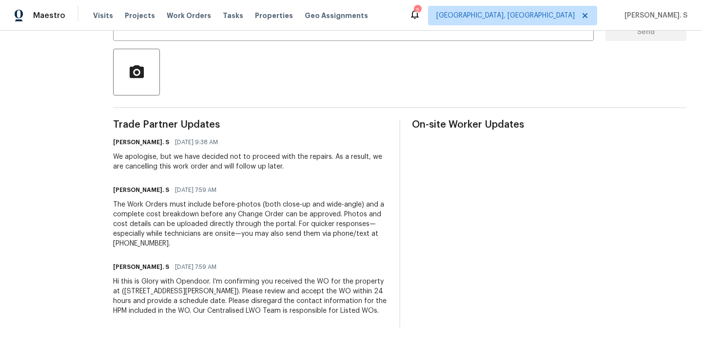
scroll to position [212, 0]
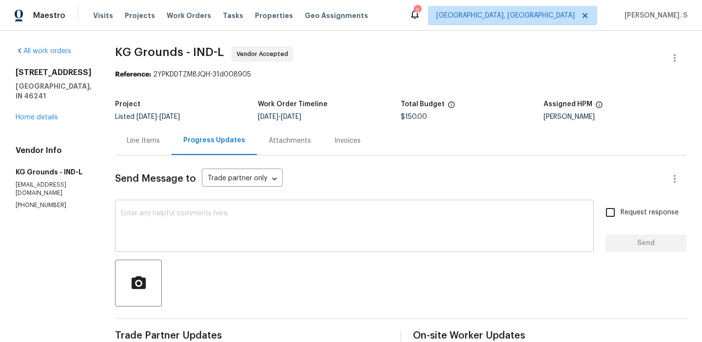
click at [186, 236] on textarea at bounding box center [354, 227] width 467 height 34
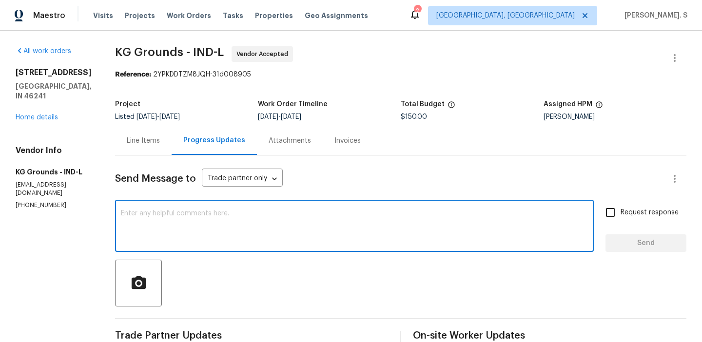
paste textarea "May we have an update on the progress of the work order?"
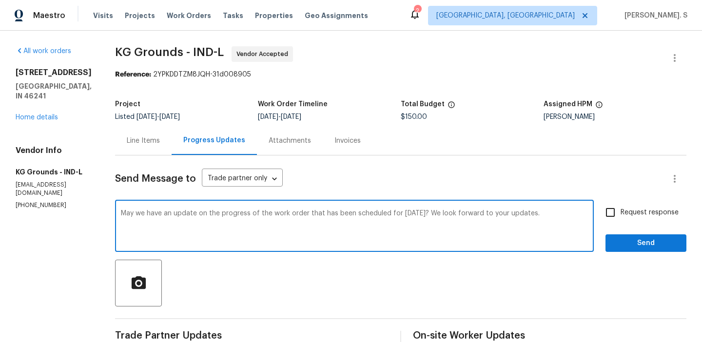
type textarea "May we have an update on the progress of the work order that has been scheduled…"
click at [627, 212] on span "Request response" at bounding box center [650, 213] width 58 height 10
click at [621, 212] on input "Request response" at bounding box center [610, 212] width 20 height 20
checkbox input "true"
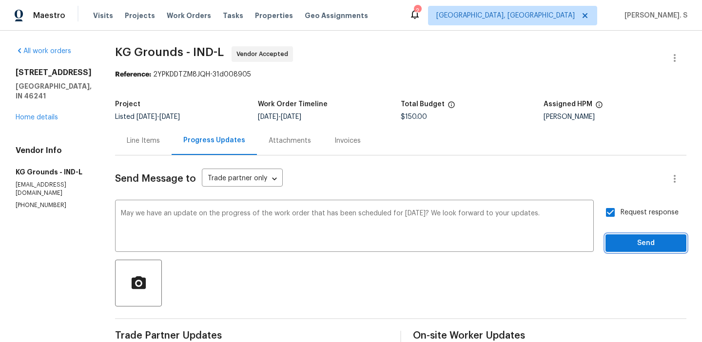
click at [614, 243] on span "Send" at bounding box center [646, 243] width 65 height 12
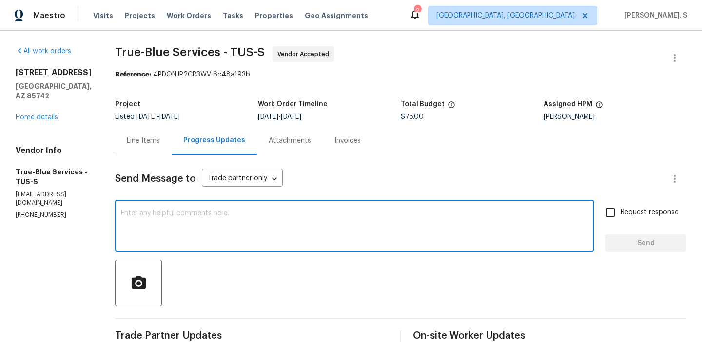
click at [218, 233] on textarea at bounding box center [354, 227] width 467 height 34
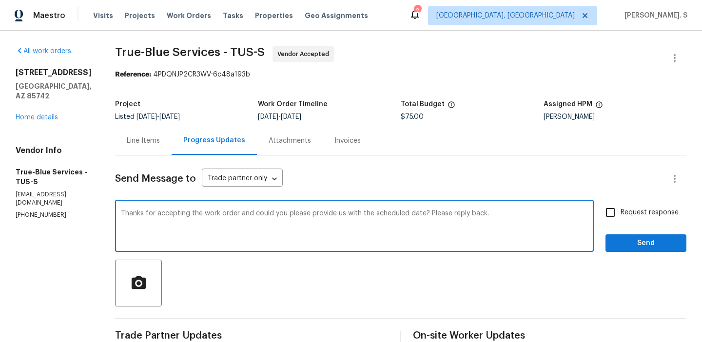
type textarea "Thanks for accepting the work order and could you please provide us with the sc…"
click at [651, 204] on label "Request response" at bounding box center [639, 212] width 79 height 20
click at [621, 204] on input "Request response" at bounding box center [610, 212] width 20 height 20
checkbox input "true"
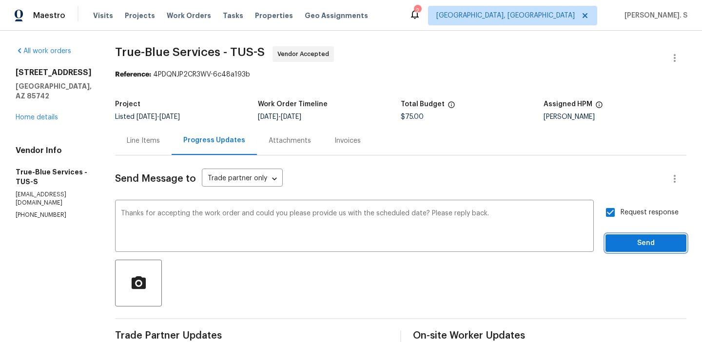
click at [642, 250] on button "Send" at bounding box center [646, 244] width 81 height 18
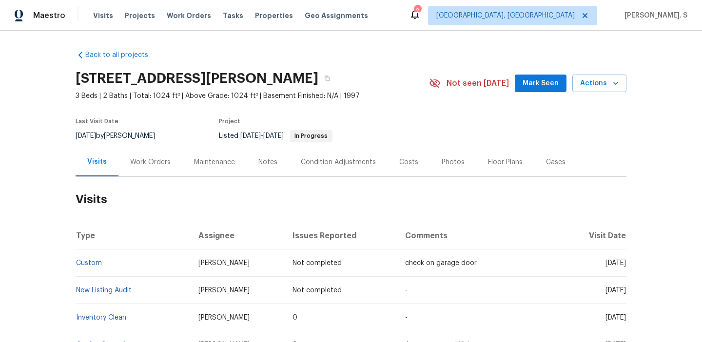
click at [169, 159] on div "Work Orders" at bounding box center [151, 162] width 64 height 29
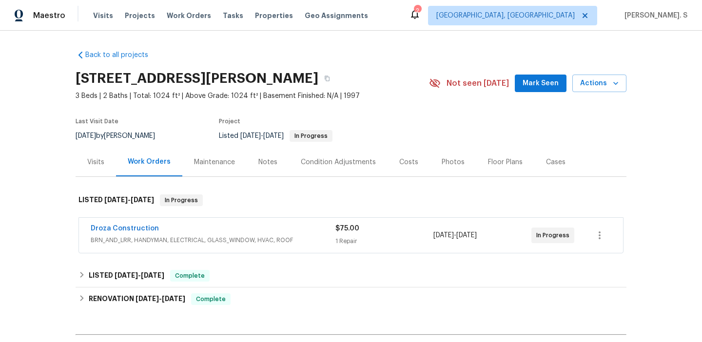
click at [121, 223] on div "Droza Construction BRN_AND_LRR, HANDYMAN, ELECTRICAL, GLASS_WINDOW, HVAC, ROOF …" at bounding box center [351, 235] width 544 height 35
click at [120, 228] on link "Droza Construction" at bounding box center [125, 228] width 68 height 7
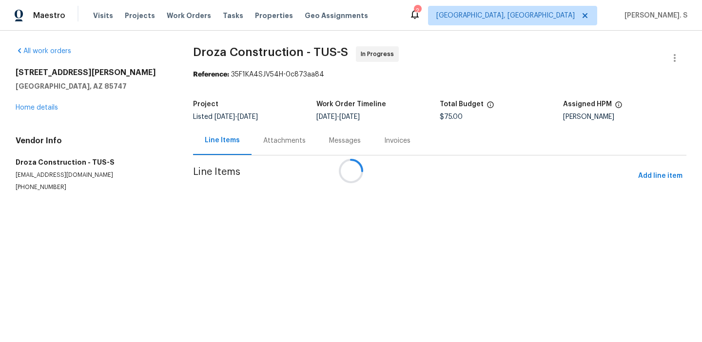
click at [273, 131] on div at bounding box center [351, 171] width 702 height 342
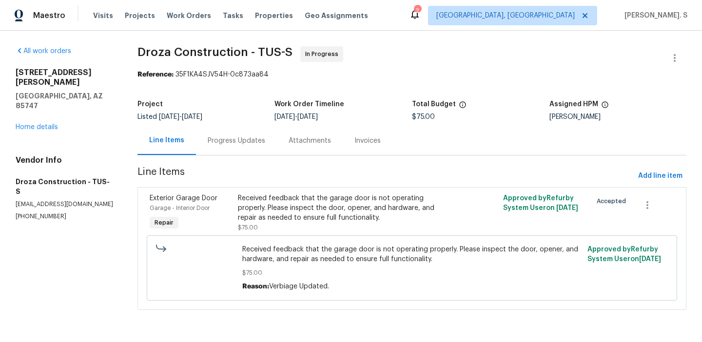
click at [273, 131] on div "Progress Updates" at bounding box center [236, 140] width 81 height 29
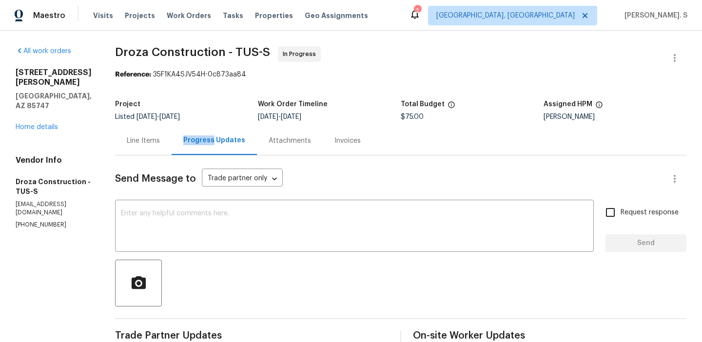
click at [142, 202] on div "Send Message to Trade partner only Trade partner only ​ x ​ Request response Se…" at bounding box center [401, 328] width 572 height 344
click at [174, 231] on textarea at bounding box center [354, 227] width 467 height 34
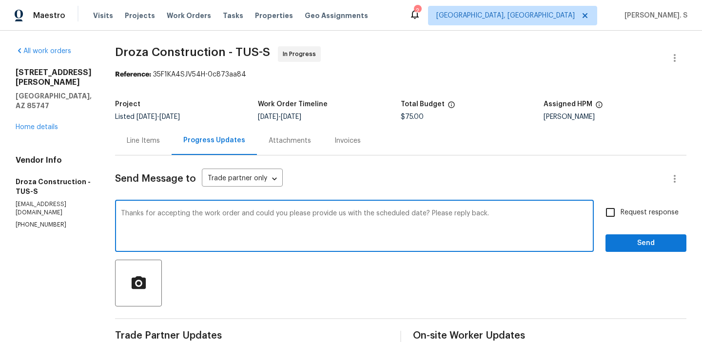
type textarea "Thanks for accepting the work order and could you please provide us with the sc…"
click at [644, 205] on label "Request response" at bounding box center [639, 212] width 79 height 20
click at [621, 205] on input "Request response" at bounding box center [610, 212] width 20 height 20
checkbox input "true"
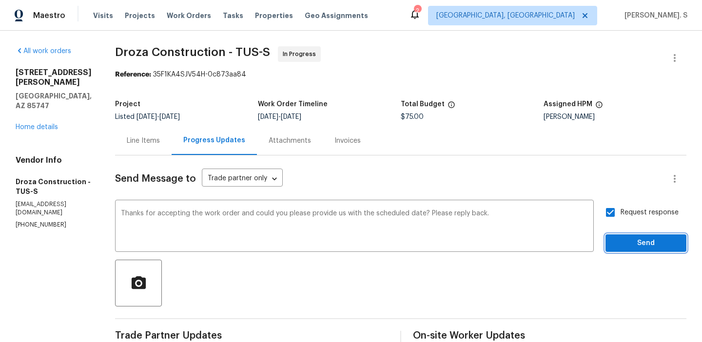
click at [618, 242] on span "Send" at bounding box center [646, 243] width 65 height 12
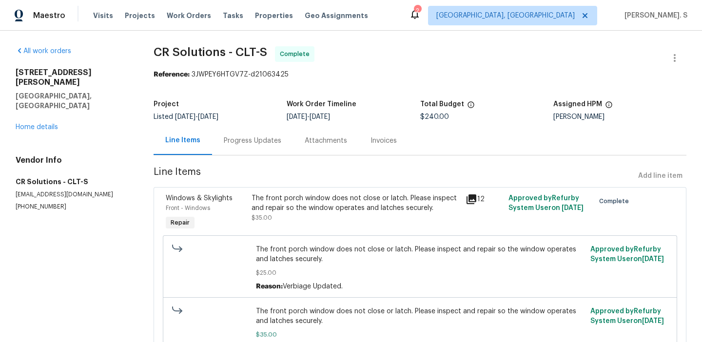
click at [38, 112] on div "[STREET_ADDRESS][PERSON_NAME] Home details" at bounding box center [73, 100] width 115 height 64
click at [26, 124] on link "Home details" at bounding box center [37, 127] width 42 height 7
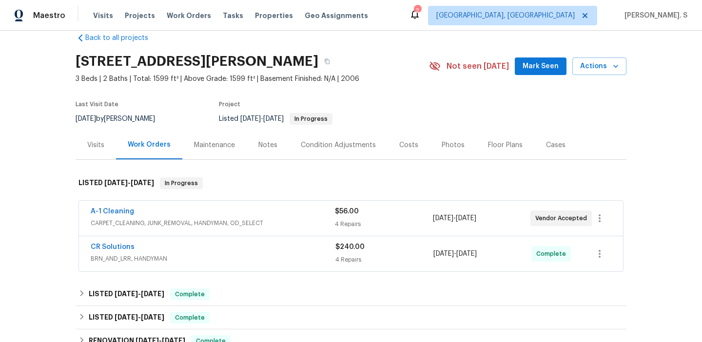
scroll to position [36, 0]
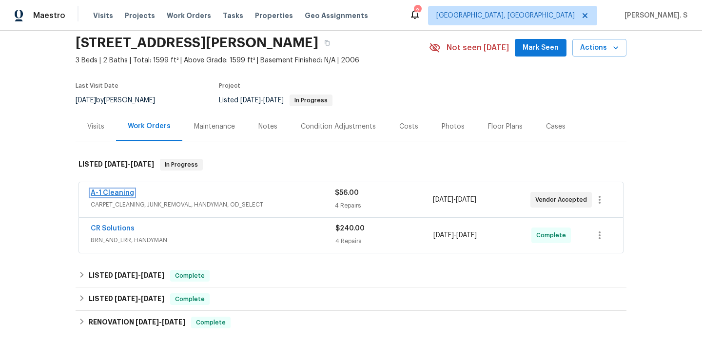
click at [106, 192] on link "A-1 Cleaning" at bounding box center [112, 193] width 43 height 7
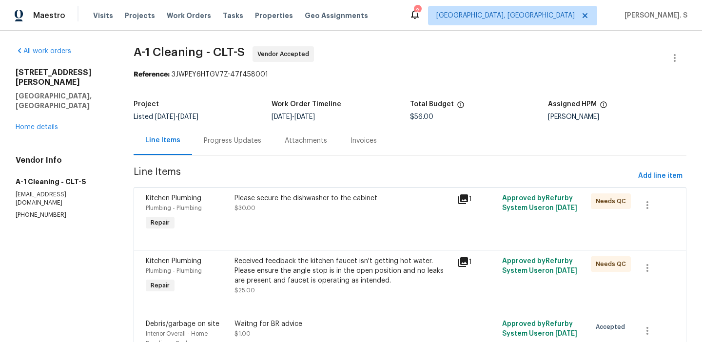
scroll to position [72, 0]
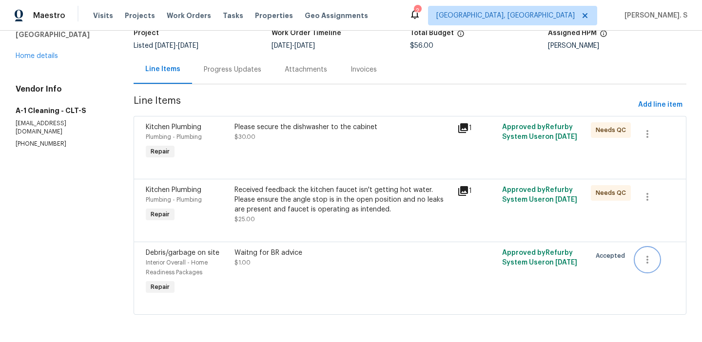
click at [638, 258] on button "button" at bounding box center [647, 259] width 23 height 23
click at [661, 259] on li "Cancel" at bounding box center [655, 260] width 38 height 16
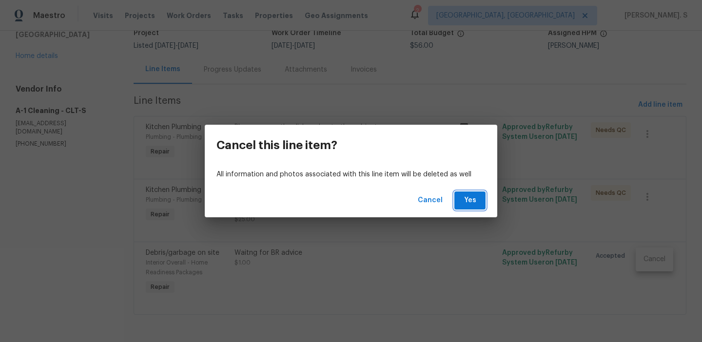
click at [476, 199] on span "Yes" at bounding box center [470, 201] width 16 height 12
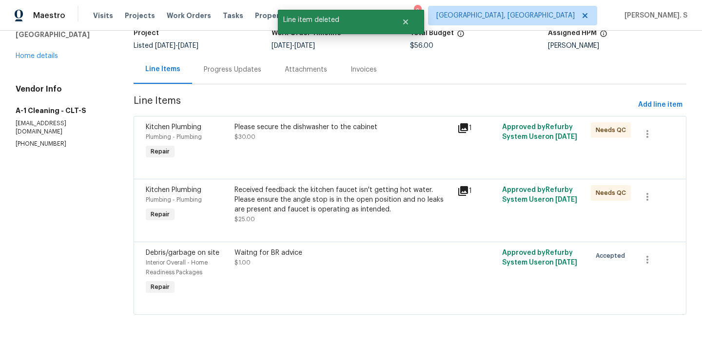
click at [325, 131] on div "Please secure the dishwasher to the cabinet" at bounding box center [343, 127] width 217 height 10
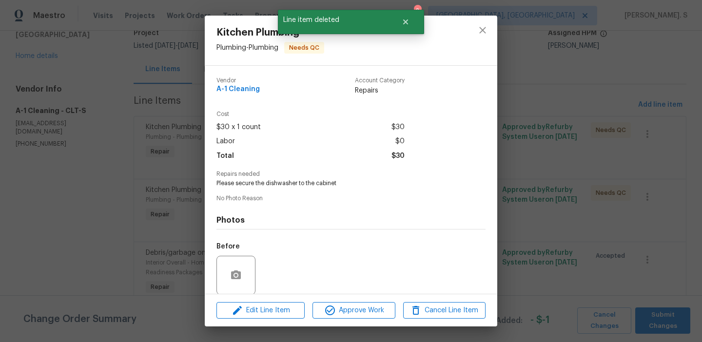
scroll to position [0, 0]
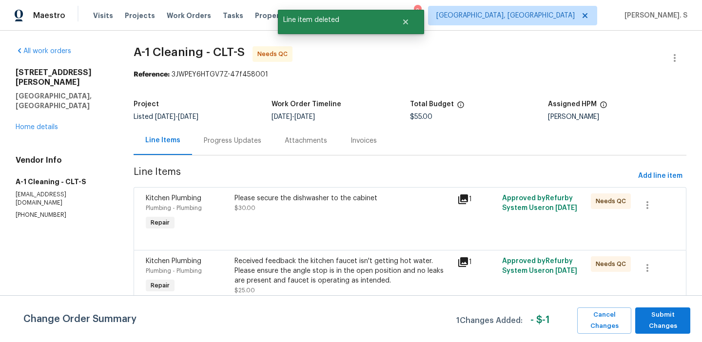
click at [653, 307] on div "Change Order Summary 1 Changes Added: - $ -1 Cancel Changes Submit Changes" at bounding box center [351, 319] width 702 height 47
click at [671, 325] on span "Submit Changes" at bounding box center [662, 321] width 45 height 22
click at [269, 188] on div "Kitchen Plumbing Plumbing - Plumbing Repair Please secure the dishwasher to the…" at bounding box center [410, 218] width 553 height 63
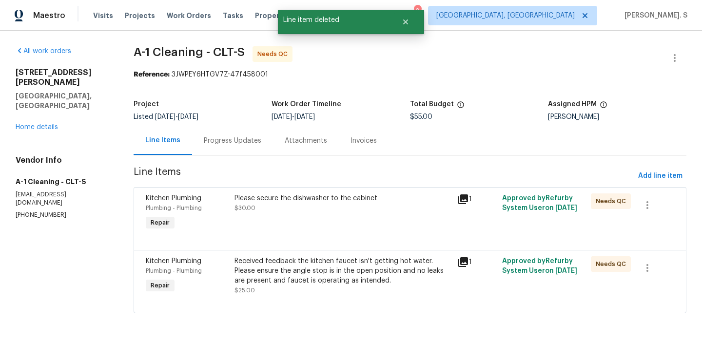
click at [265, 206] on div "Please secure the dishwasher to the cabinet $30.00" at bounding box center [343, 204] width 217 height 20
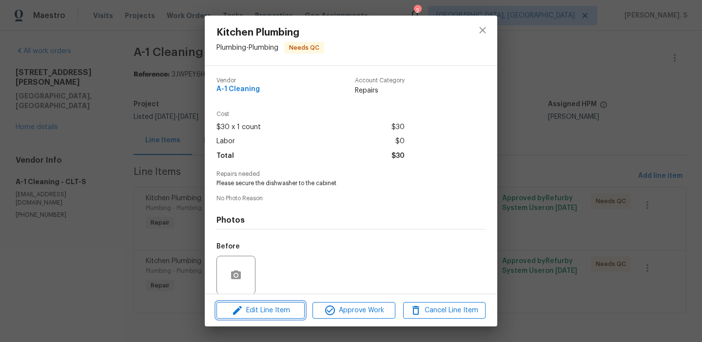
click at [254, 313] on span "Edit Line Item" at bounding box center [260, 311] width 82 height 12
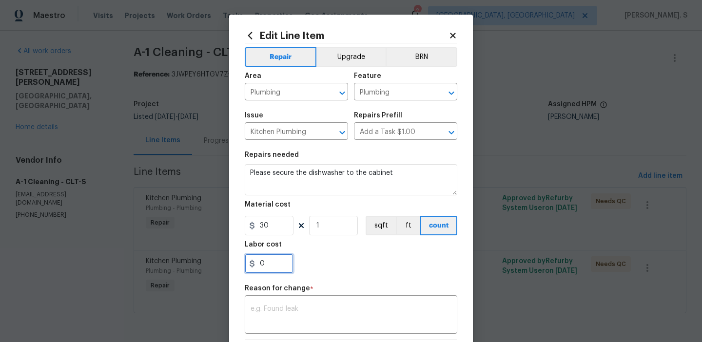
click at [267, 273] on input "0" at bounding box center [269, 264] width 49 height 20
type input "125"
click at [327, 325] on textarea at bounding box center [351, 316] width 201 height 20
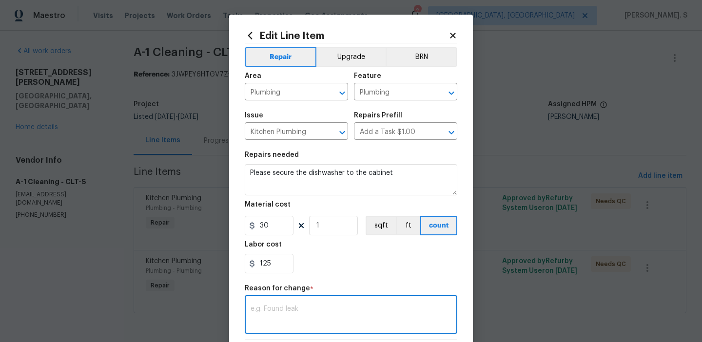
paste textarea "(GJ) Updated cost per BR team approval."
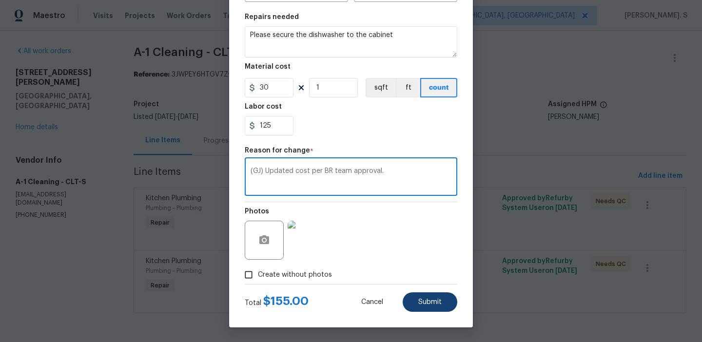
type textarea "(GJ) Updated cost per BR team approval."
click at [427, 306] on button "Submit" at bounding box center [430, 303] width 55 height 20
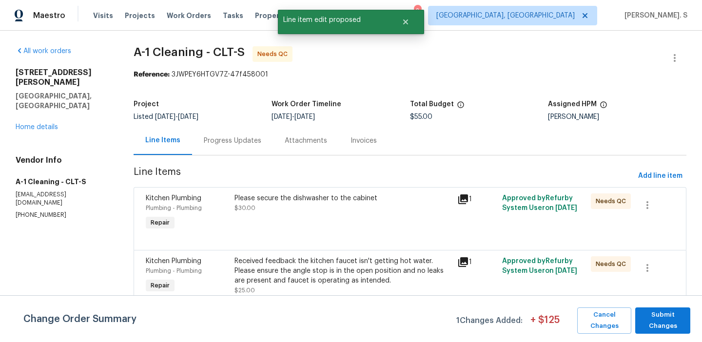
scroll to position [0, 0]
click at [651, 315] on span "Submit Changes" at bounding box center [662, 321] width 45 height 22
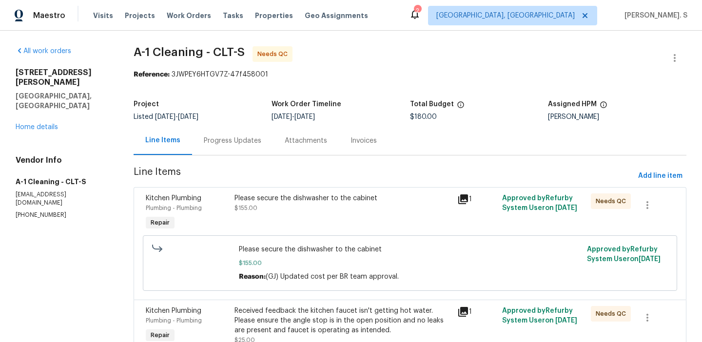
click at [224, 155] on div "Line Items Progress Updates Attachments Invoices" at bounding box center [410, 140] width 553 height 29
click at [229, 150] on div "Progress Updates" at bounding box center [232, 140] width 81 height 29
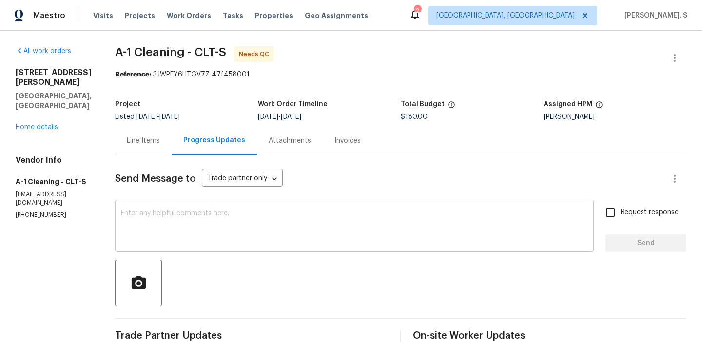
click at [259, 212] on textarea at bounding box center [354, 227] width 467 height 34
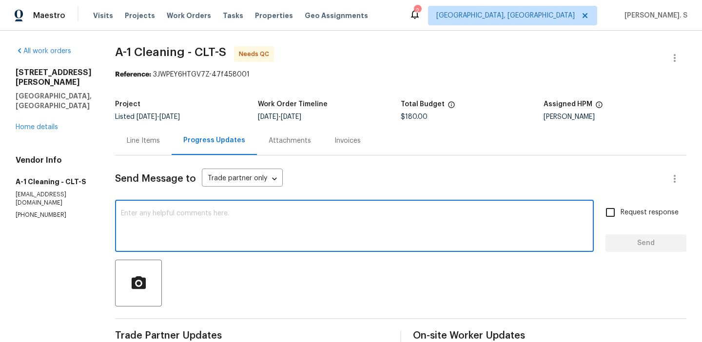
paste textarea "The BR team has approved the cost, and it has been updated."
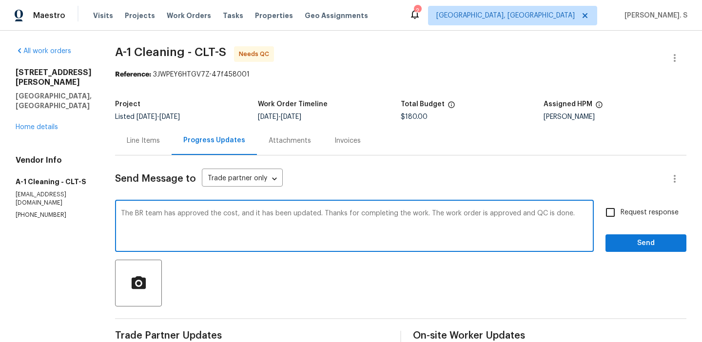
click at [259, 212] on textarea "The BR team has approved the cost, and it has been updated. Thanks for completi…" at bounding box center [354, 227] width 467 height 34
type textarea "The BR team has approved the cost, and it has been updated. Thanks for completi…"
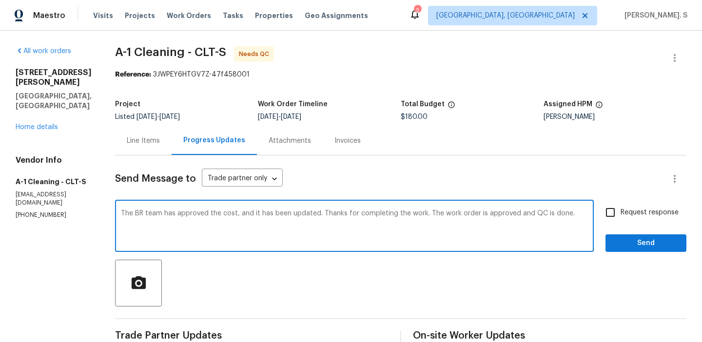
click at [614, 222] on input "Request response" at bounding box center [610, 212] width 20 height 20
checkbox input "true"
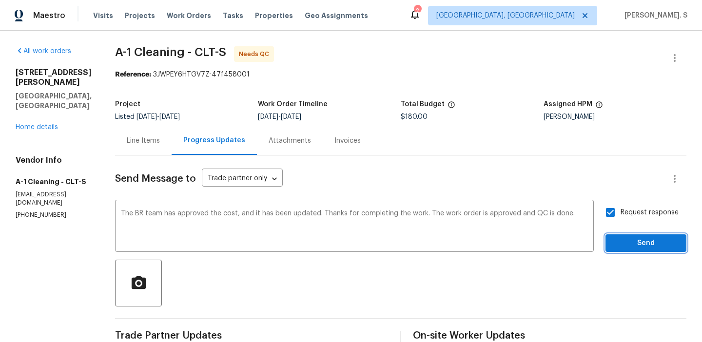
click at [617, 240] on span "Send" at bounding box center [646, 243] width 65 height 12
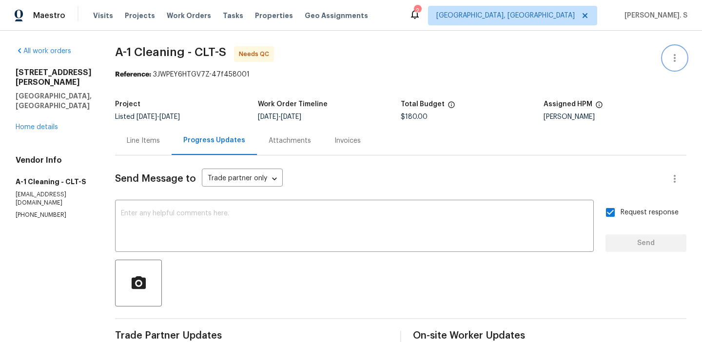
click at [672, 62] on icon "button" at bounding box center [675, 58] width 12 height 12
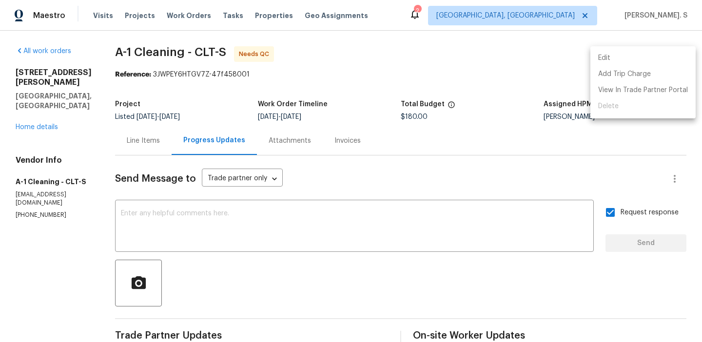
click at [636, 55] on li "Edit" at bounding box center [643, 58] width 105 height 16
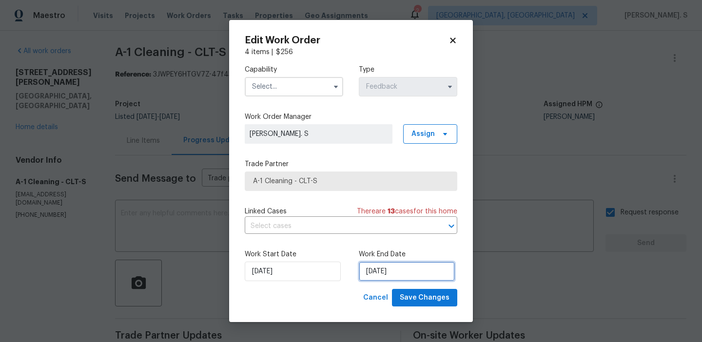
click at [388, 267] on input "9/12/2025" at bounding box center [407, 272] width 96 height 20
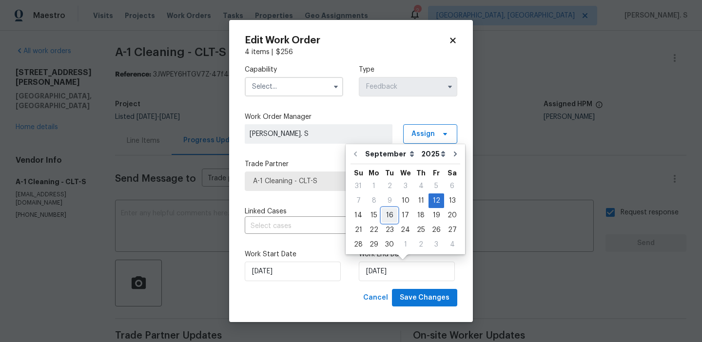
click at [393, 218] on div "16" at bounding box center [390, 216] width 16 height 14
type input "9/16/2025"
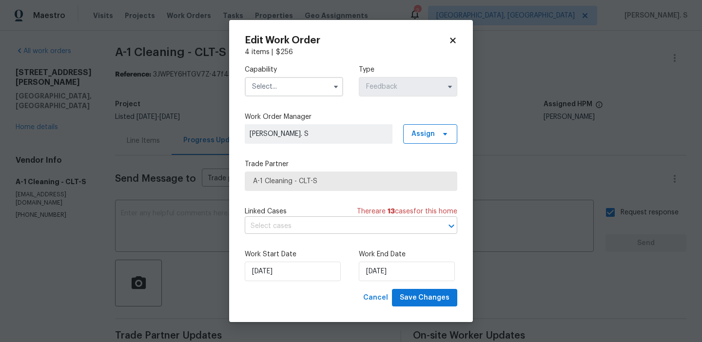
click at [345, 231] on input "text" at bounding box center [337, 226] width 185 height 15
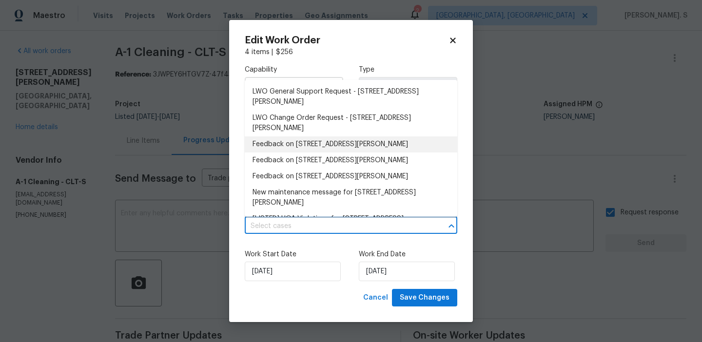
click at [314, 148] on li "Feedback on 16815 Spruell St, Huntersville, NC 28078" at bounding box center [351, 145] width 213 height 16
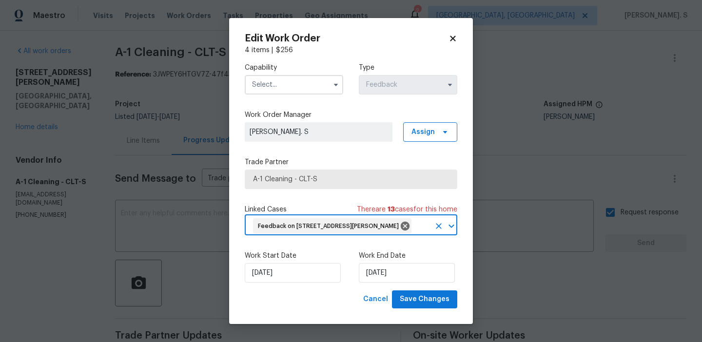
click at [300, 71] on div "Capability" at bounding box center [294, 79] width 99 height 32
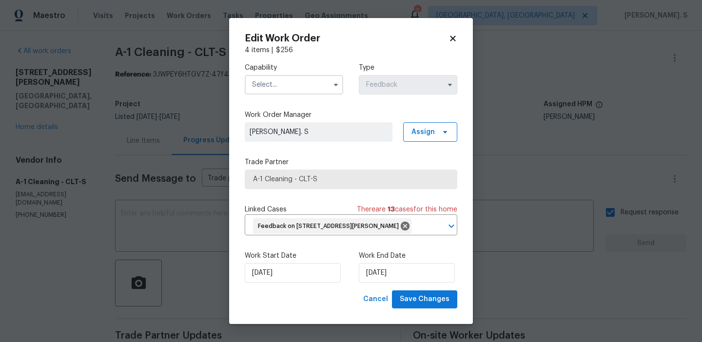
click at [300, 84] on input "text" at bounding box center [294, 85] width 99 height 20
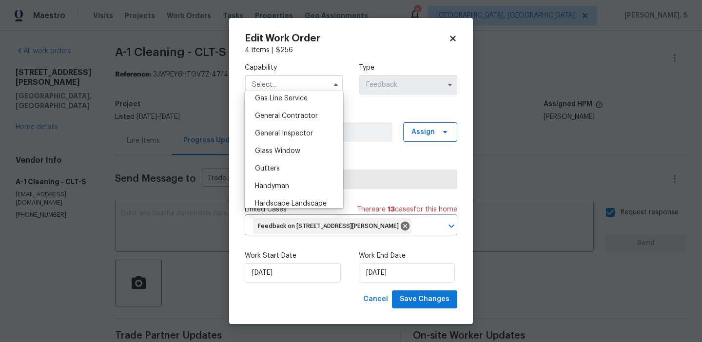
scroll to position [463, 0]
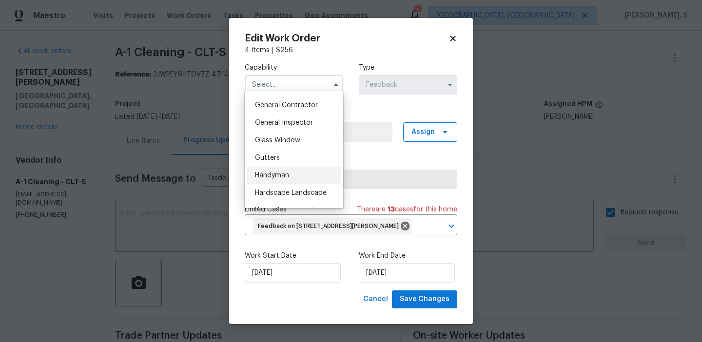
click at [311, 170] on div "Handyman" at bounding box center [294, 176] width 94 height 18
type input "Handyman"
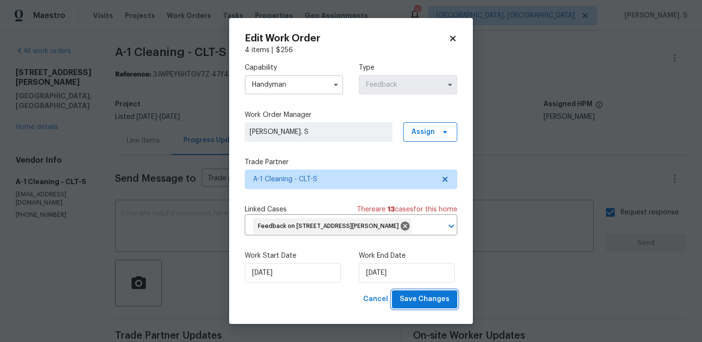
click at [441, 306] on span "Save Changes" at bounding box center [425, 300] width 50 height 12
click at [114, 143] on body "Maestro Visits Projects Work Orders Tasks Properties Geo Assignments 2 Albuquer…" at bounding box center [351, 171] width 702 height 342
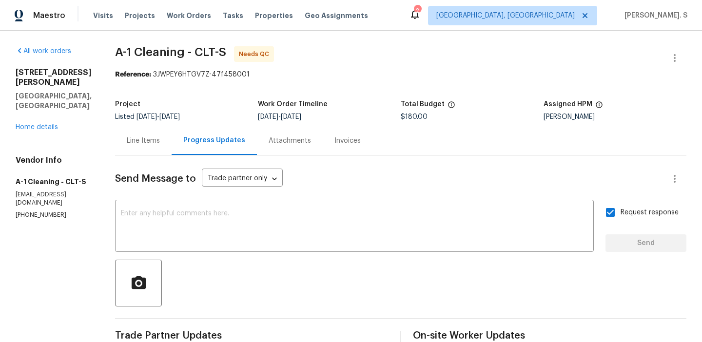
click at [115, 143] on div "Line Items" at bounding box center [143, 140] width 57 height 29
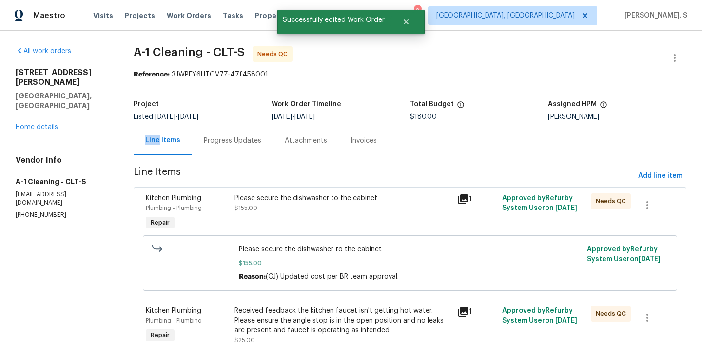
click at [263, 207] on div "Please secure the dishwasher to the cabinet $155.00" at bounding box center [343, 204] width 217 height 20
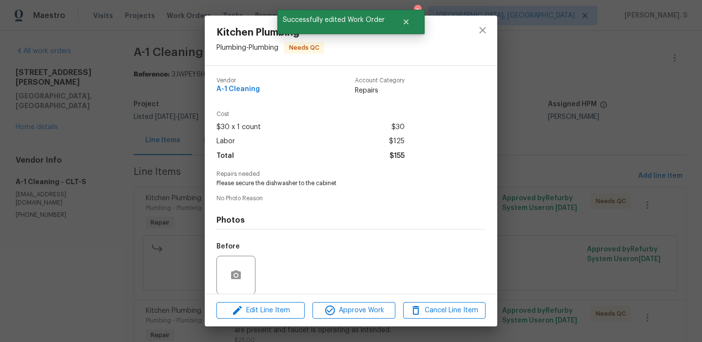
scroll to position [74, 0]
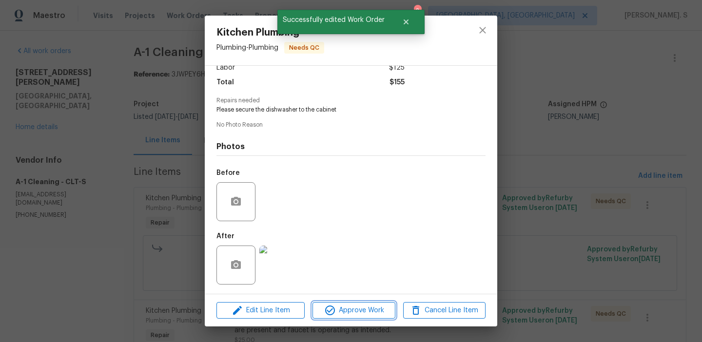
click at [385, 317] on button "Approve Work" at bounding box center [354, 310] width 82 height 17
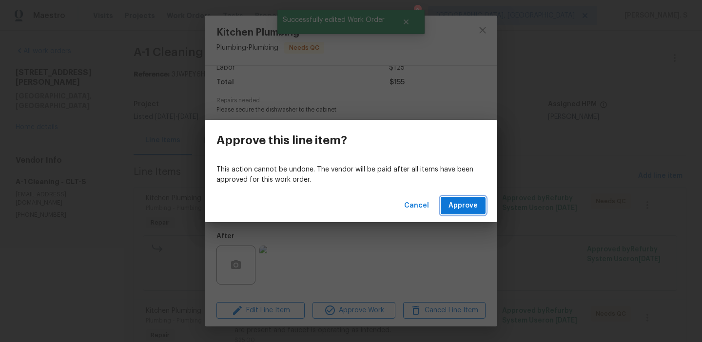
click at [459, 212] on button "Approve" at bounding box center [463, 206] width 45 height 18
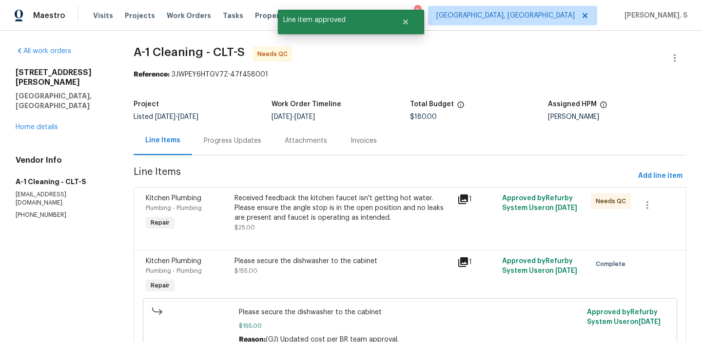
click at [346, 228] on div "Received feedback the kitchen faucet isn't getting hot water. Please ensure the…" at bounding box center [343, 213] width 217 height 39
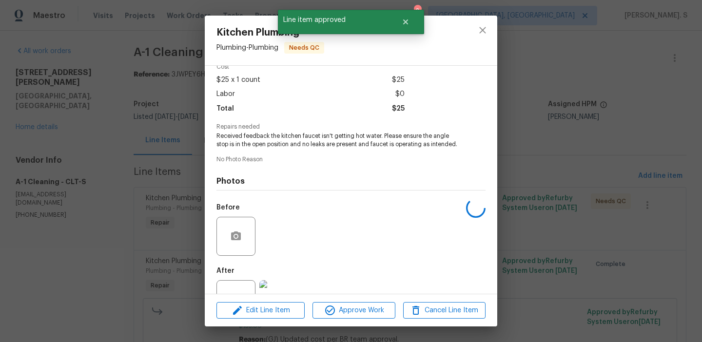
scroll to position [90, 0]
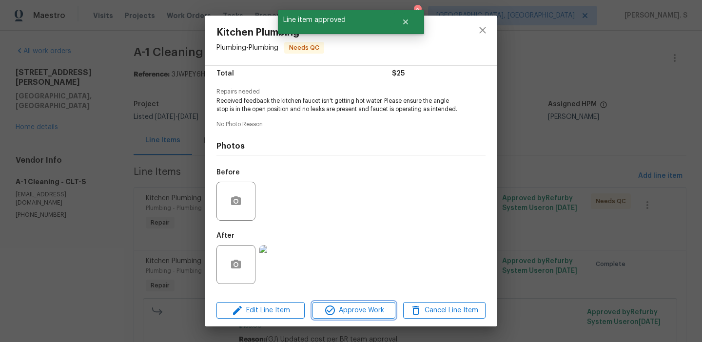
click at [349, 317] on button "Approve Work" at bounding box center [354, 310] width 82 height 17
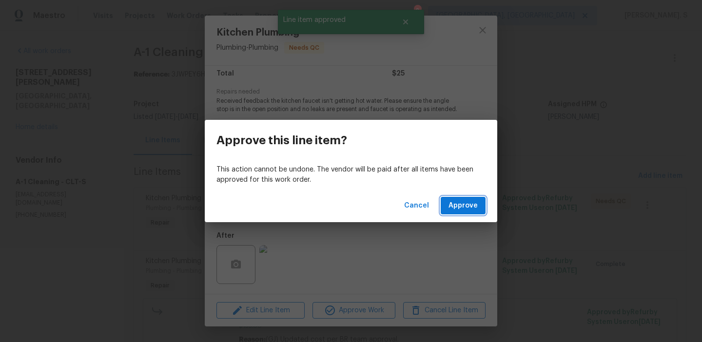
click at [473, 213] on button "Approve" at bounding box center [463, 206] width 45 height 18
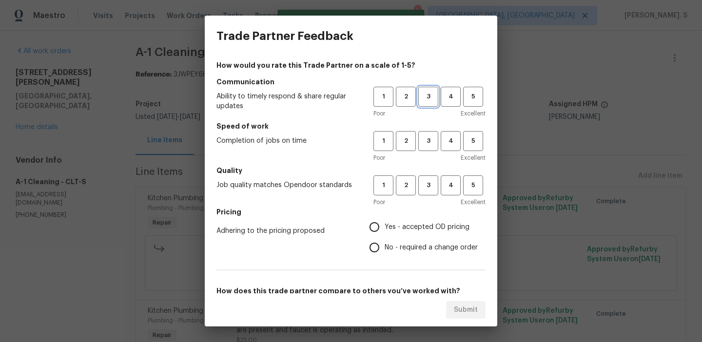
click at [434, 105] on button "3" at bounding box center [428, 97] width 20 height 20
click at [428, 153] on div "Poor Excellent" at bounding box center [430, 158] width 112 height 10
click at [429, 146] on span "3" at bounding box center [428, 141] width 18 height 11
click at [429, 184] on span "3" at bounding box center [428, 185] width 18 height 11
click at [418, 244] on span "No - required a change order" at bounding box center [431, 248] width 93 height 10
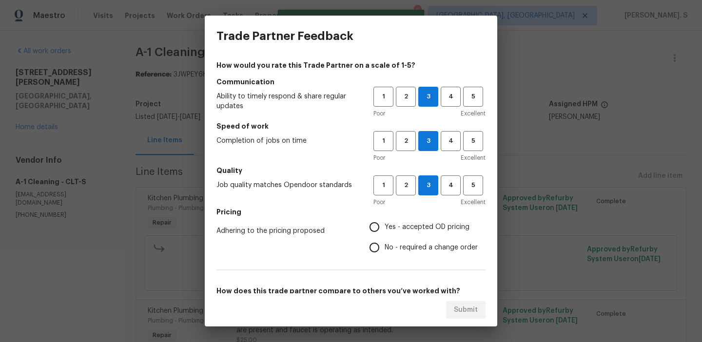
click at [385, 244] on input "No - required a change order" at bounding box center [374, 247] width 20 height 20
radio input "true"
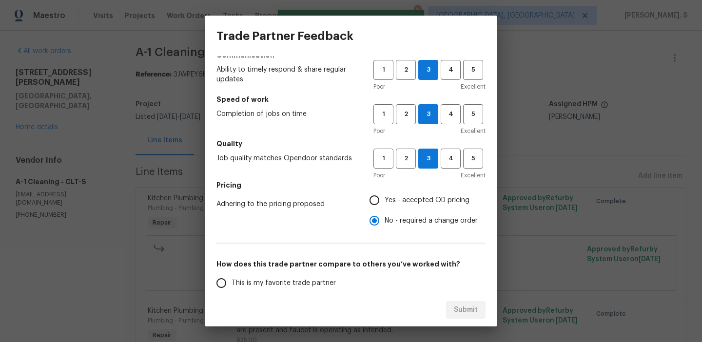
scroll to position [55, 0]
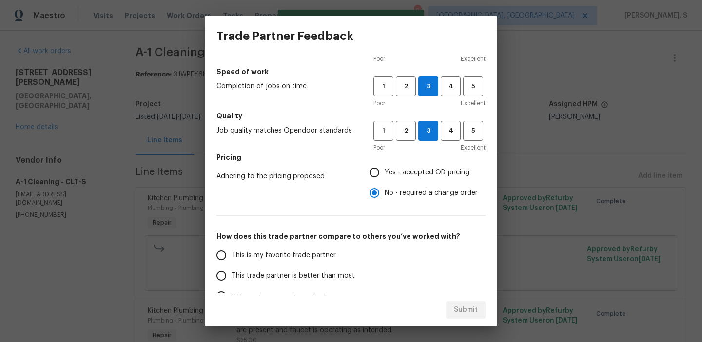
click at [287, 277] on span "This trade partner is better than most" at bounding box center [293, 276] width 123 height 10
click at [232, 277] on input "This trade partner is better than most" at bounding box center [221, 276] width 20 height 20
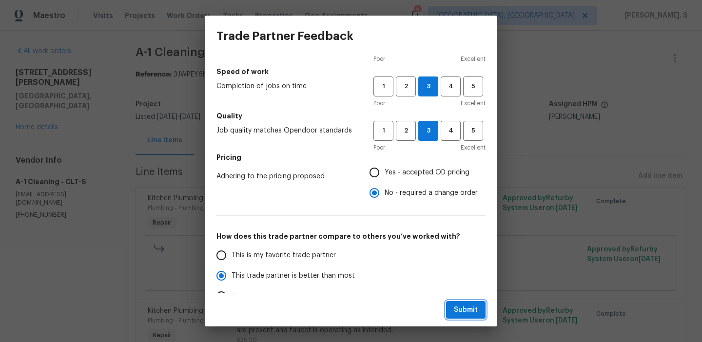
click at [478, 310] on button "Submit" at bounding box center [466, 310] width 40 height 18
radio input "true"
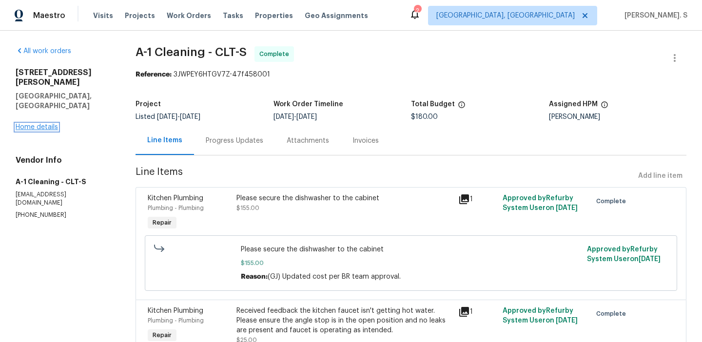
click at [42, 124] on link "Home details" at bounding box center [37, 127] width 42 height 7
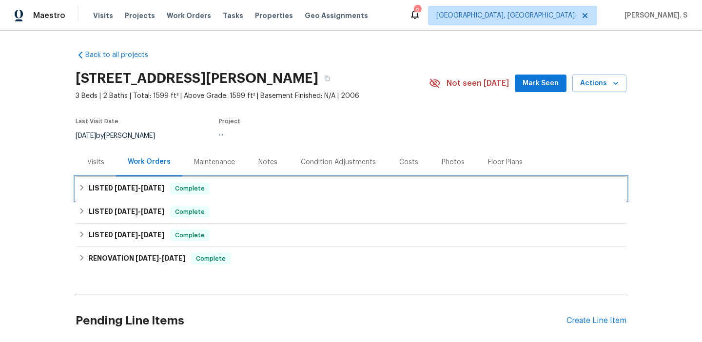
click at [178, 192] on span "Complete" at bounding box center [190, 189] width 38 height 10
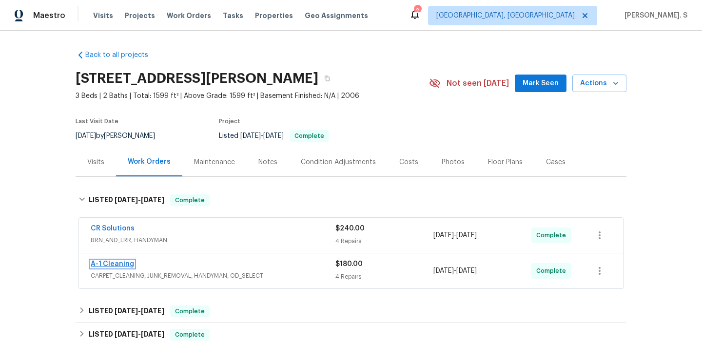
click at [106, 264] on link "A-1 Cleaning" at bounding box center [112, 264] width 43 height 7
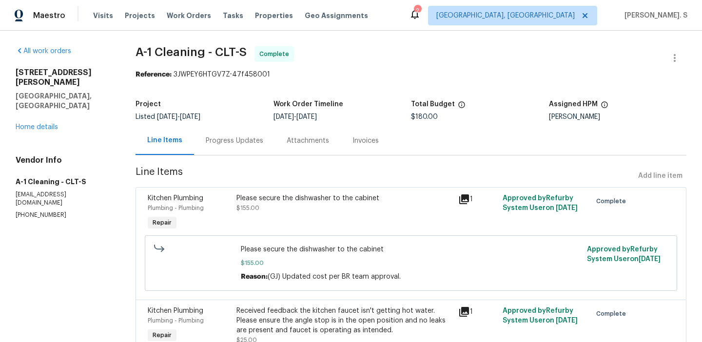
click at [248, 146] on div "Progress Updates" at bounding box center [234, 140] width 81 height 29
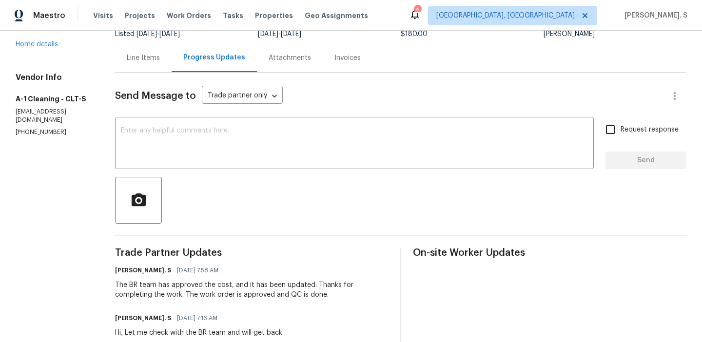
scroll to position [25, 0]
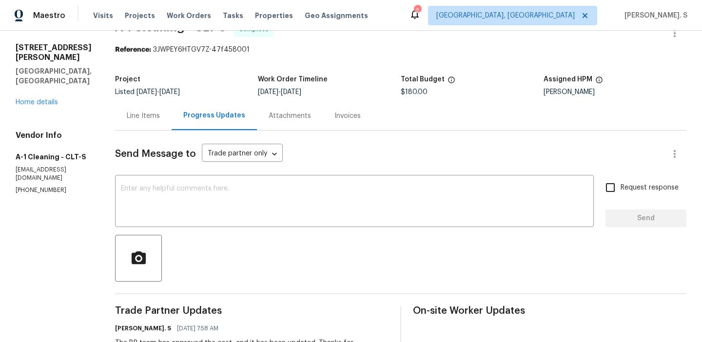
click at [116, 126] on div "Line Items" at bounding box center [143, 115] width 57 height 29
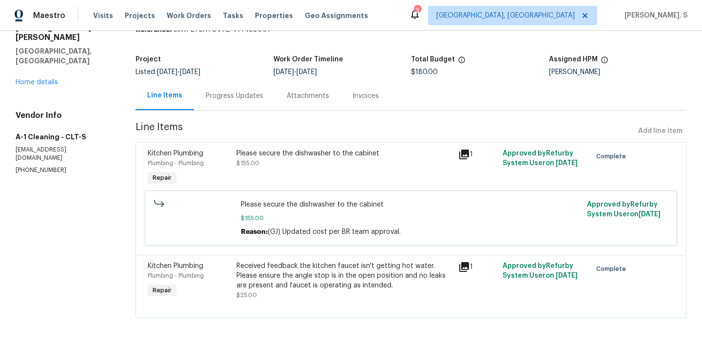
scroll to position [49, 0]
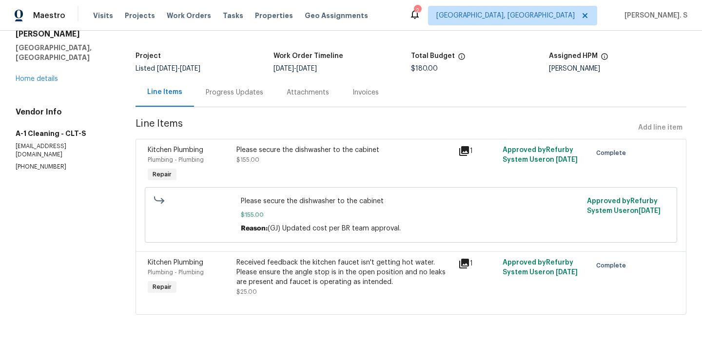
click at [243, 89] on div "Progress Updates" at bounding box center [235, 93] width 58 height 10
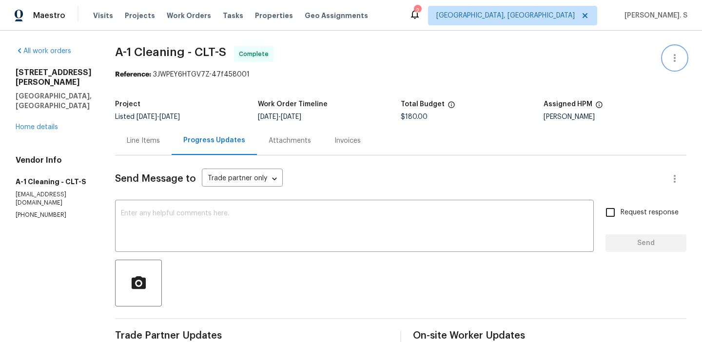
click at [670, 59] on icon "button" at bounding box center [675, 58] width 12 height 12
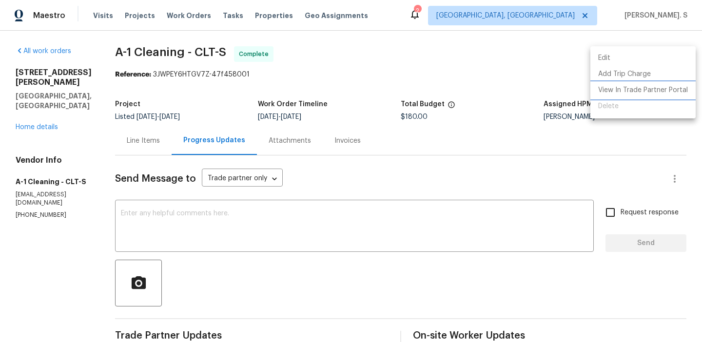
click at [609, 93] on li "View In Trade Partner Portal" at bounding box center [643, 90] width 105 height 16
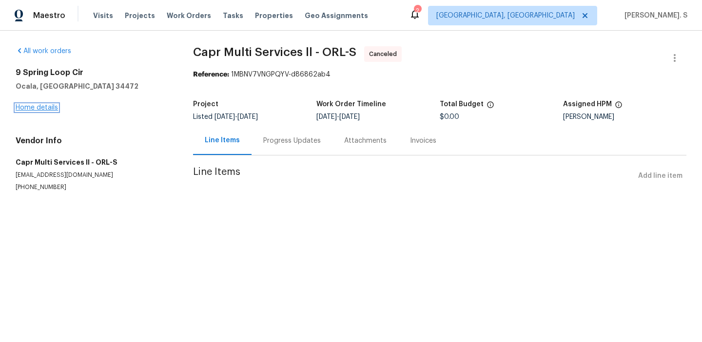
click at [51, 107] on link "Home details" at bounding box center [37, 107] width 42 height 7
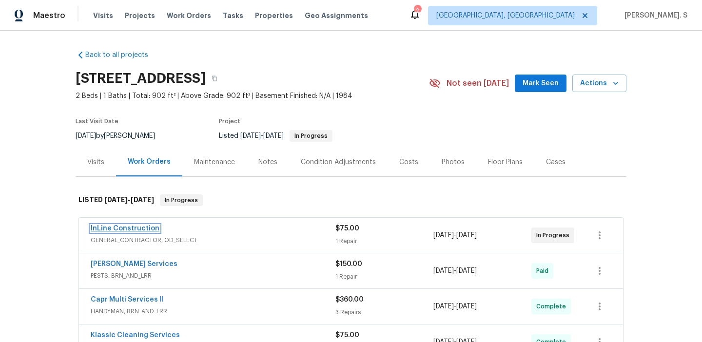
click at [129, 227] on link "InLine Construction" at bounding box center [125, 228] width 69 height 7
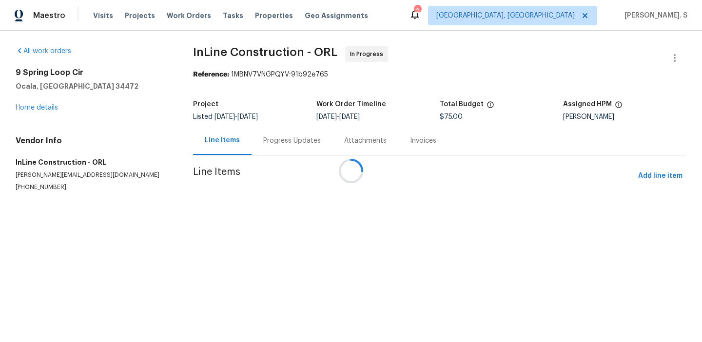
click at [270, 148] on div at bounding box center [351, 171] width 702 height 342
click at [270, 148] on div "Progress Updates" at bounding box center [292, 140] width 81 height 29
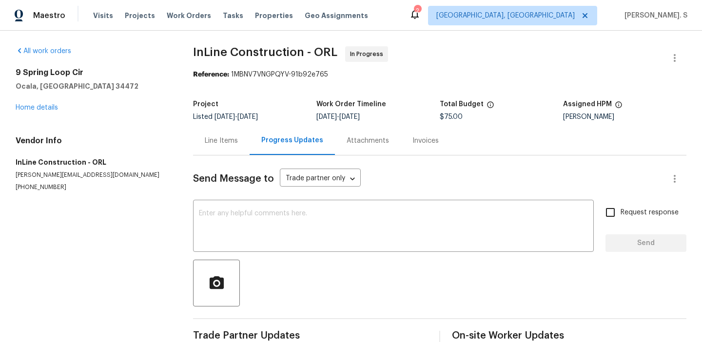
click at [270, 148] on div "Progress Updates" at bounding box center [292, 140] width 85 height 29
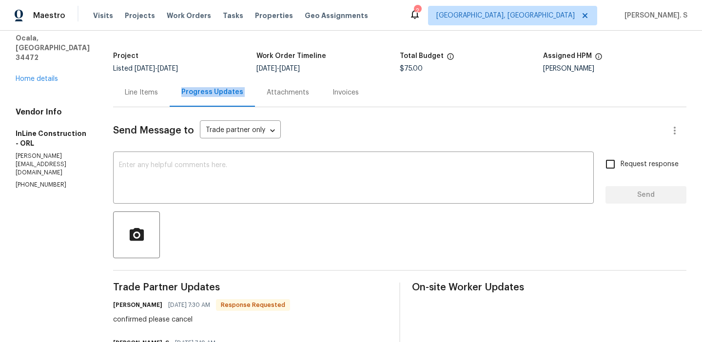
scroll to position [141, 0]
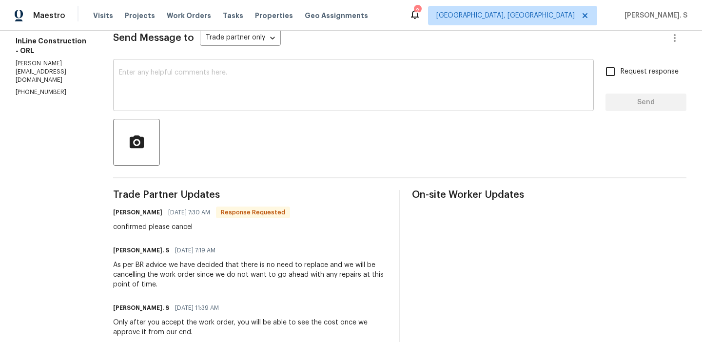
click at [227, 103] on textarea at bounding box center [353, 86] width 469 height 34
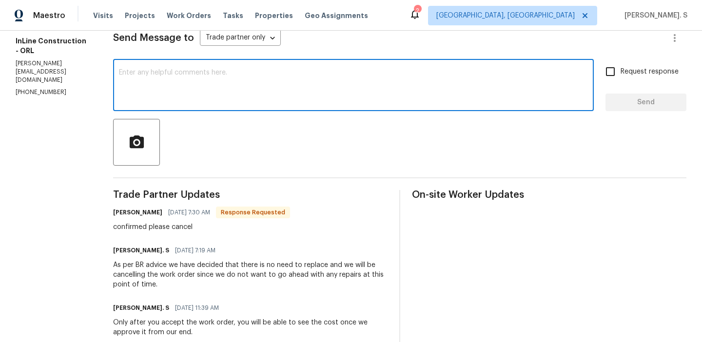
click at [239, 112] on div "Send Message to Trade partner only Trade partner only ​ x ​ Request response Se…" at bounding box center [400, 340] width 574 height 651
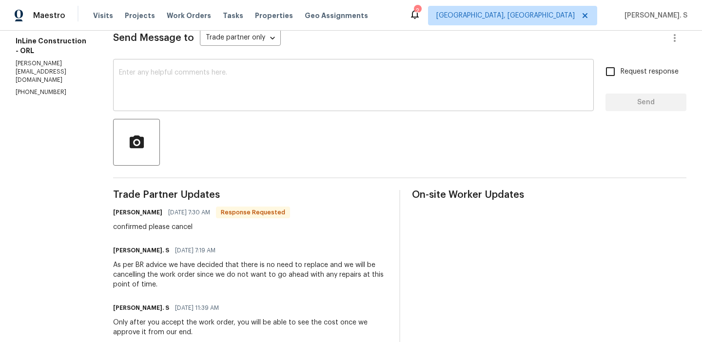
click at [240, 96] on textarea at bounding box center [353, 86] width 469 height 34
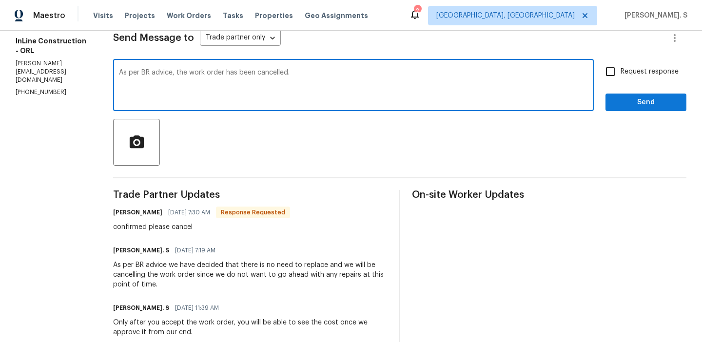
click at [240, 96] on textarea "As per BR advice, the work order has been cancelled." at bounding box center [353, 86] width 469 height 34
type textarea "As per BR advice, the work order has been cancelled."
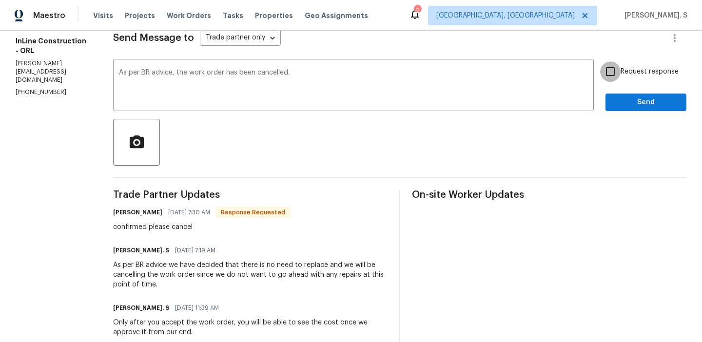
click at [608, 65] on input "Request response" at bounding box center [610, 71] width 20 height 20
checkbox input "true"
click at [614, 100] on button "Send" at bounding box center [646, 103] width 81 height 18
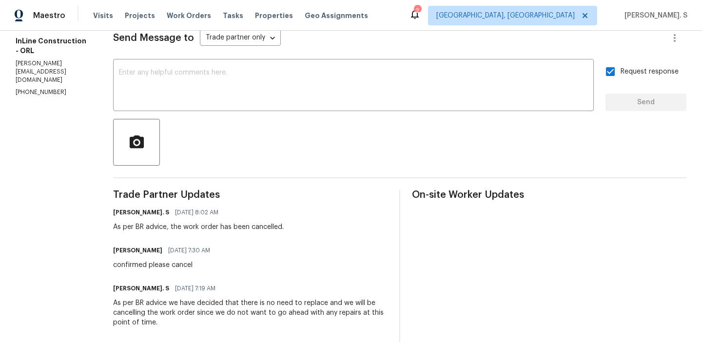
scroll to position [0, 0]
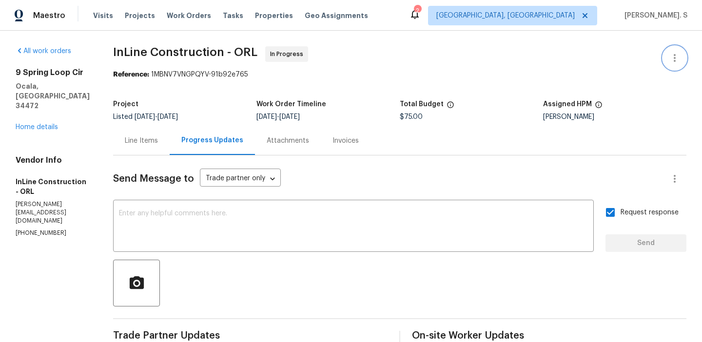
click at [674, 59] on icon "button" at bounding box center [675, 58] width 12 height 12
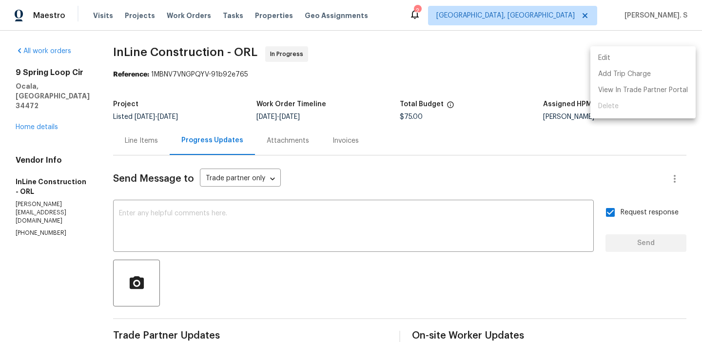
click at [143, 139] on div at bounding box center [351, 171] width 702 height 342
click at [165, 149] on div "Line Items" at bounding box center [141, 140] width 57 height 29
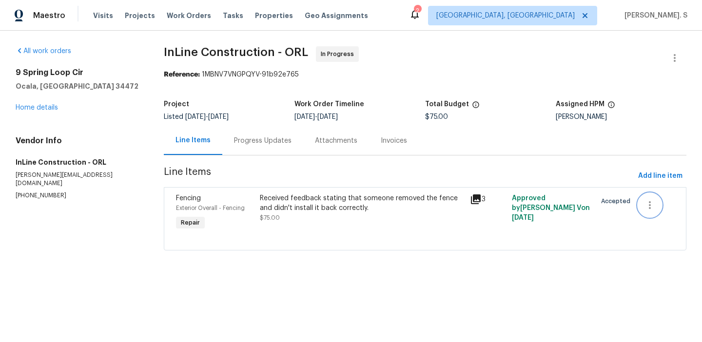
click at [646, 205] on icon "button" at bounding box center [650, 205] width 12 height 12
click at [645, 208] on li "Cancel" at bounding box center [657, 206] width 38 height 16
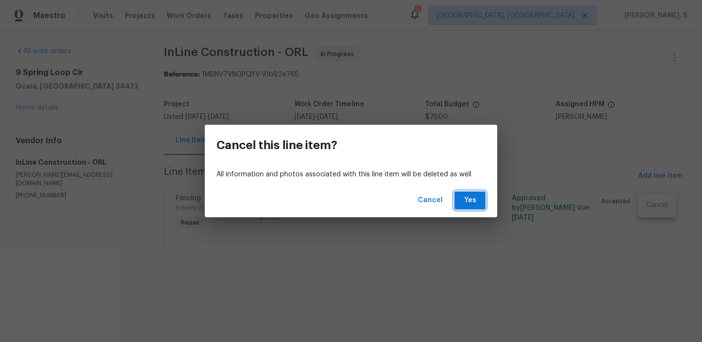
click at [472, 200] on span "Yes" at bounding box center [470, 201] width 16 height 12
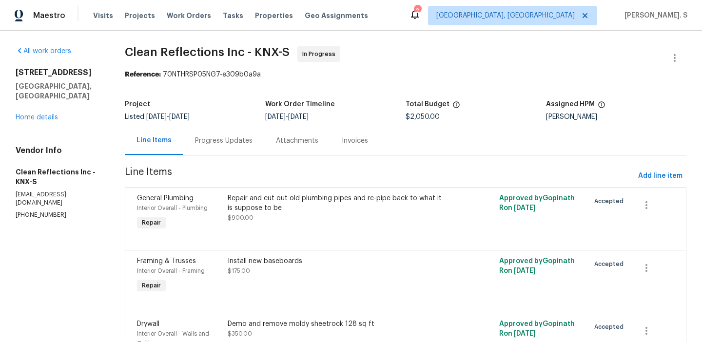
click at [310, 236] on div at bounding box center [405, 239] width 537 height 12
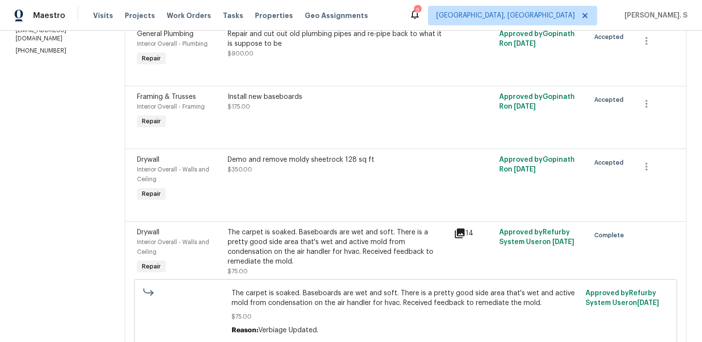
scroll to position [210, 0]
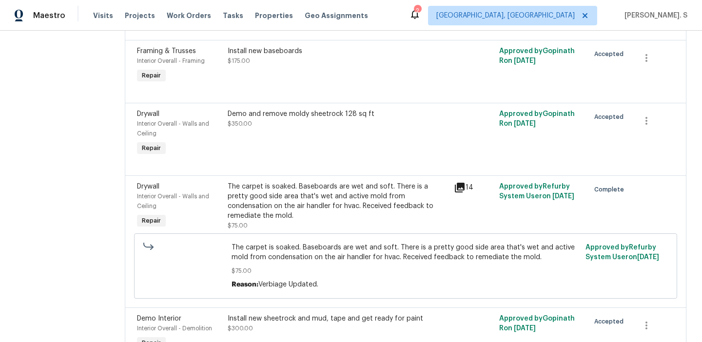
click at [292, 190] on div "The carpet is soaked. Baseboards are wet and soft. There is a pretty good side …" at bounding box center [338, 201] width 220 height 39
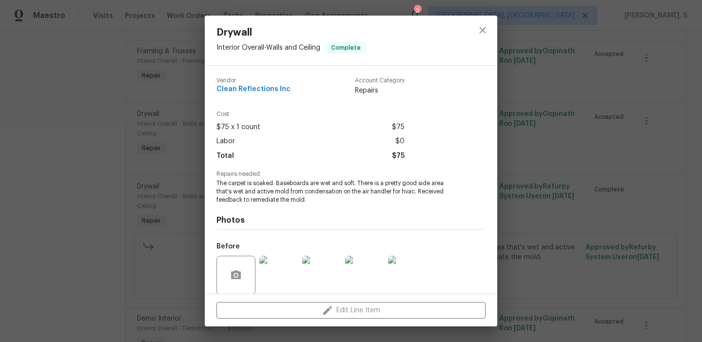
click at [148, 177] on div "Drywall Interior Overall - Walls and Ceiling Complete Vendor Clean Reflections …" at bounding box center [351, 171] width 702 height 342
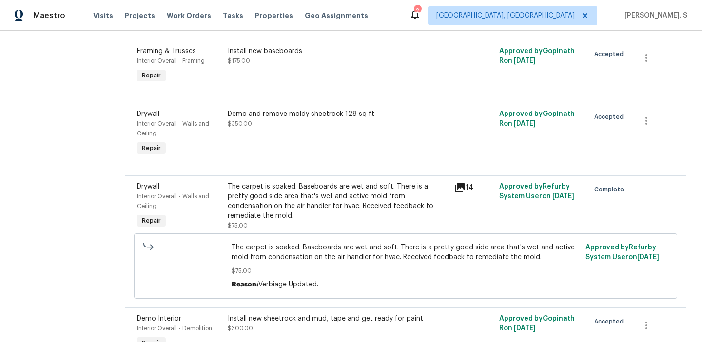
click at [284, 154] on div "Demo and remove moldy sheetrock 128 sq ft $350.00" at bounding box center [338, 133] width 226 height 55
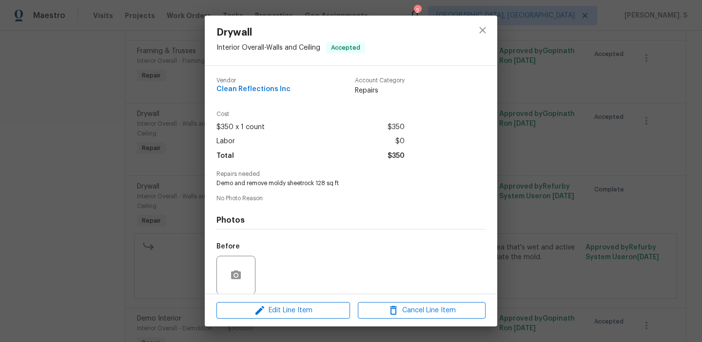
scroll to position [74, 0]
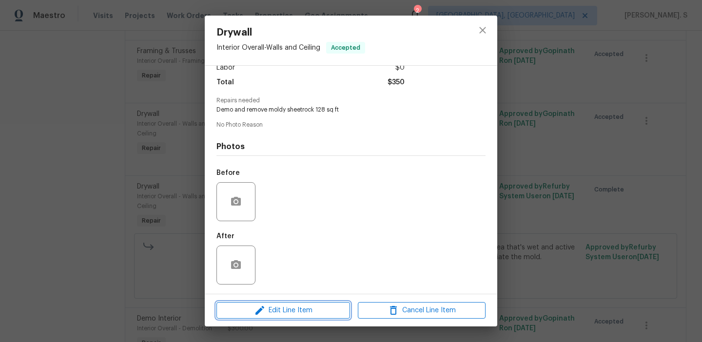
click at [303, 308] on span "Edit Line Item" at bounding box center [283, 311] width 128 height 12
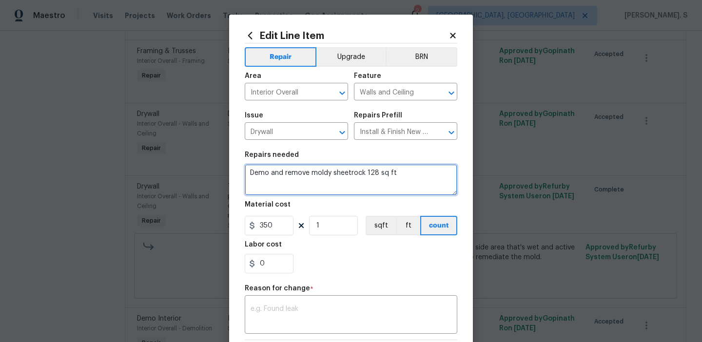
click at [248, 172] on textarea "Demo and remove moldy sheetrock 128 sq ft" at bounding box center [351, 179] width 213 height 31
type textarea "#lwoleak Demo and remove moldy sheetrock 128 sq ft"
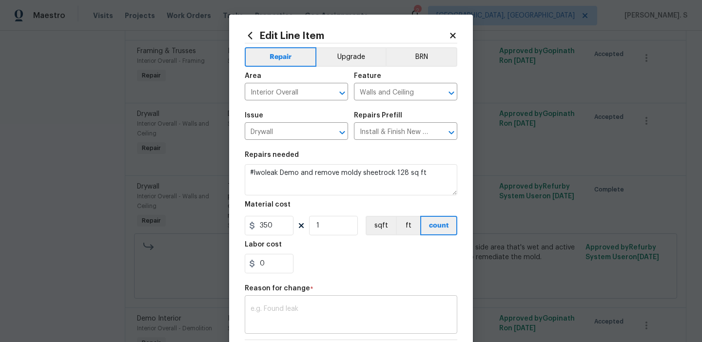
click at [302, 322] on textarea at bounding box center [351, 316] width 201 height 20
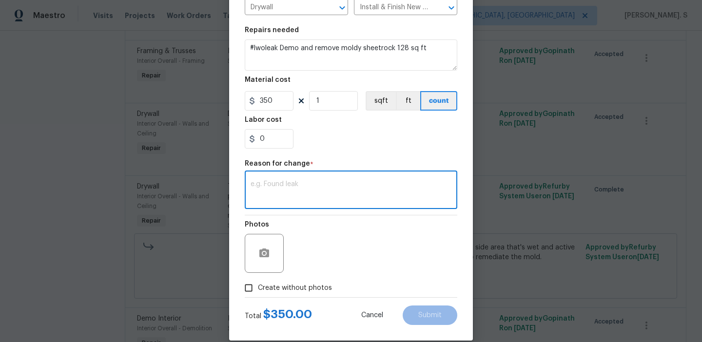
scroll to position [139, 0]
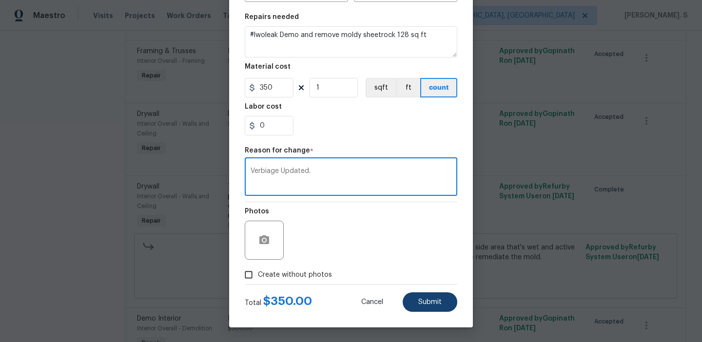
type textarea "Verbiage Updated."
click at [440, 294] on button "Submit" at bounding box center [430, 303] width 55 height 20
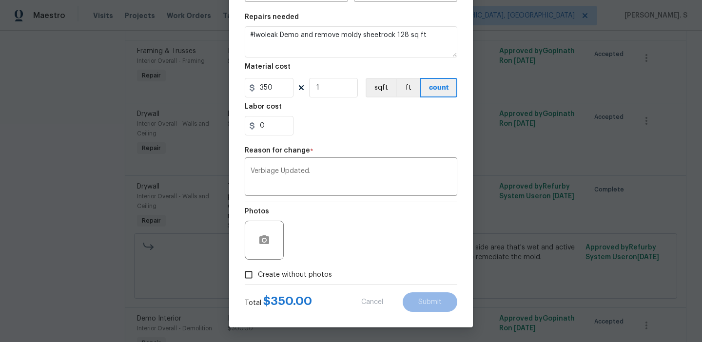
type textarea "Demo and remove moldy sheetrock 128 sq ft"
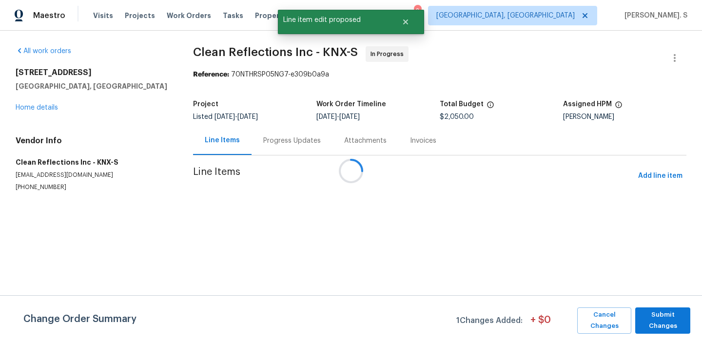
scroll to position [0, 0]
click at [686, 322] on button "Submit Changes" at bounding box center [662, 321] width 55 height 26
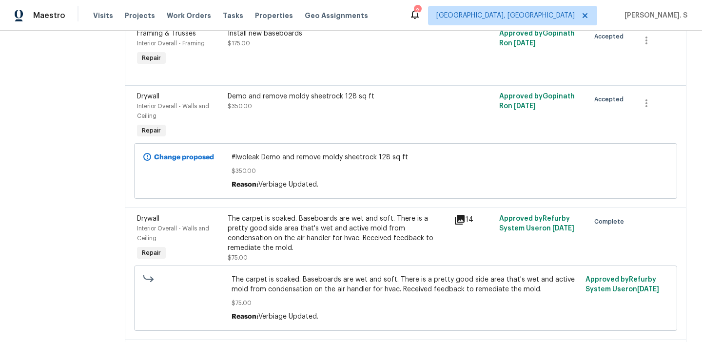
scroll to position [230, 0]
